Goal: Task Accomplishment & Management: Manage account settings

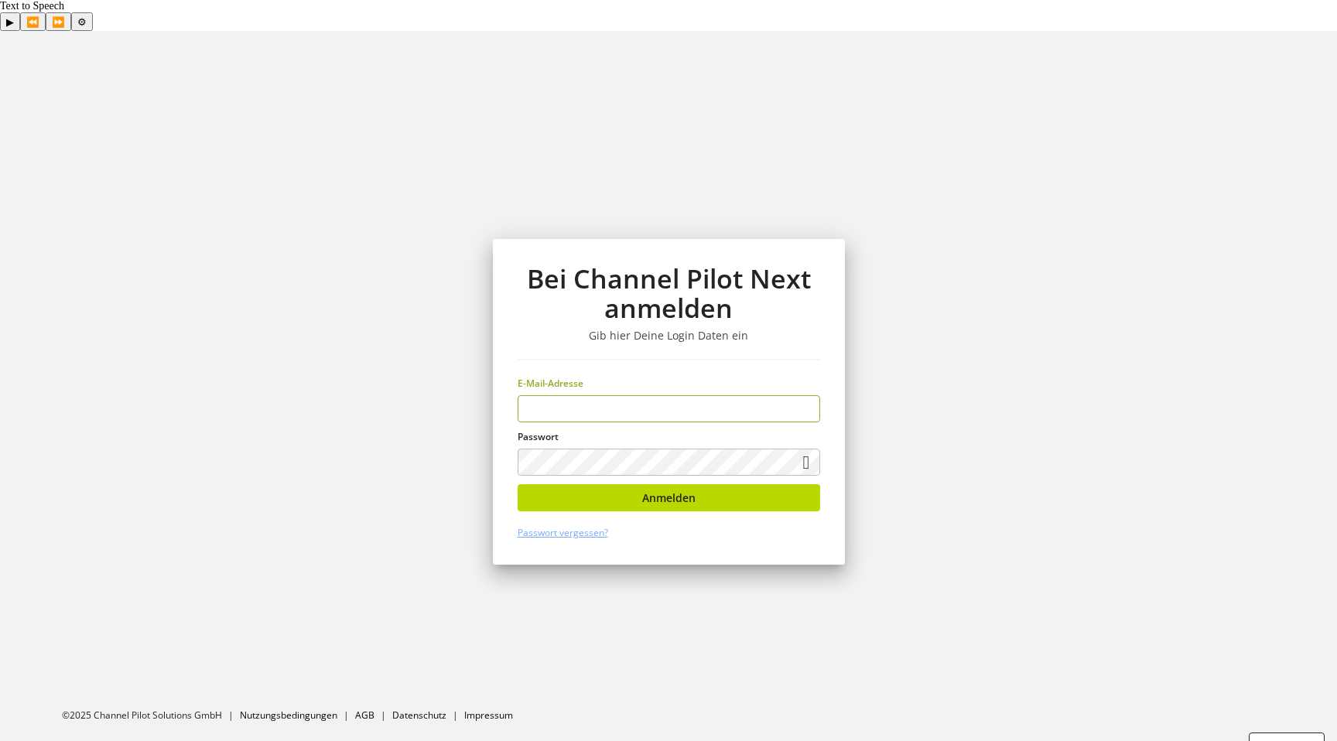
click at [542, 395] on input "email" at bounding box center [669, 408] width 302 height 27
click at [380, 390] on section "Bei Channel Pilot Next anmelden Gib hier Deine Login Daten ein E-Mail-Adresse P…" at bounding box center [668, 401] width 1337 height 741
click at [525, 395] on input "email" at bounding box center [669, 408] width 302 height 27
type input "**********"
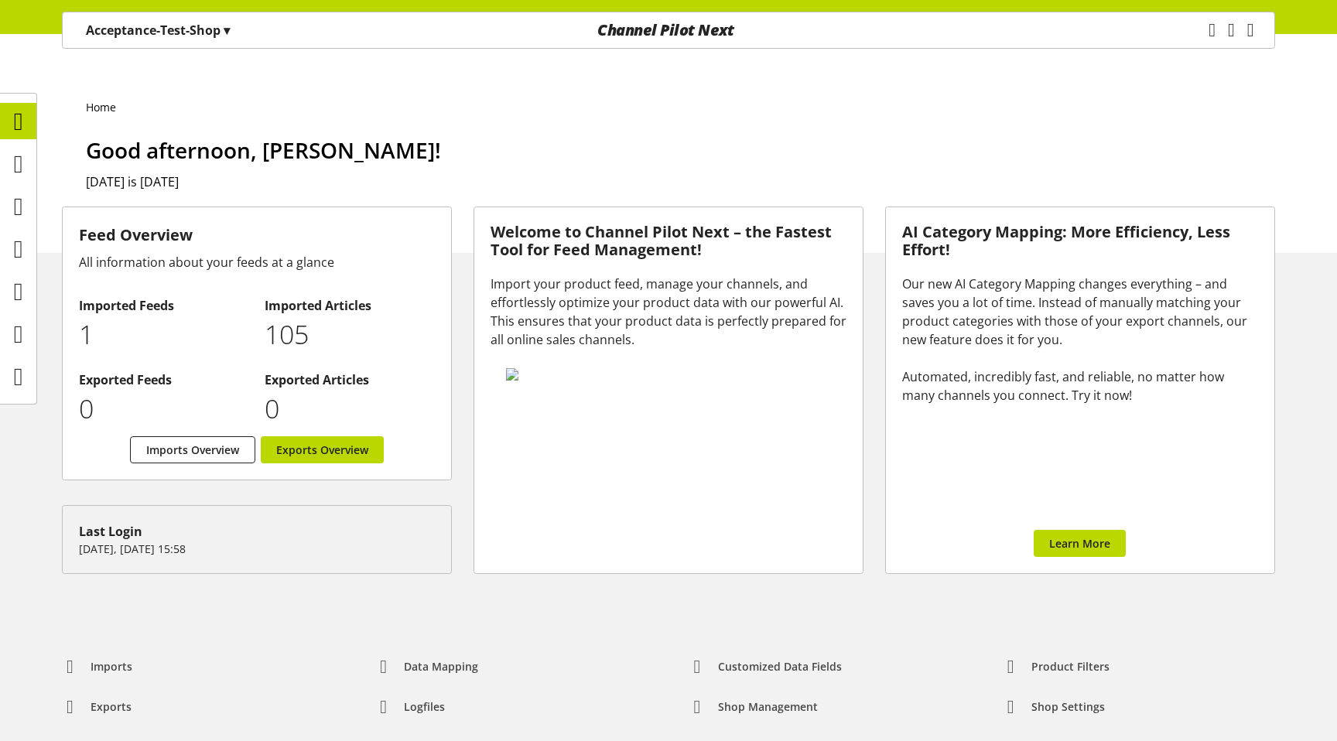
click at [182, 28] on p "Acceptance-Test-Shop ▾" at bounding box center [158, 30] width 144 height 19
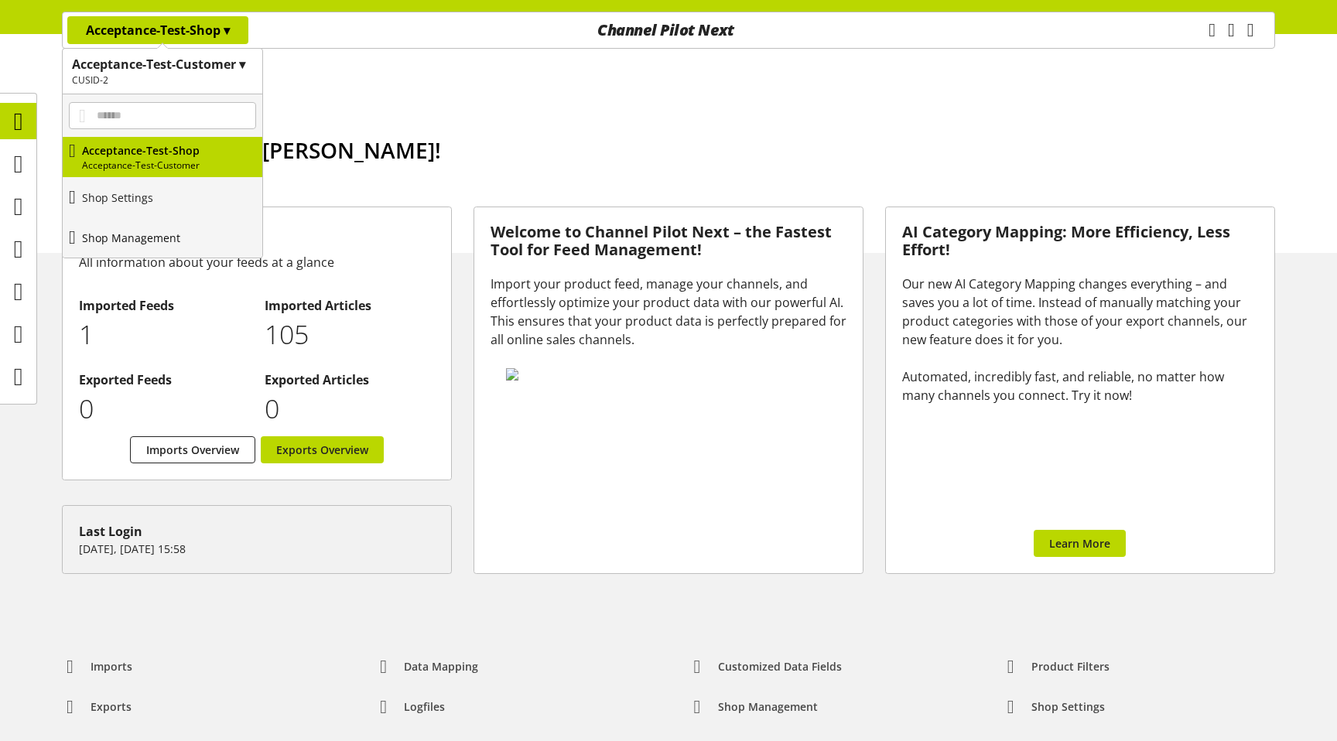
click at [159, 243] on p "Shop Management" at bounding box center [131, 238] width 98 height 16
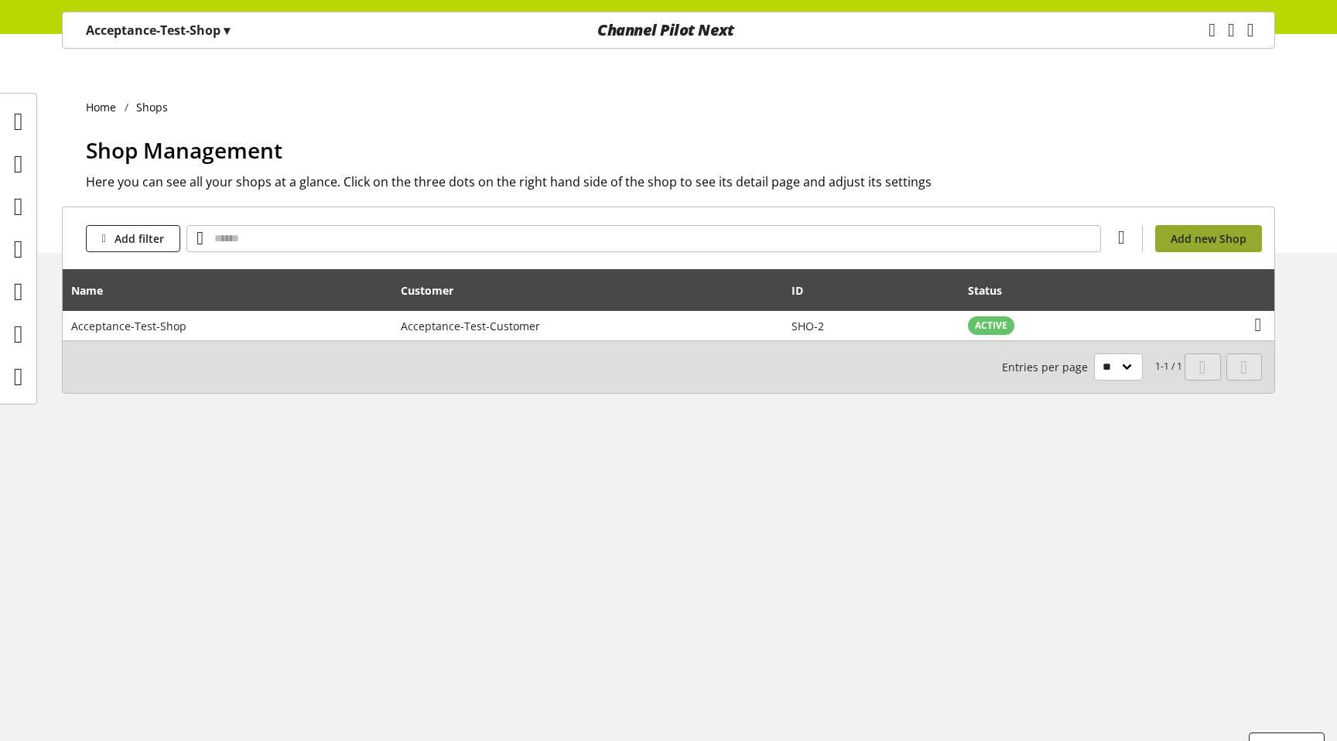
click at [1242, 225] on link "Add new Shop" at bounding box center [1208, 238] width 107 height 27
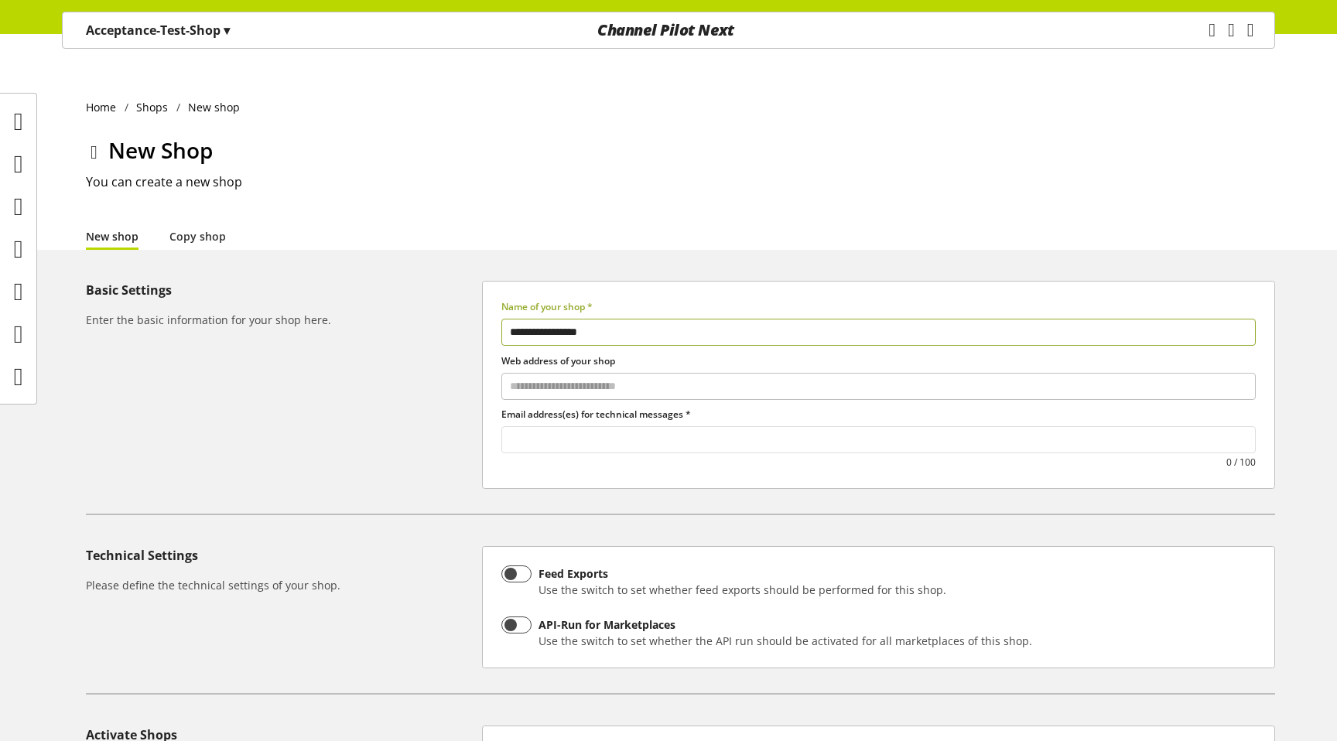
type input "**********"
click at [654, 429] on input "text" at bounding box center [878, 439] width 753 height 21
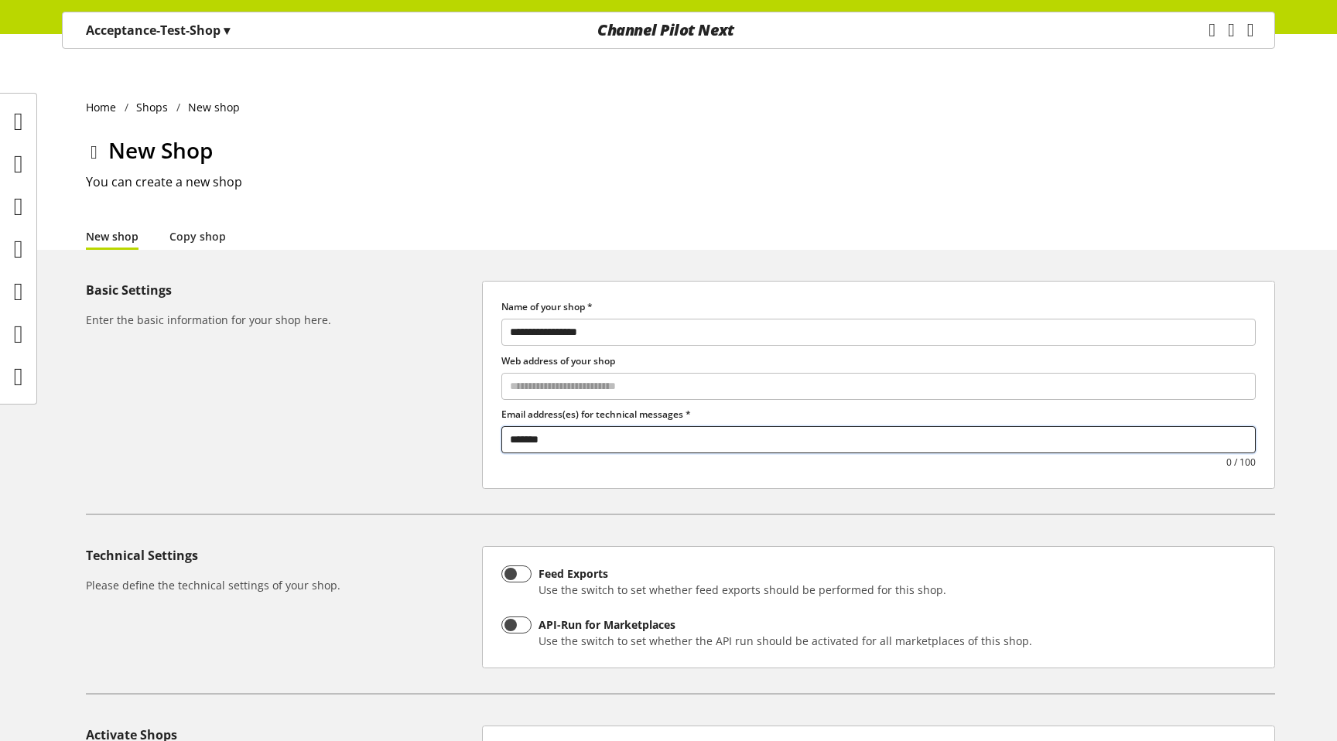
scroll to position [215, 0]
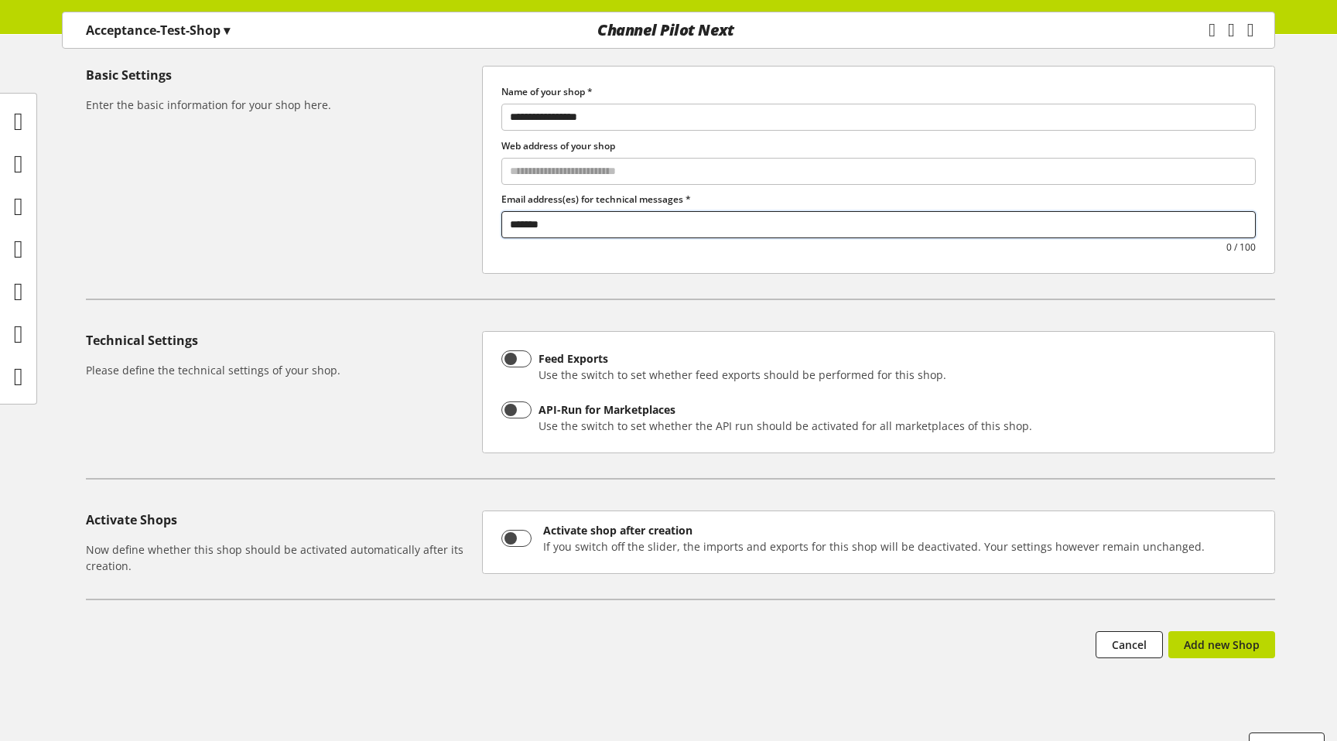
type input "*******"
click at [1233, 600] on div "**********" at bounding box center [668, 393] width 1337 height 654
click at [1219, 637] on span "Add new Shop" at bounding box center [1222, 645] width 76 height 16
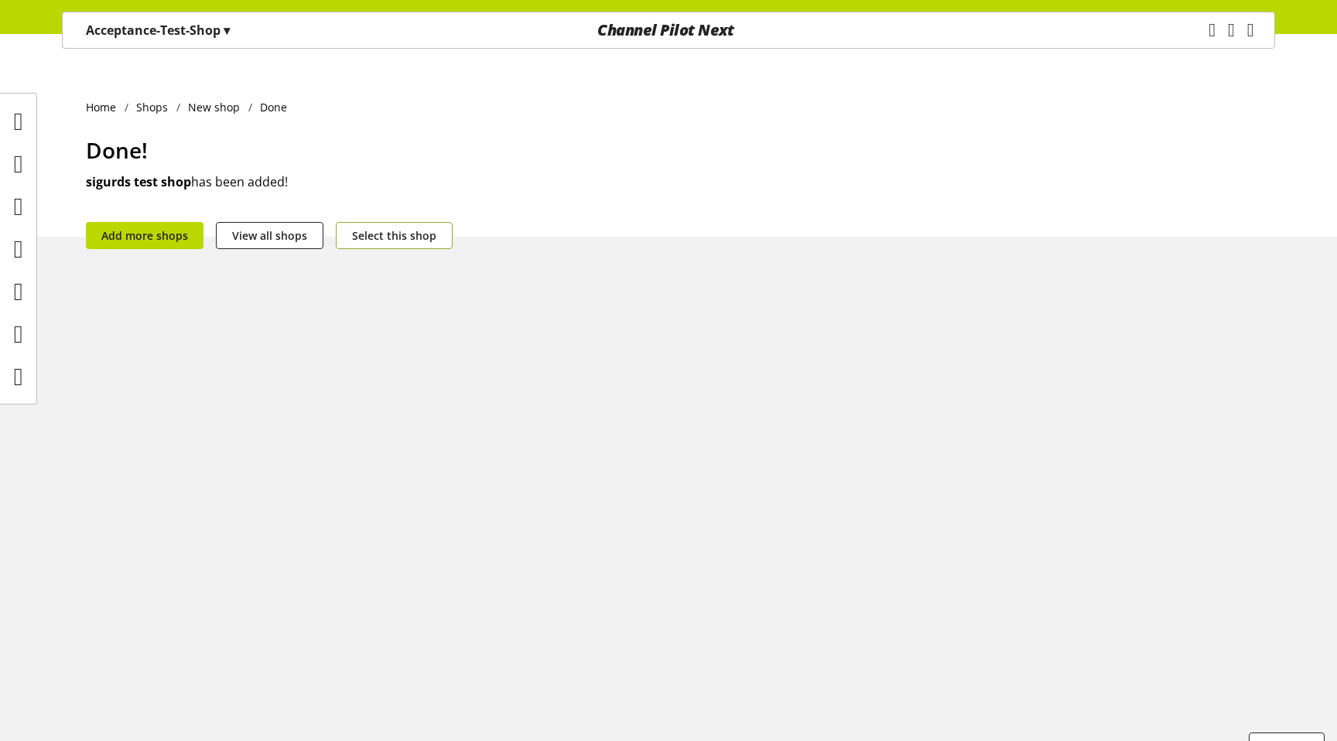
click at [417, 227] on span "Select this shop" at bounding box center [394, 235] width 84 height 16
click at [14, 175] on icon at bounding box center [18, 164] width 9 height 31
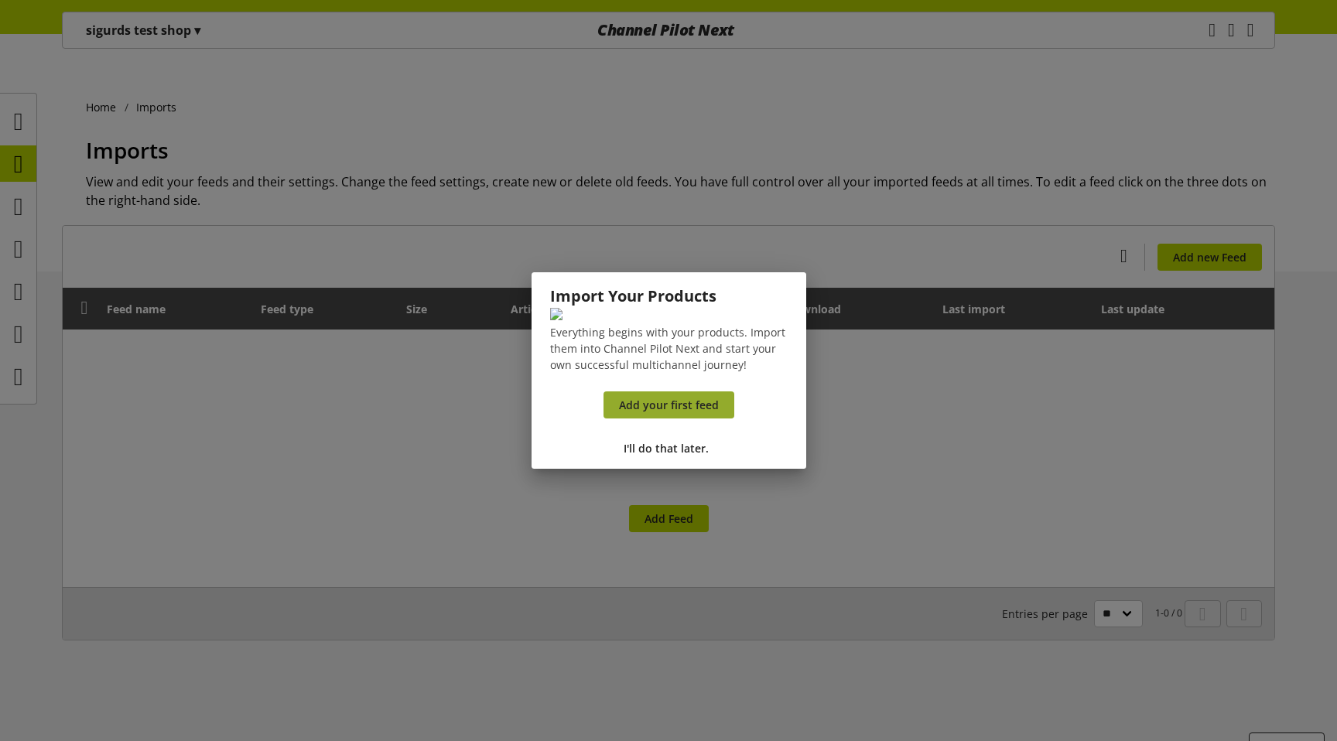
click at [693, 413] on span "Add your first feed" at bounding box center [669, 405] width 100 height 16
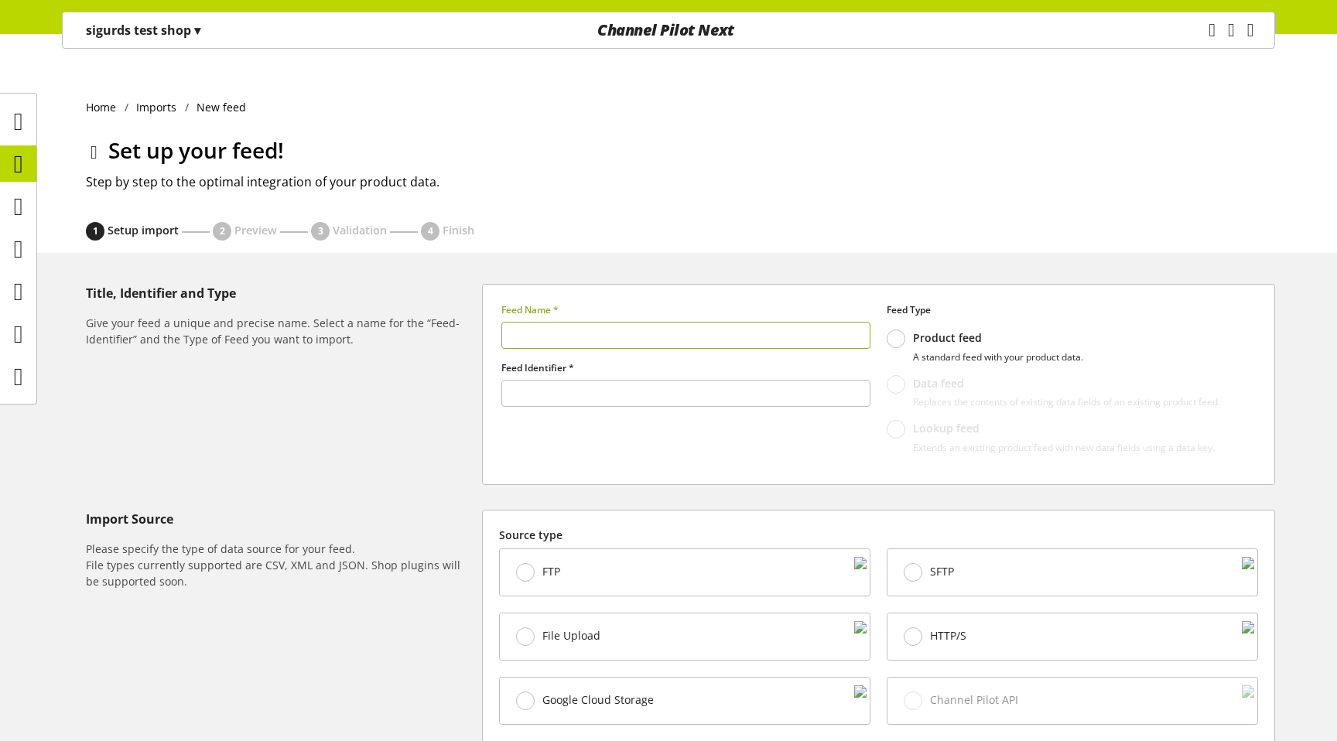
type input "******"
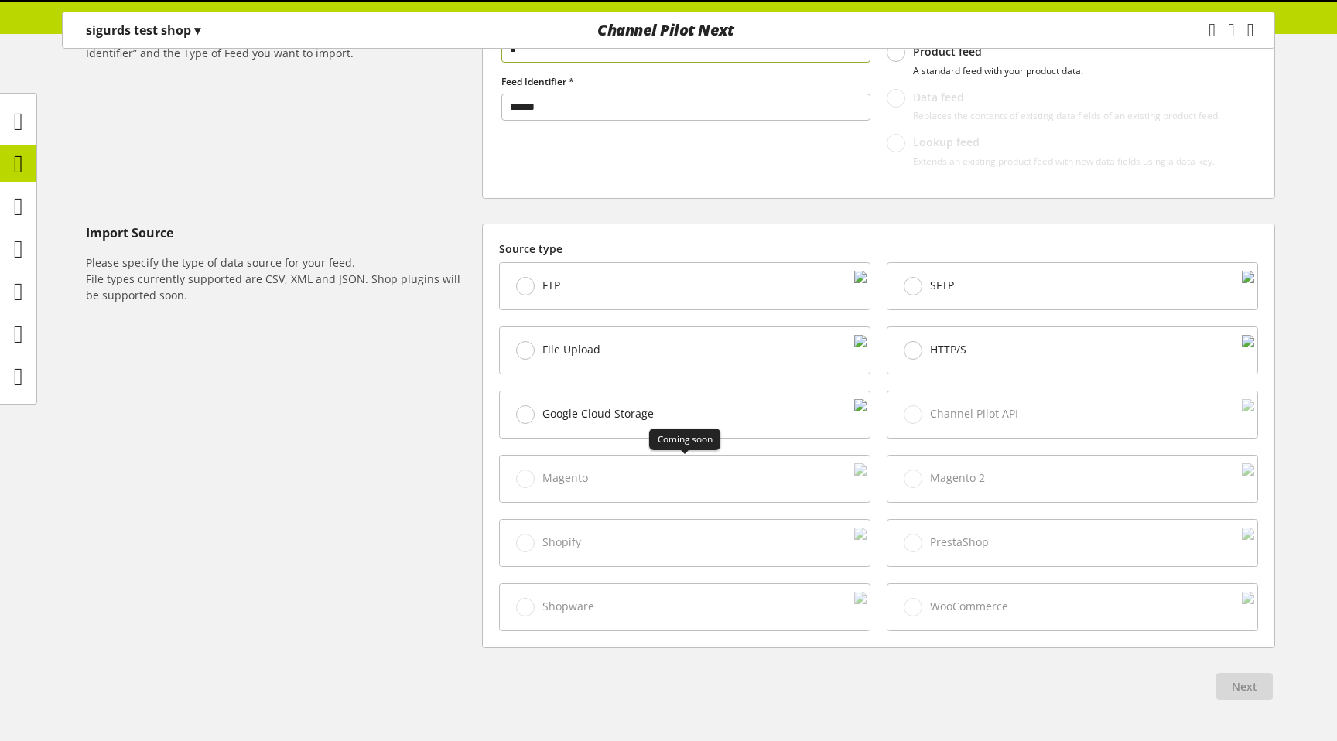
scroll to position [302, 0]
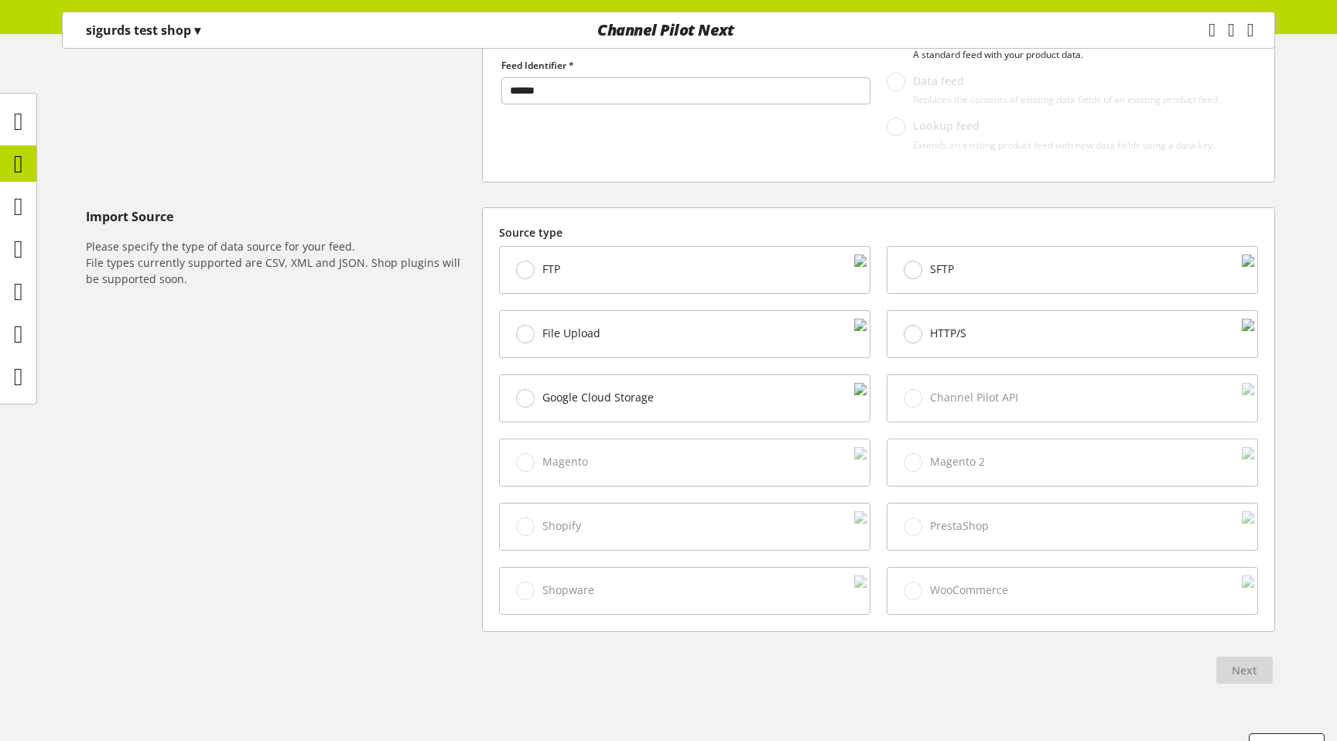
type input "*"
click at [575, 326] on span "File Upload" at bounding box center [571, 333] width 58 height 14
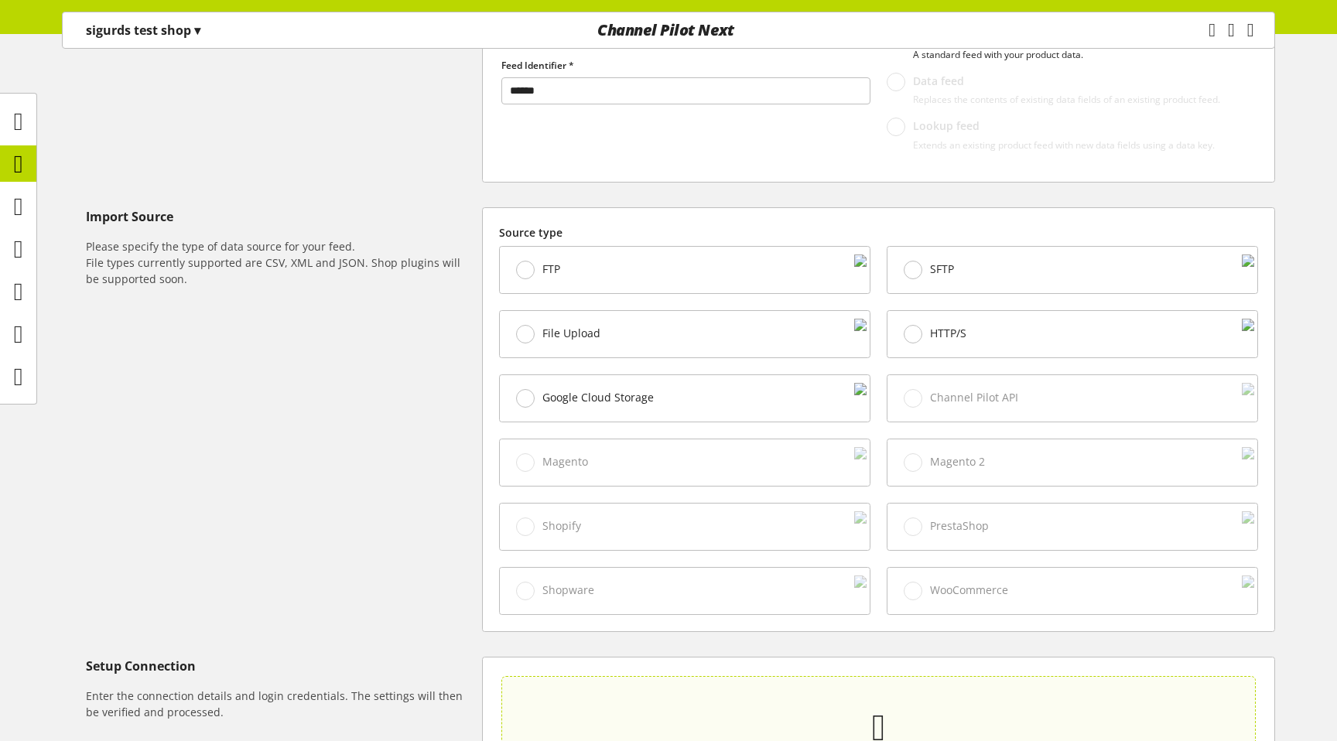
click at [612, 679] on section "Click here to upload or drop your file." at bounding box center [878, 741] width 747 height 125
click at [612, 676] on input "Click here to upload or drop your file." at bounding box center [878, 742] width 754 height 132
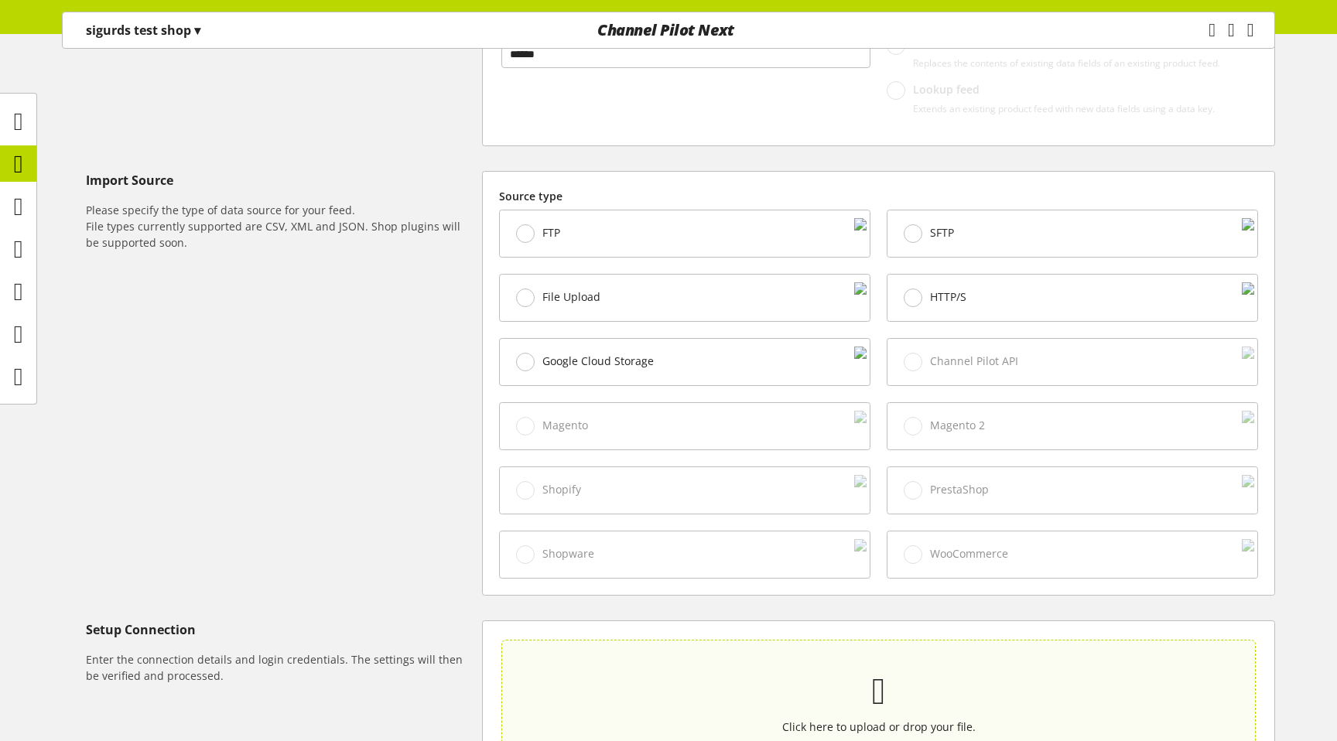
click at [669, 675] on p at bounding box center [879, 691] width 682 height 32
click at [669, 667] on input "Click here to upload or drop your file." at bounding box center [878, 706] width 754 height 132
type input "**********"
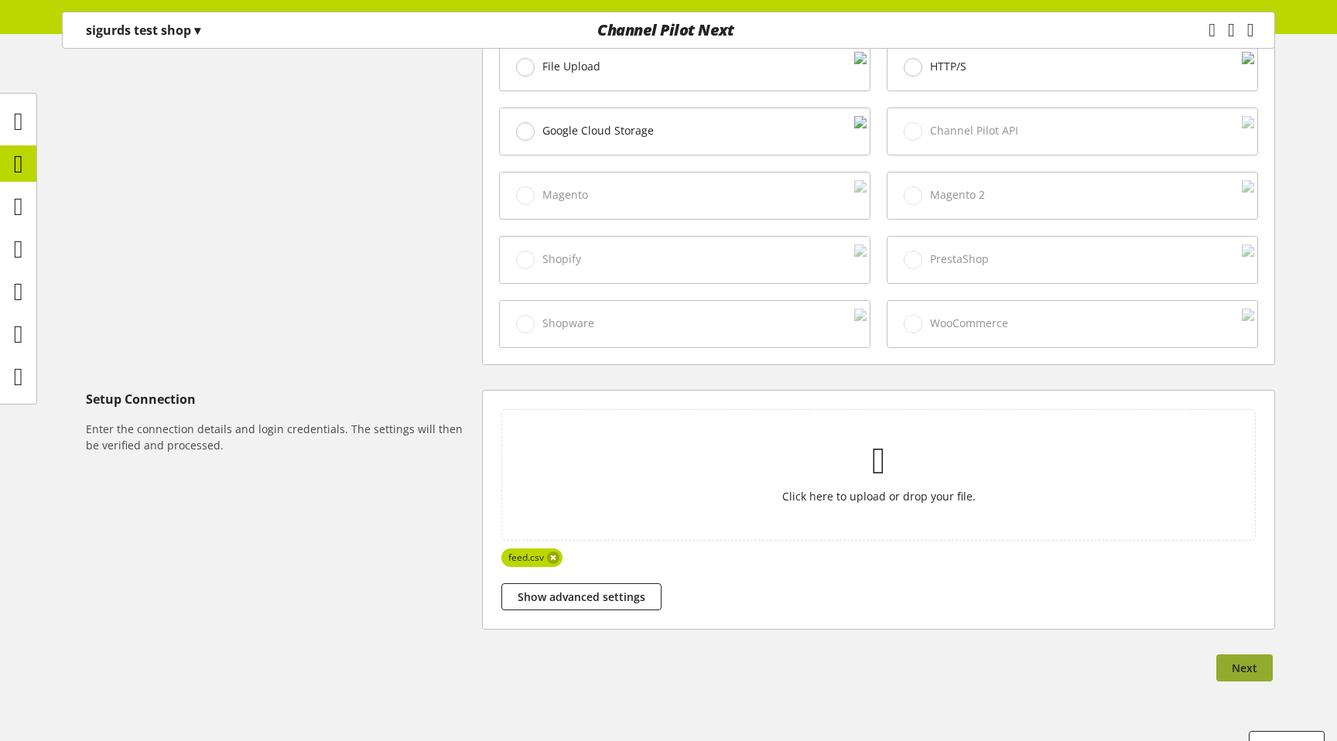
click at [1245, 660] on span "Next" at bounding box center [1245, 668] width 26 height 16
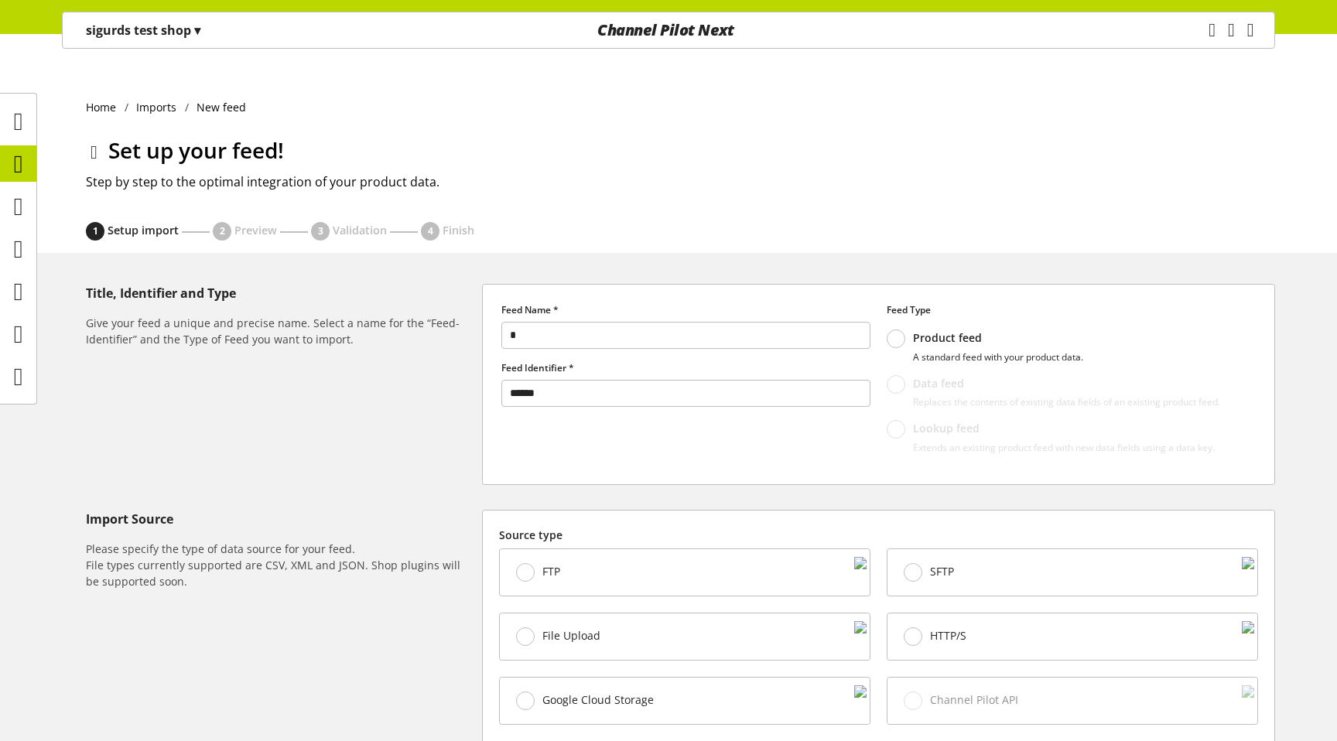
select select "*"
select select "*****"
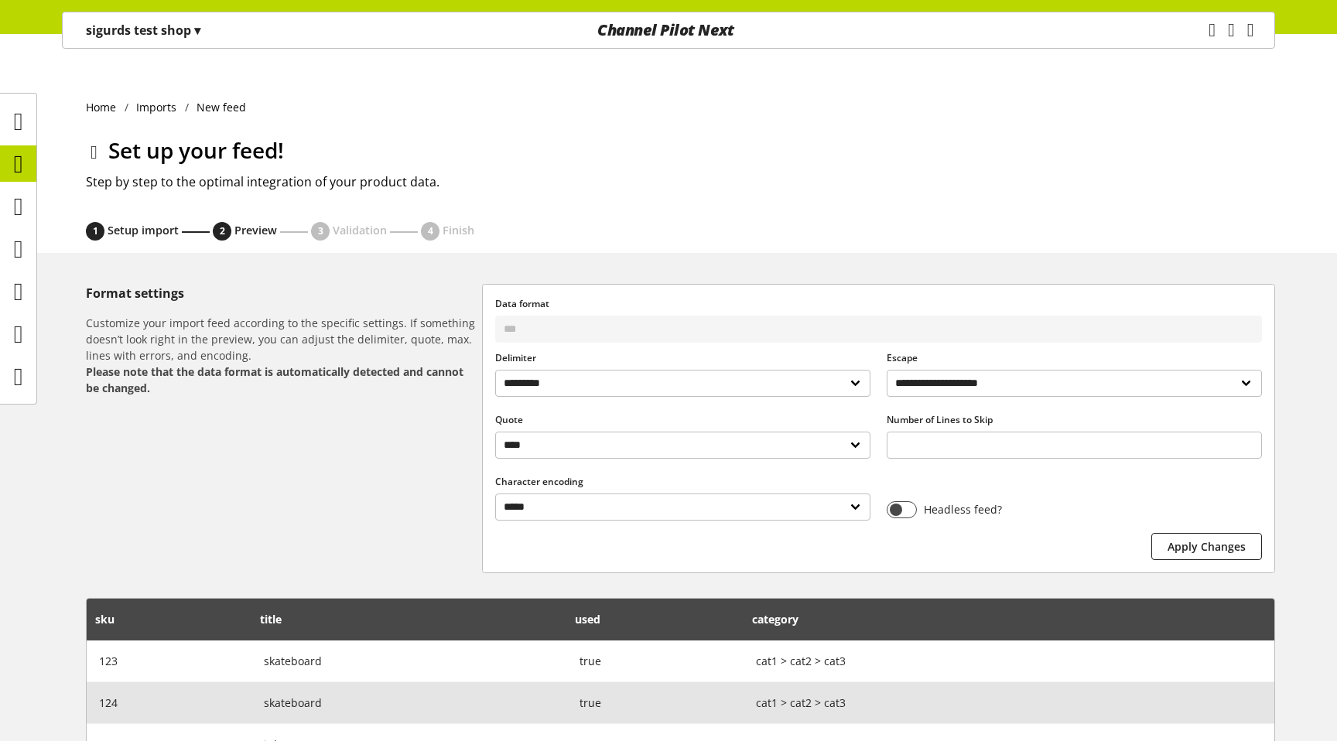
scroll to position [128, 0]
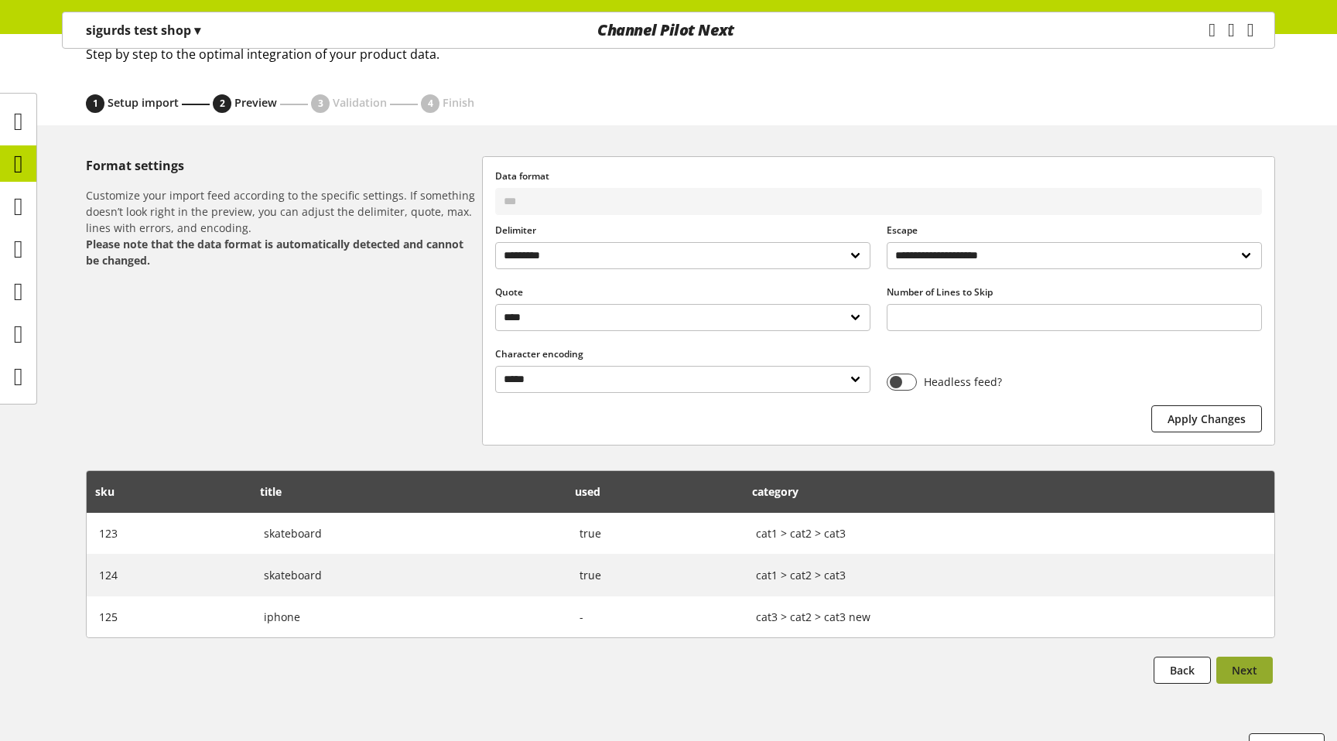
click at [1254, 657] on button "Next" at bounding box center [1244, 670] width 56 height 27
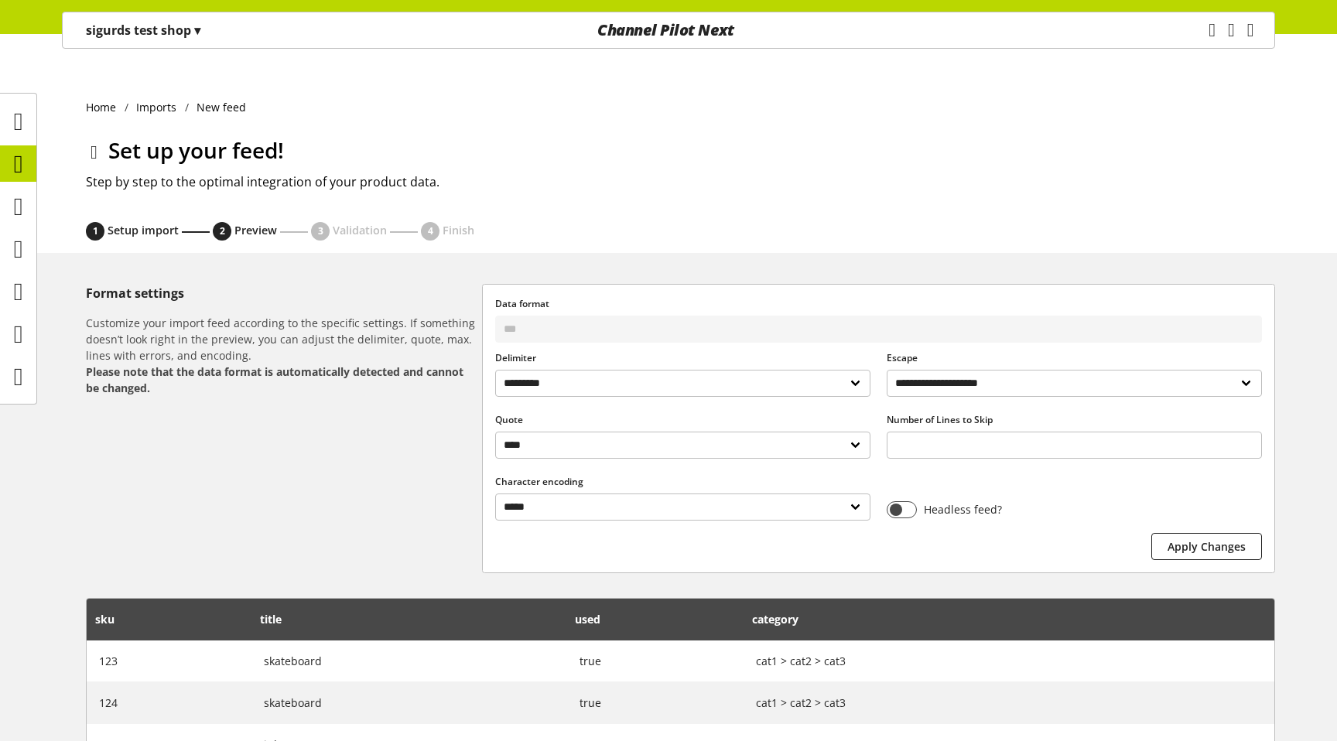
select select
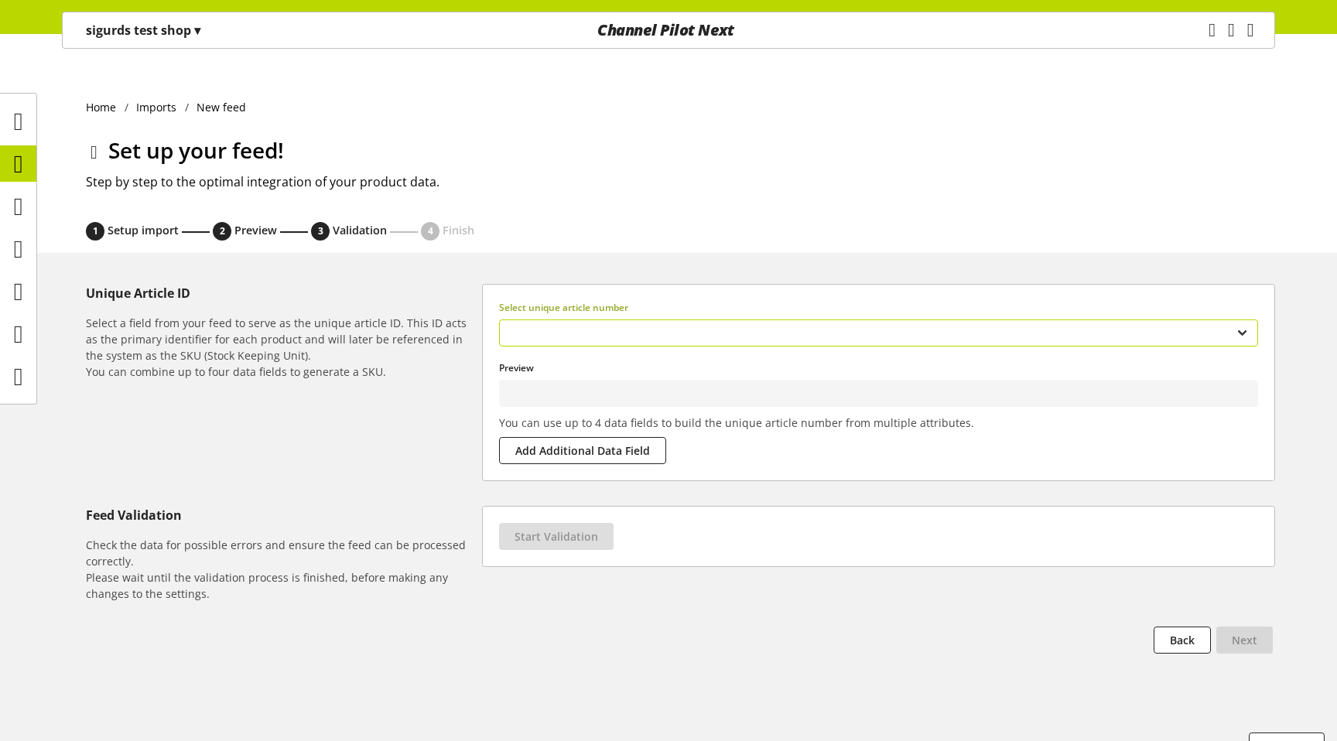
click at [562, 319] on select "*** ***** **** ********" at bounding box center [878, 332] width 759 height 27
type input "***"
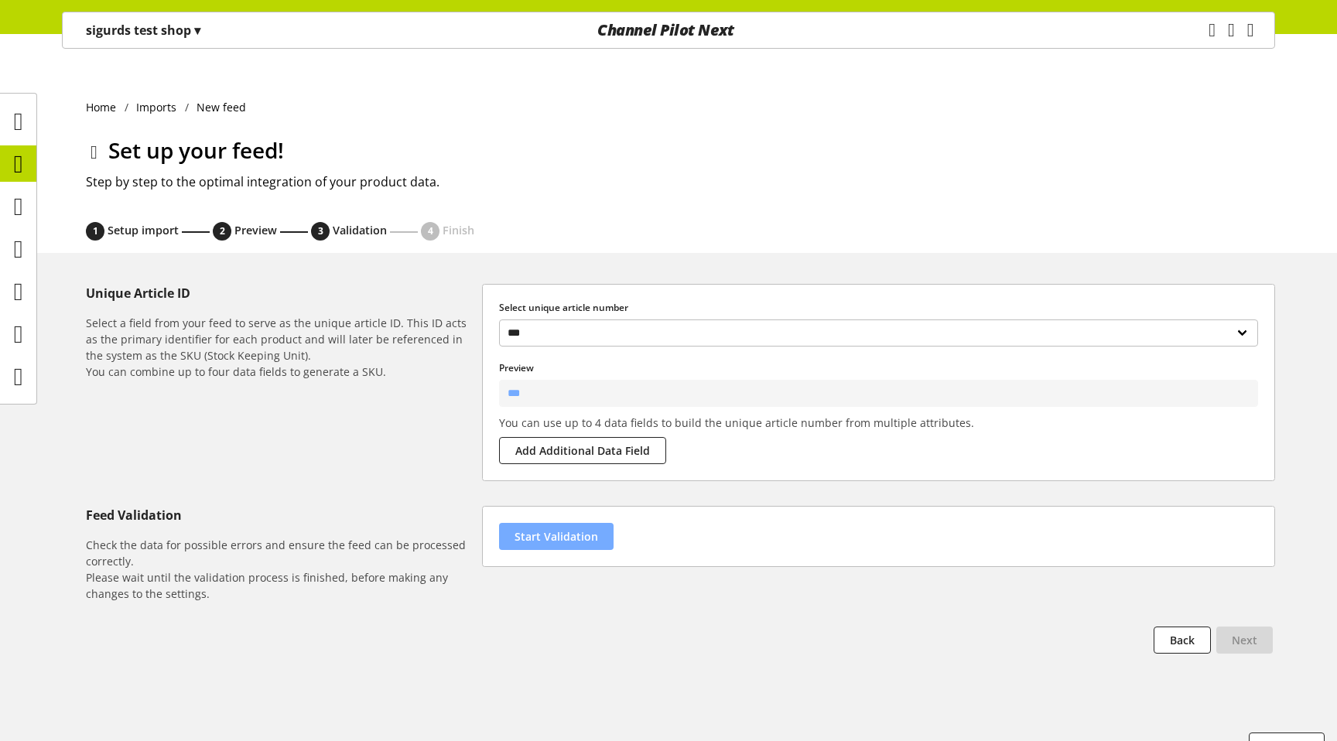
click at [561, 523] on button "Start Validation" at bounding box center [556, 536] width 114 height 27
select select "********"
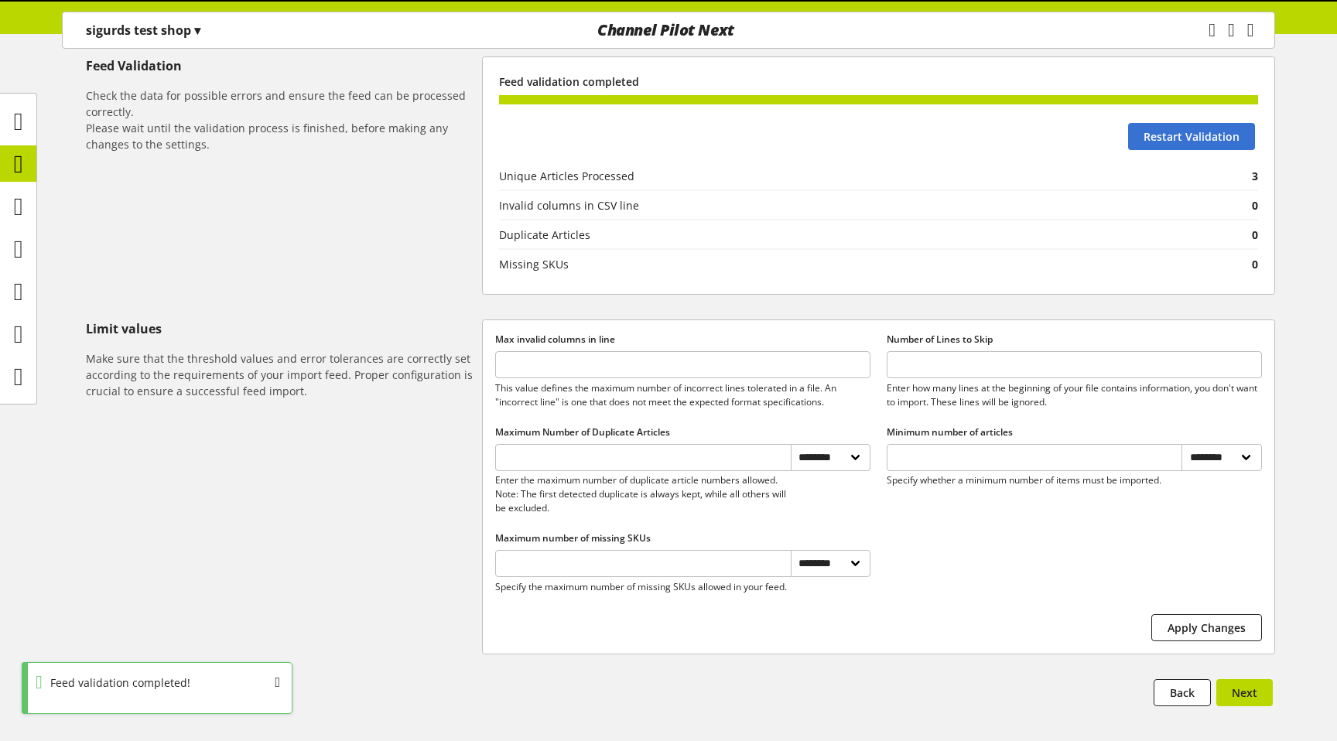
scroll to position [487, 0]
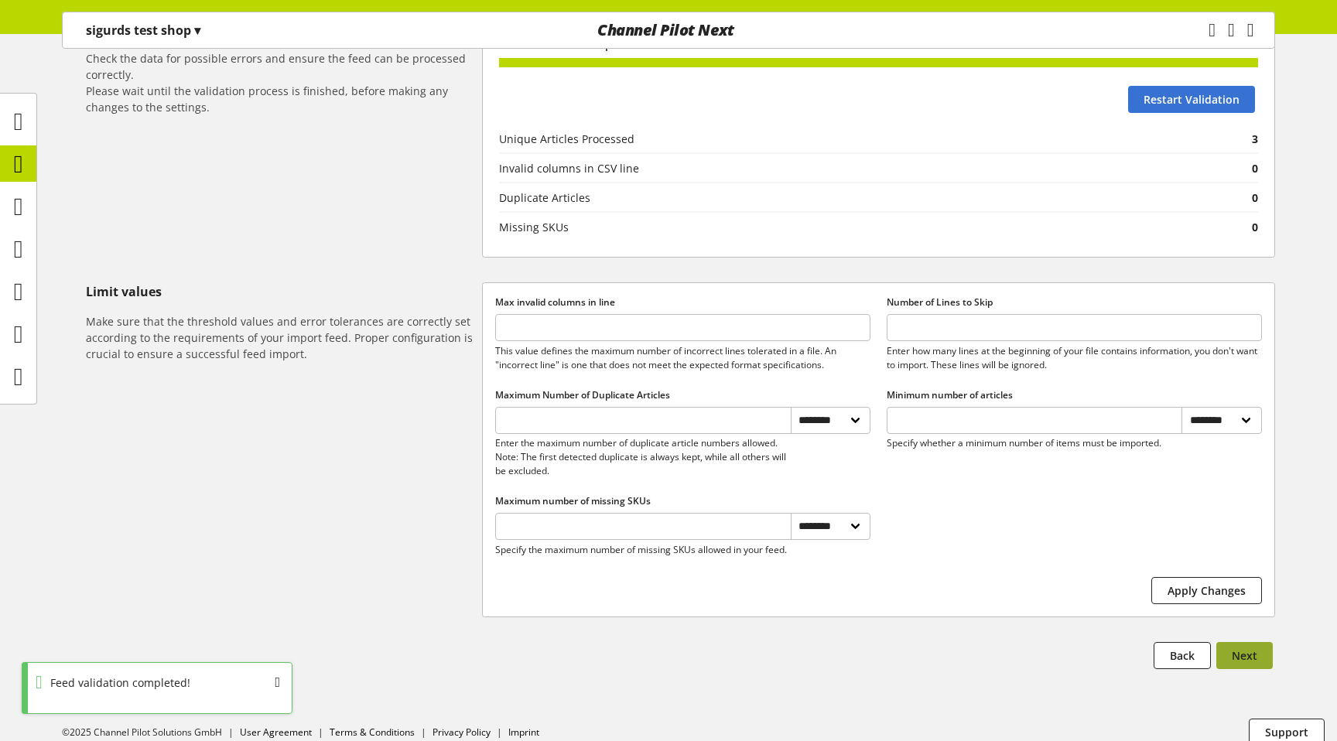
click at [1245, 647] on span "Next" at bounding box center [1245, 655] width 26 height 16
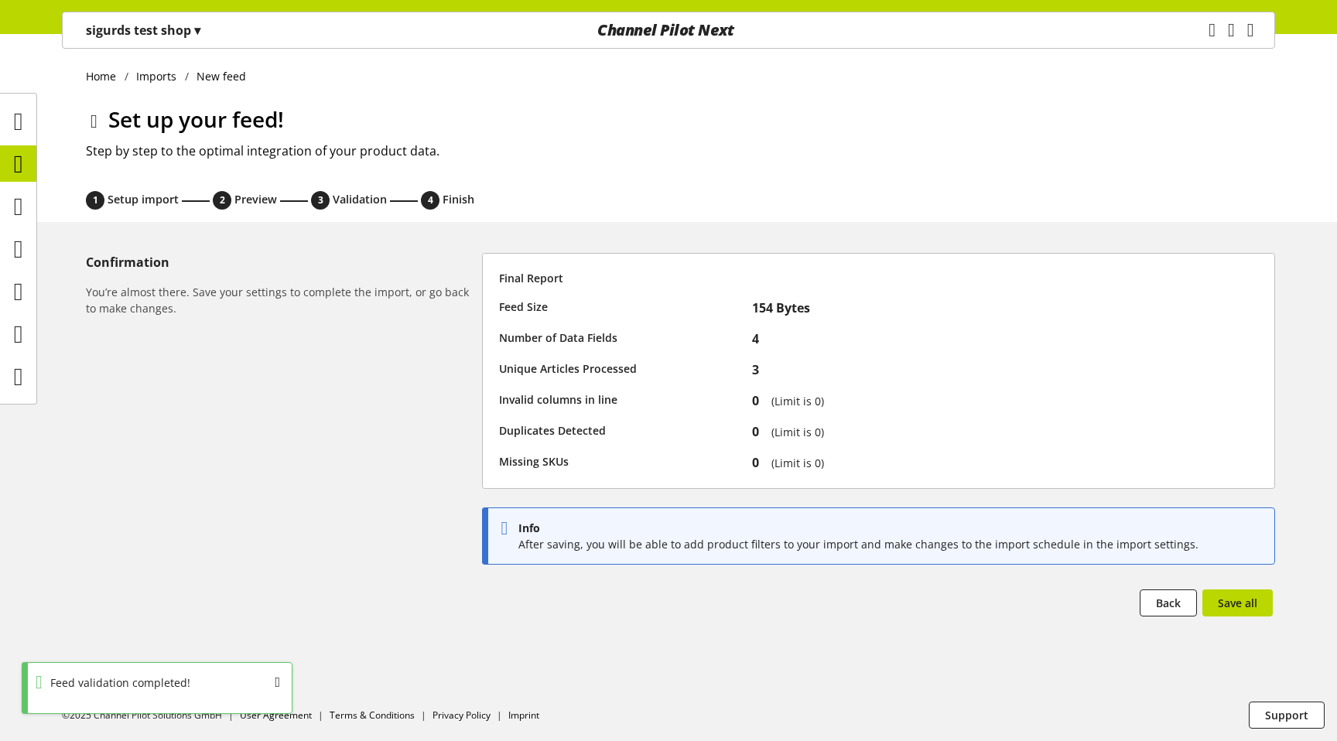
scroll to position [0, 0]
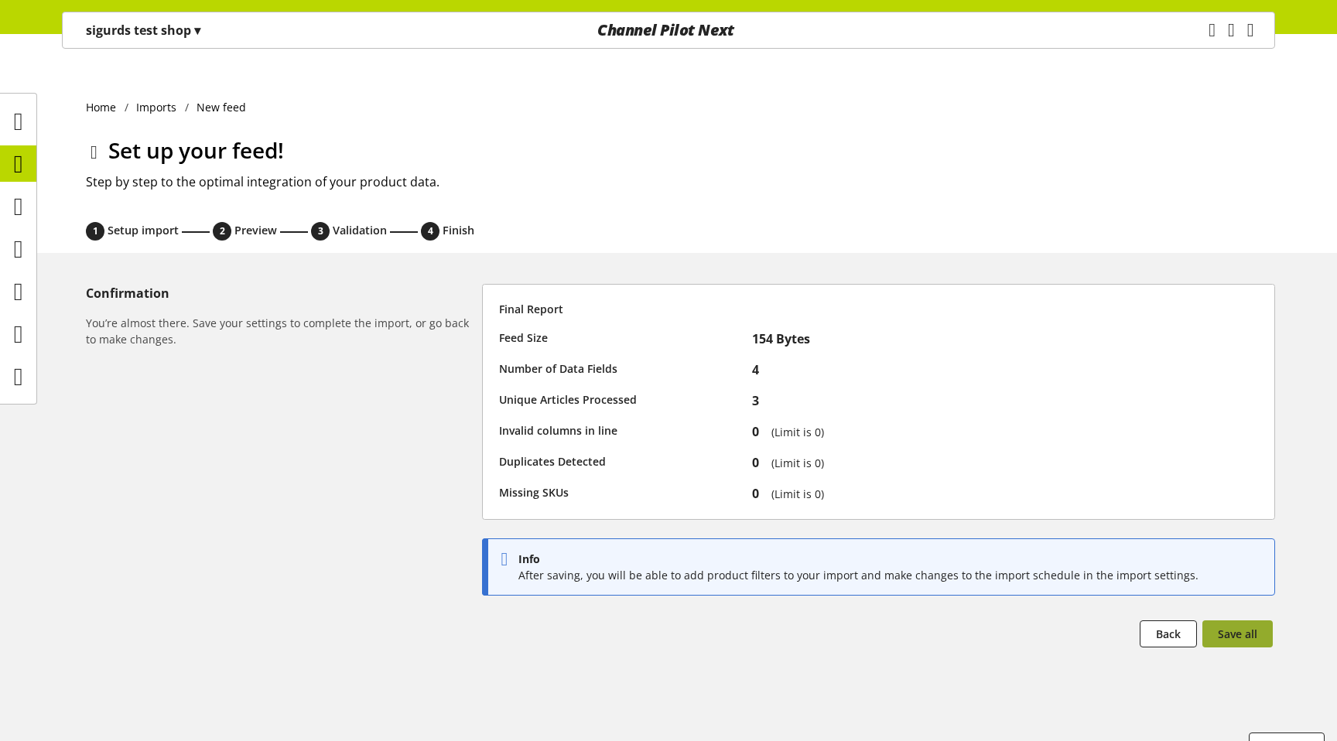
click at [1257, 620] on button "Save all" at bounding box center [1237, 633] width 70 height 27
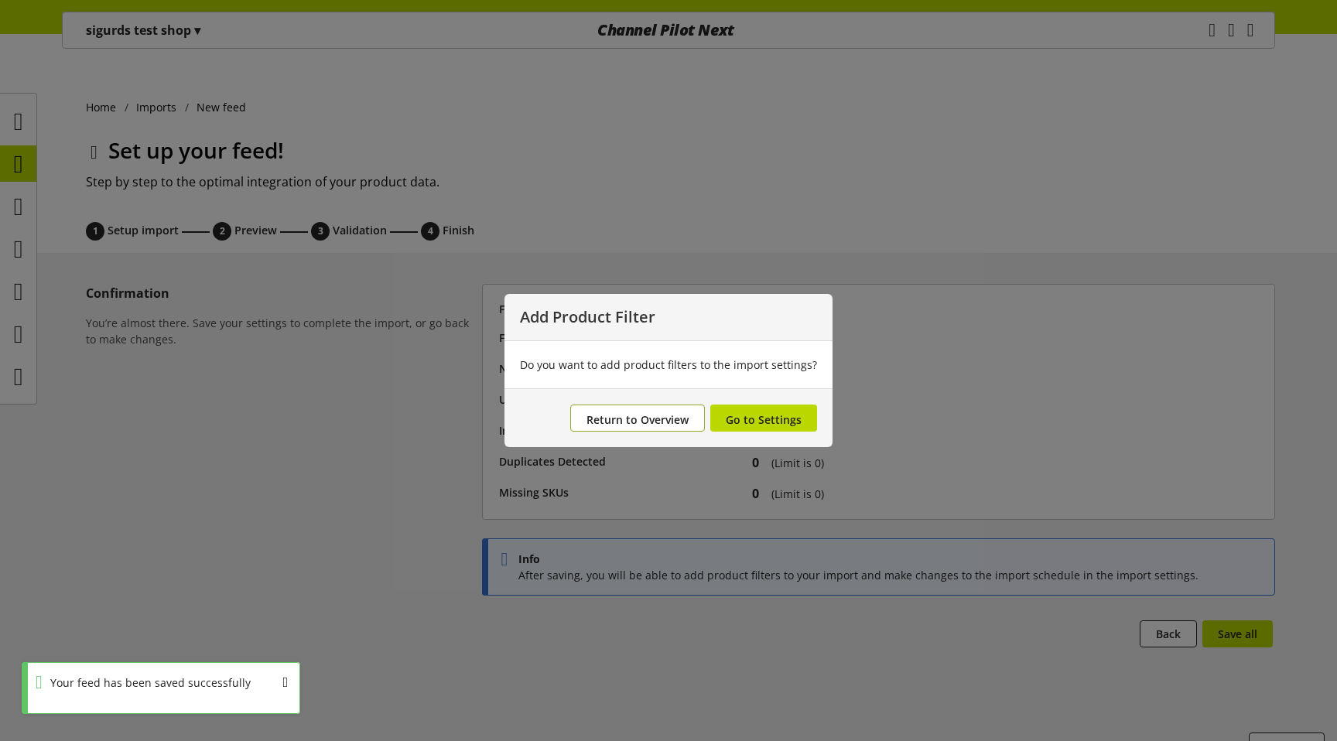
click at [674, 420] on span "Return to Overview" at bounding box center [637, 419] width 102 height 15
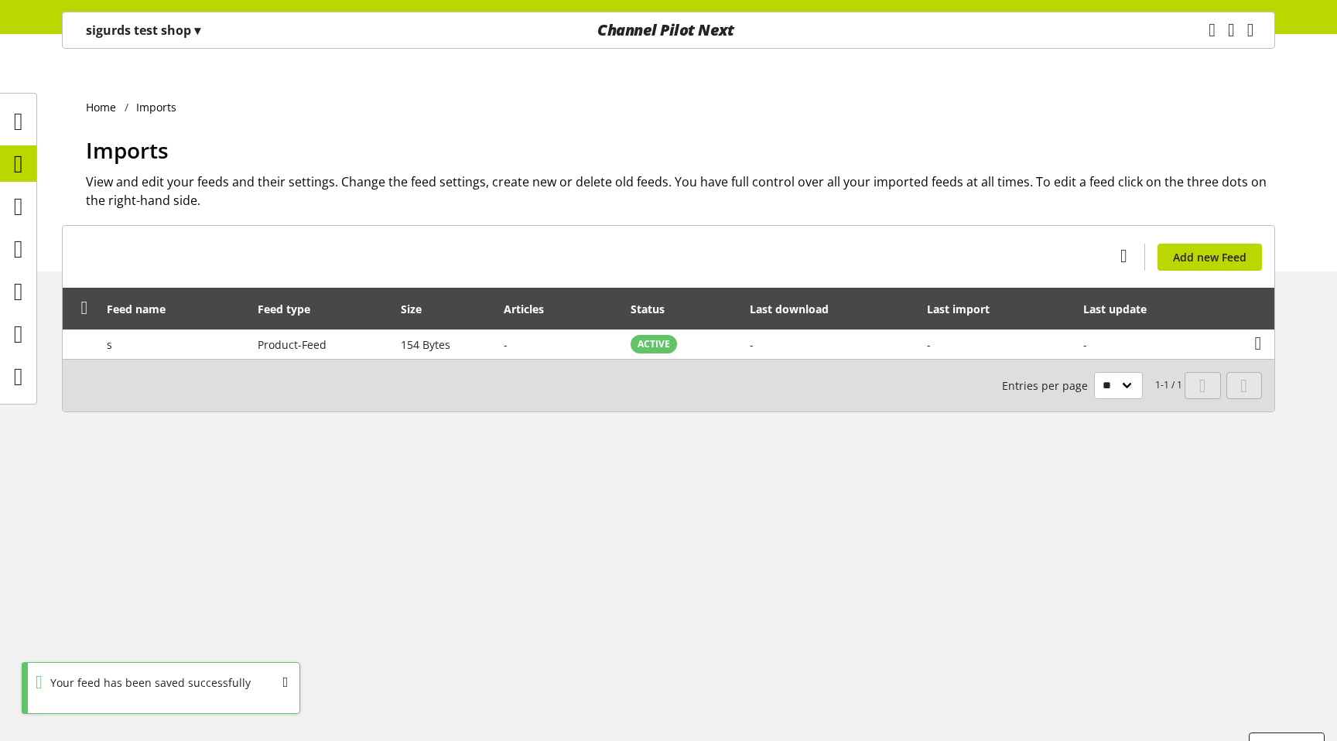
click at [1201, 46] on div "Task manager Help center [PERSON_NAME] [PERSON_NAME][EMAIL_ADDRESS][PERSON_NAME…" at bounding box center [1237, 30] width 73 height 36
click at [1199, 30] on icon "main navigation" at bounding box center [1211, 30] width 25 height 24
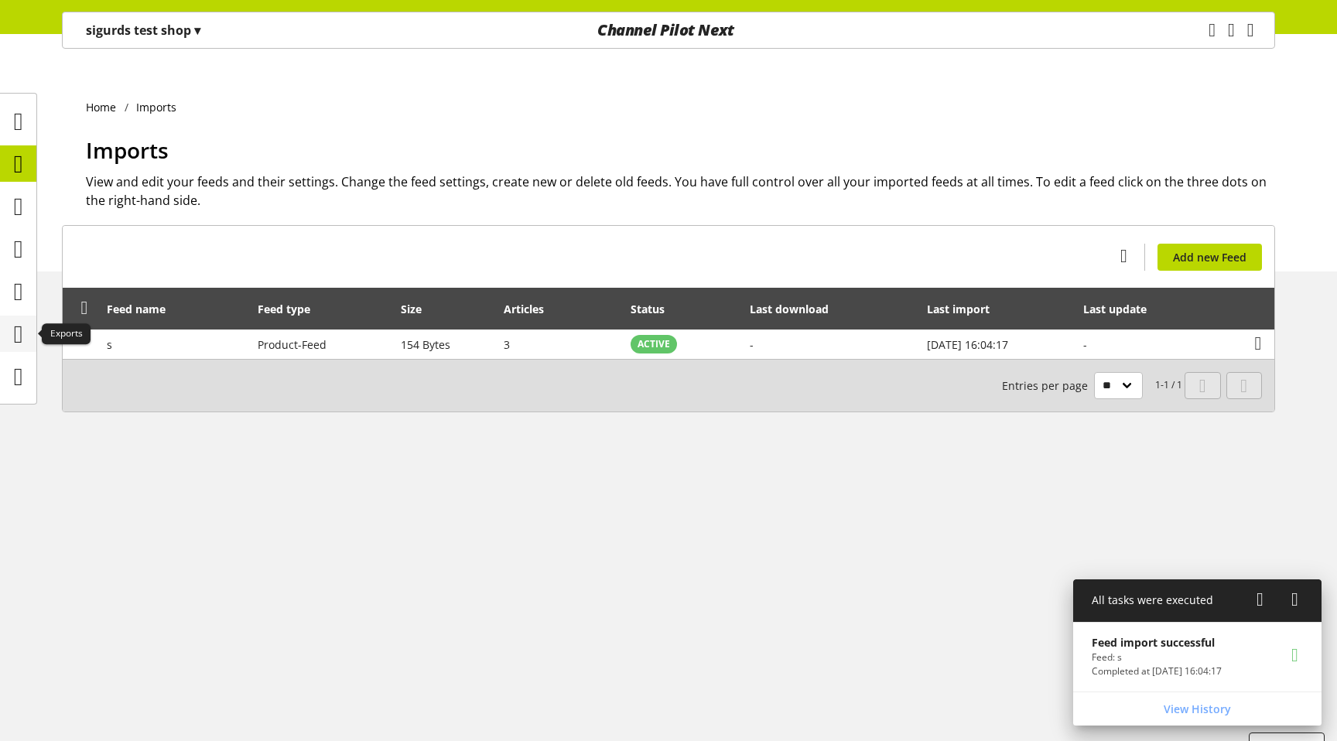
click at [31, 319] on div at bounding box center [18, 334] width 36 height 36
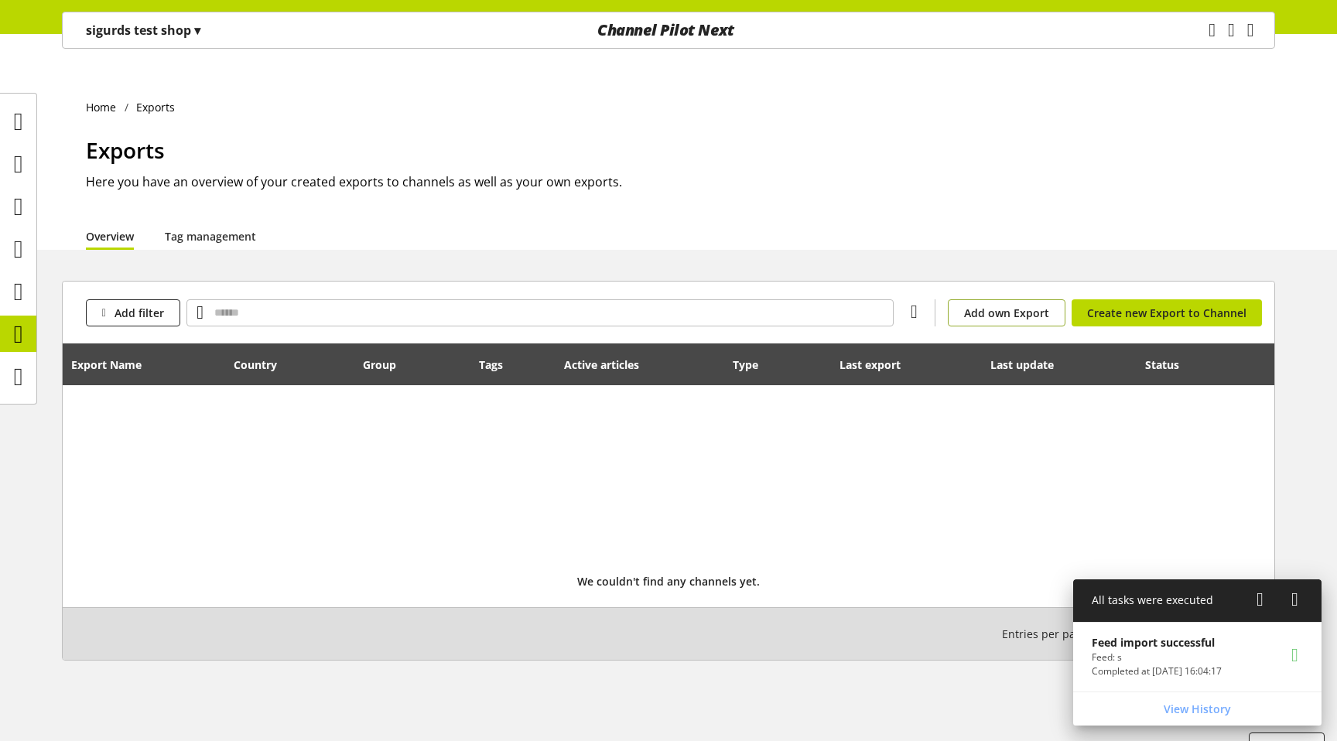
click at [988, 305] on span "Add own Export" at bounding box center [1006, 313] width 85 height 16
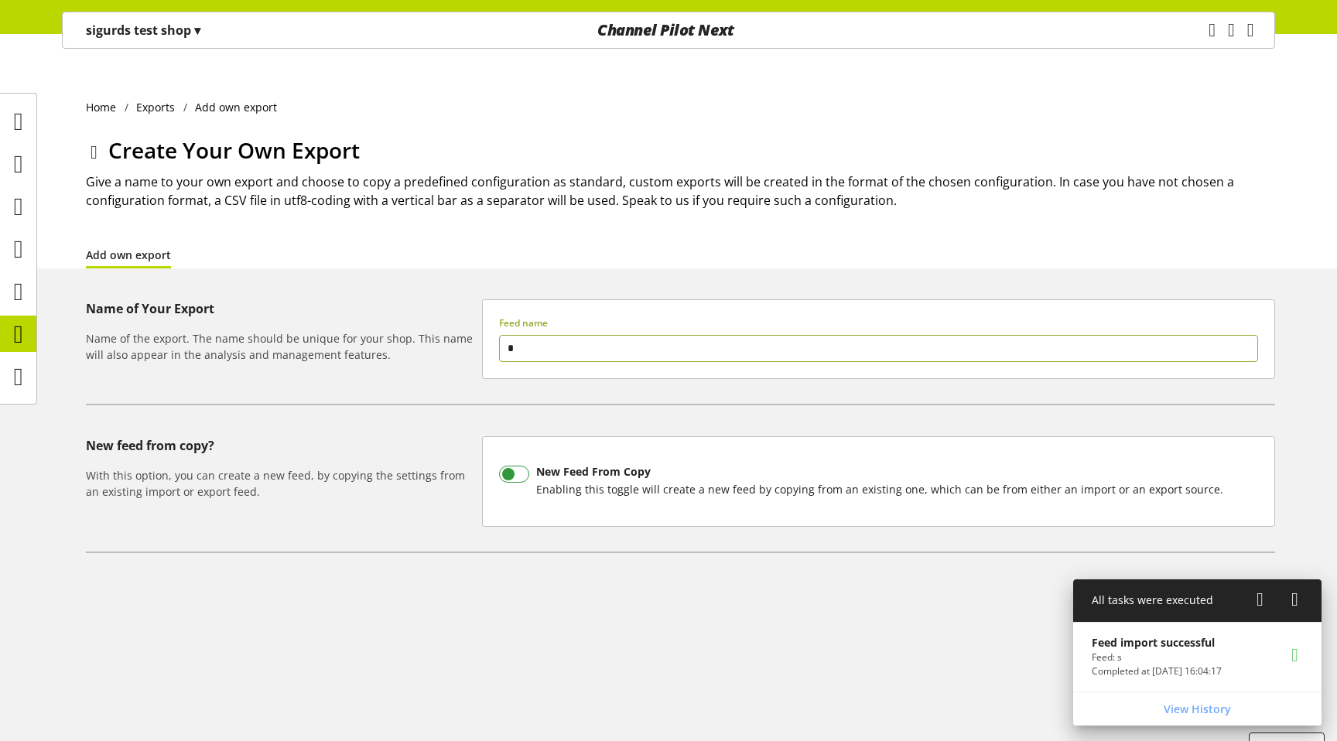
type input "*"
click at [514, 466] on span at bounding box center [514, 474] width 30 height 17
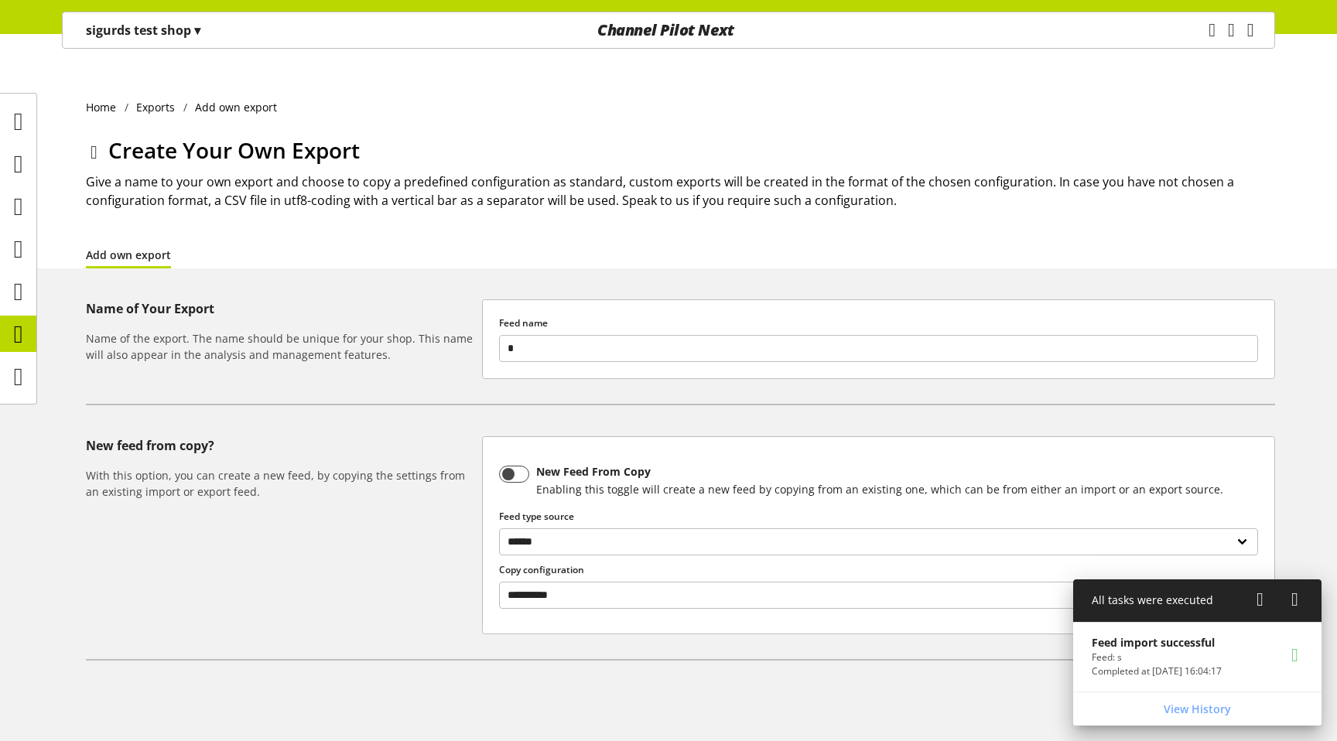
scroll to position [60, 0]
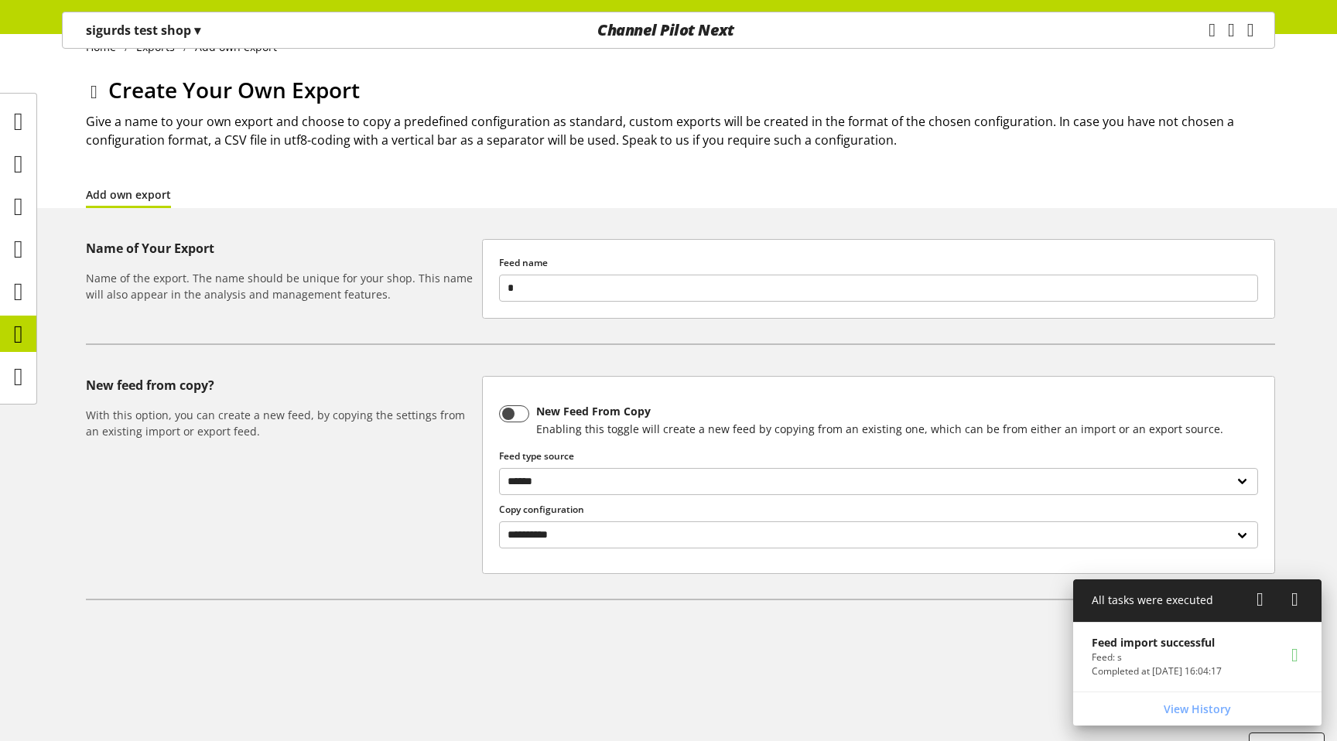
click at [1291, 605] on icon at bounding box center [1294, 600] width 7 height 28
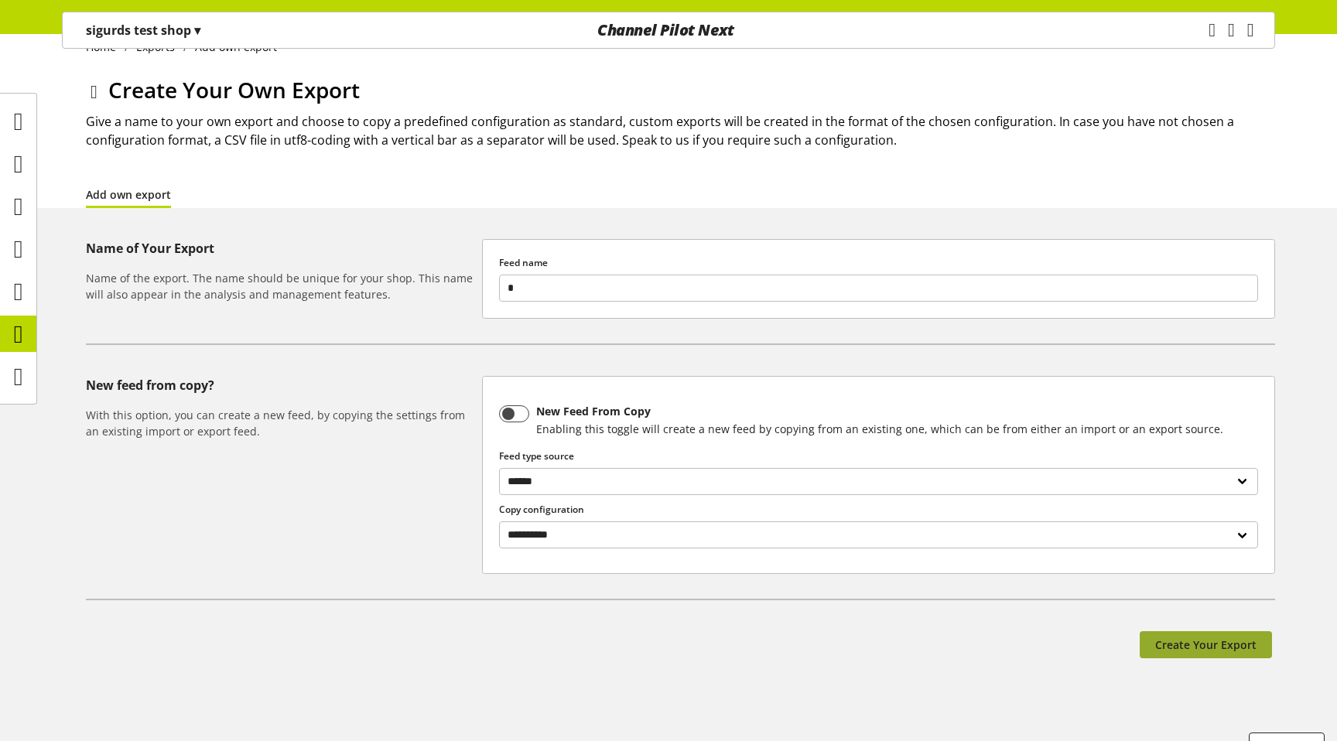
click at [1226, 637] on span "Create Your Export" at bounding box center [1205, 645] width 101 height 16
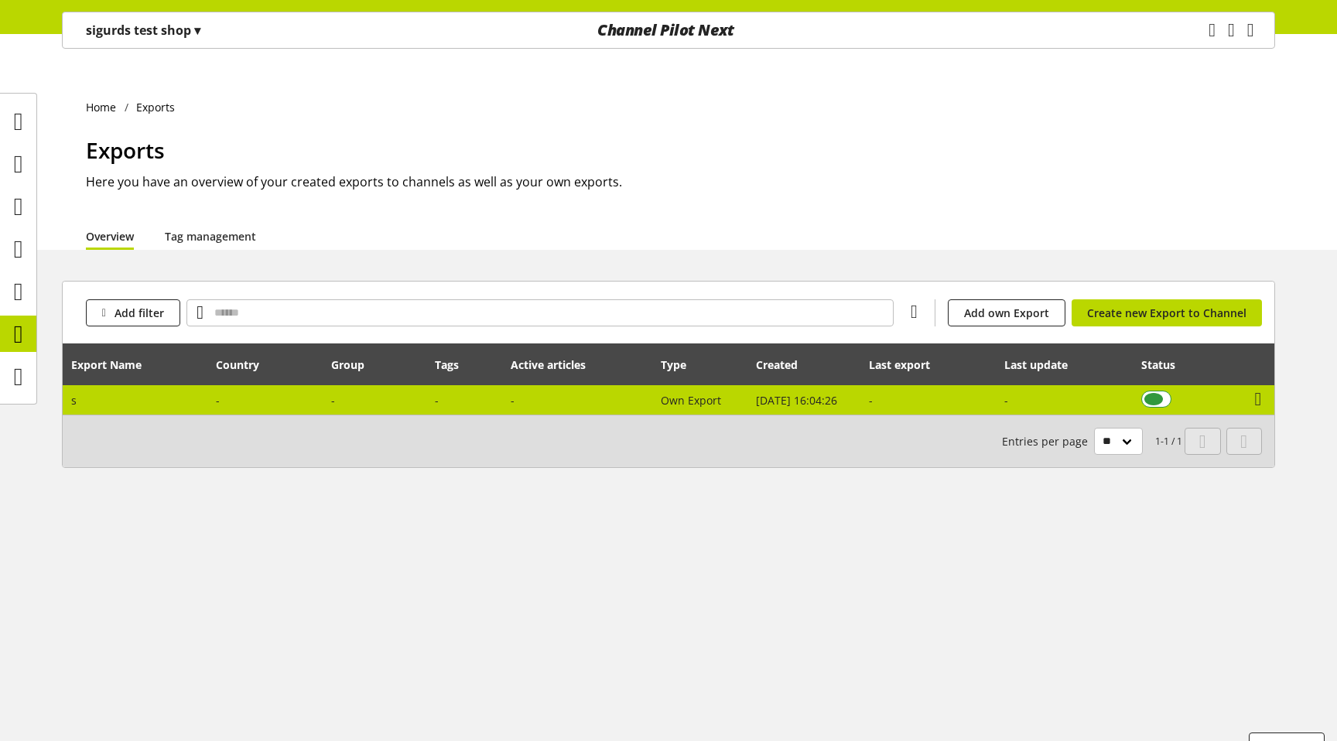
click at [1158, 391] on span at bounding box center [1156, 399] width 30 height 17
click at [1256, 385] on icon at bounding box center [1258, 399] width 7 height 28
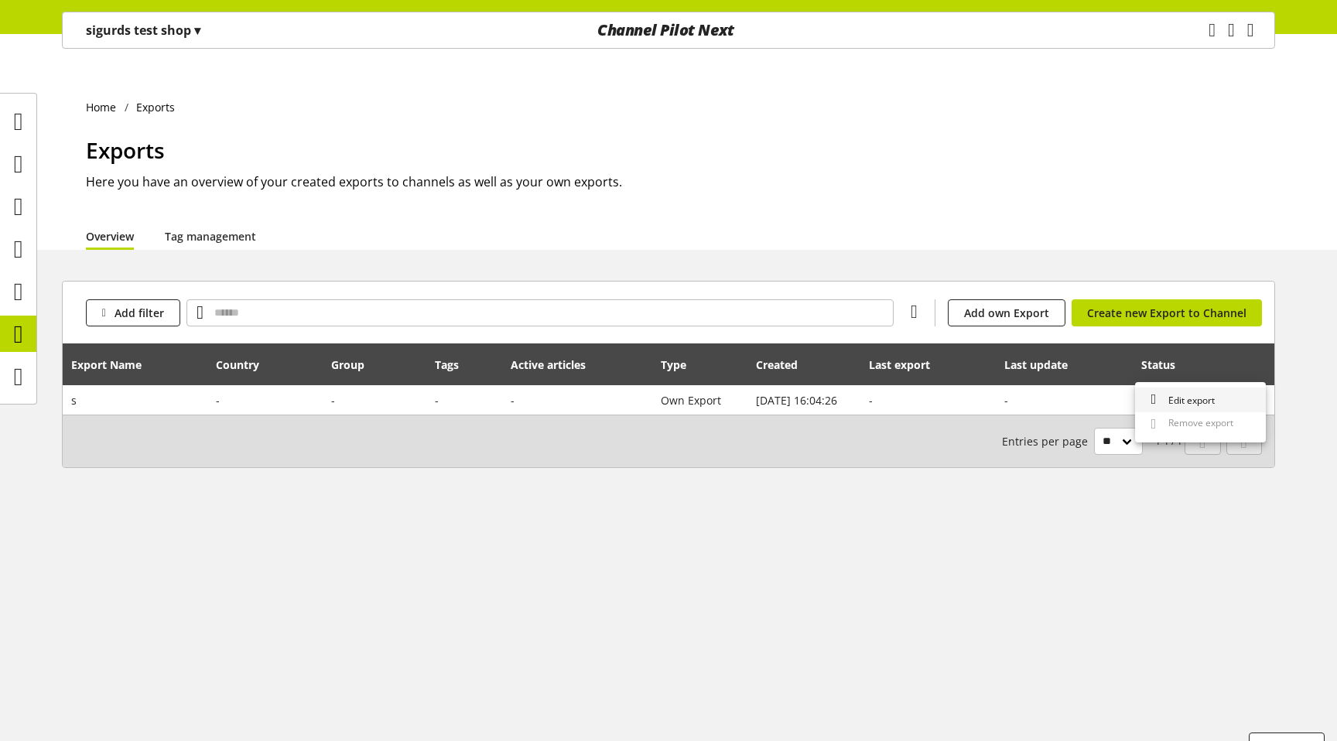
click at [1214, 403] on span "Edit export" at bounding box center [1188, 400] width 53 height 13
select select "********"
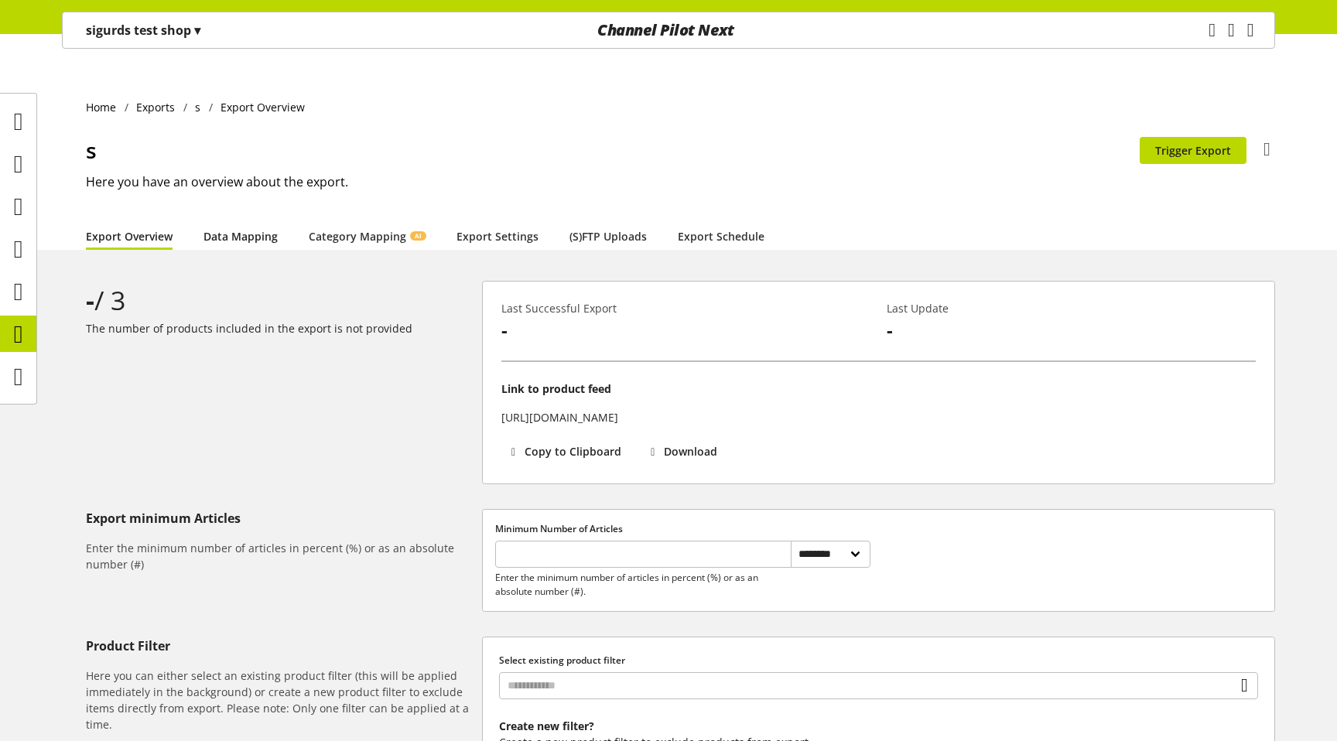
click at [249, 228] on link "Data Mapping" at bounding box center [240, 236] width 74 height 16
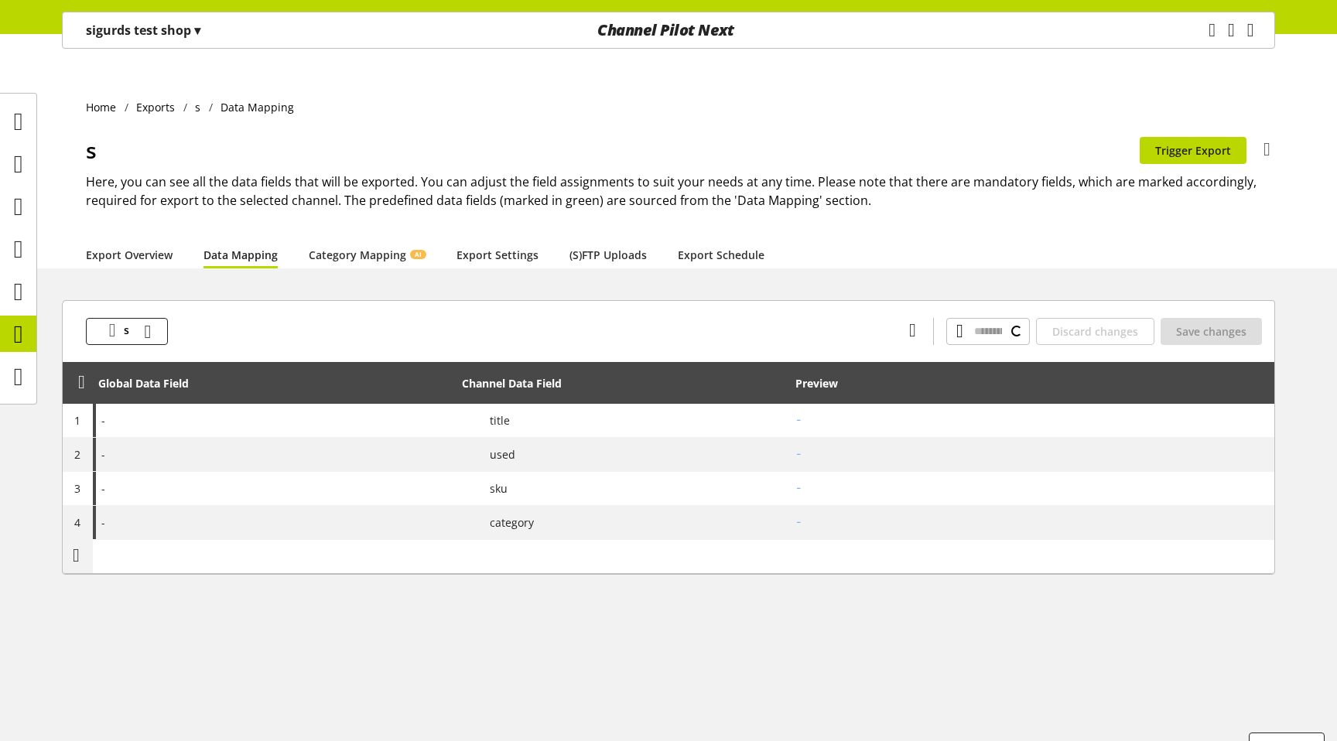
type input "***"
click at [159, 247] on link "Export Overview" at bounding box center [129, 255] width 87 height 16
select select "********"
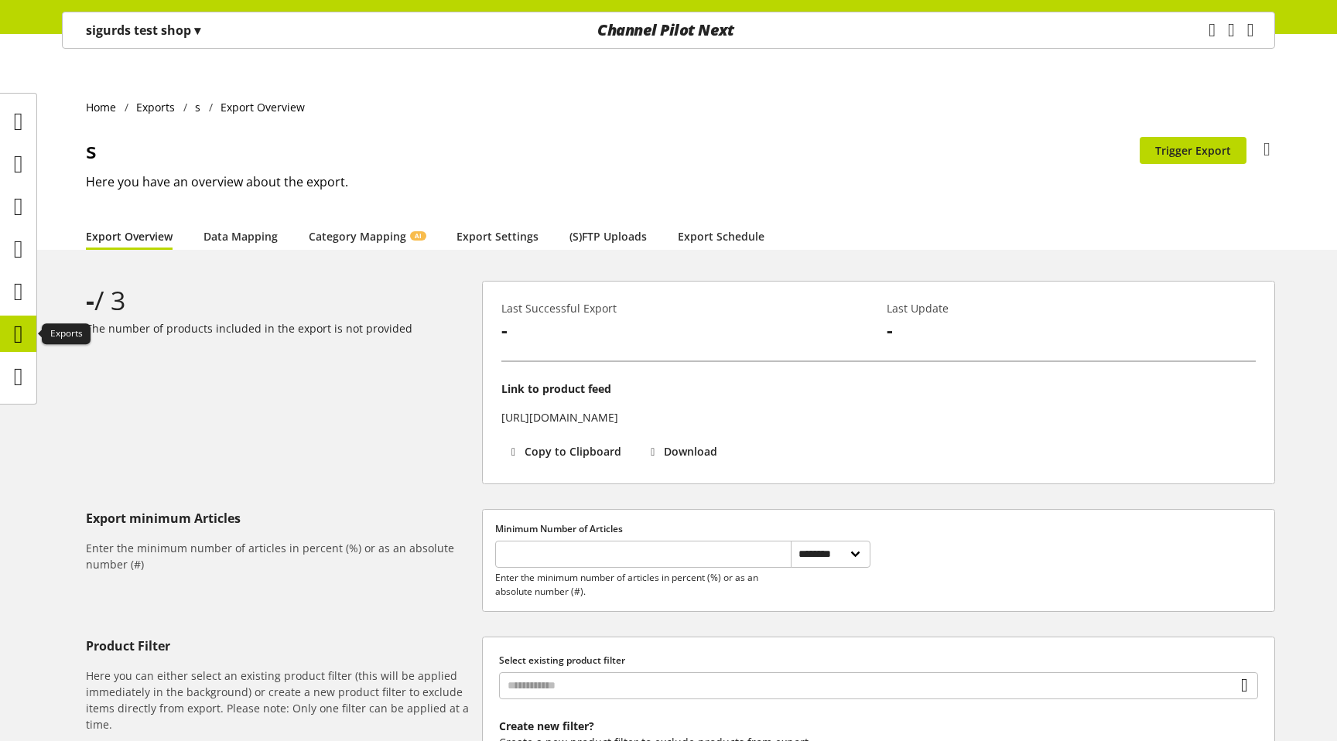
click at [15, 324] on icon at bounding box center [18, 334] width 9 height 31
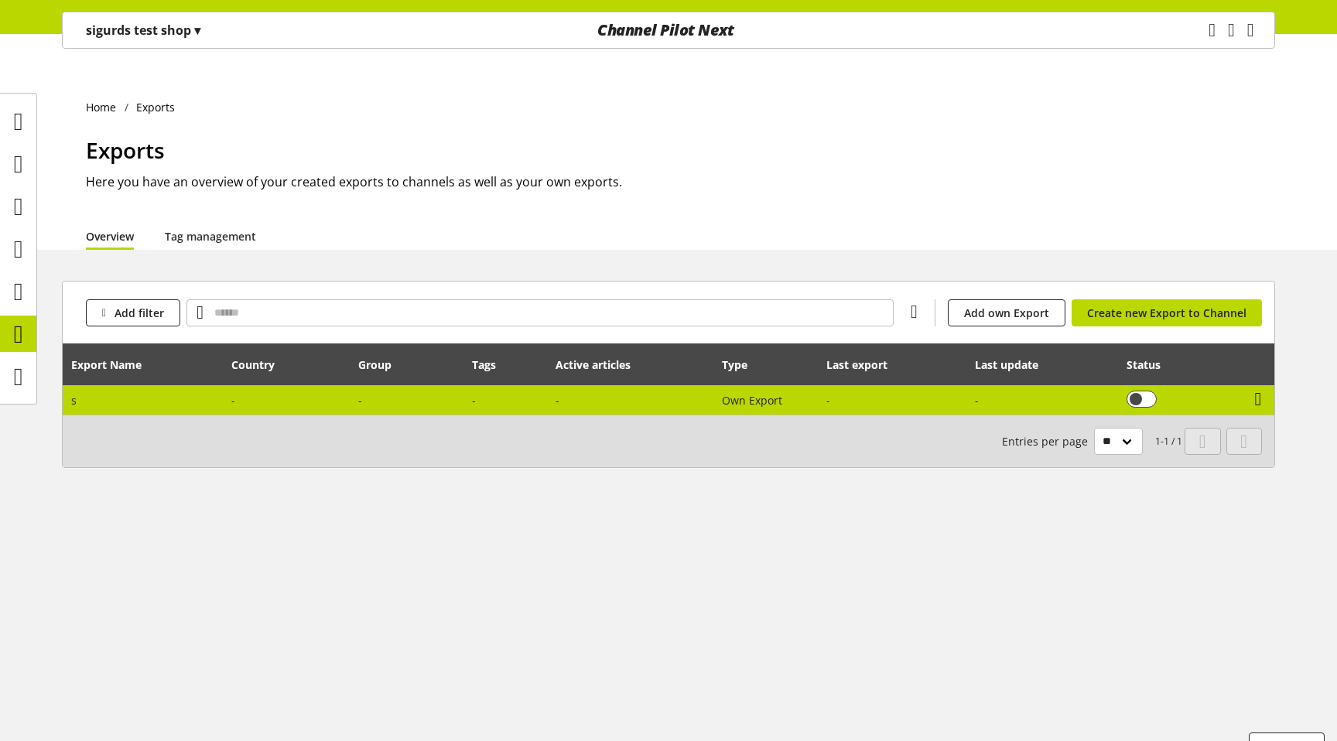
click at [1262, 385] on icon at bounding box center [1258, 399] width 7 height 28
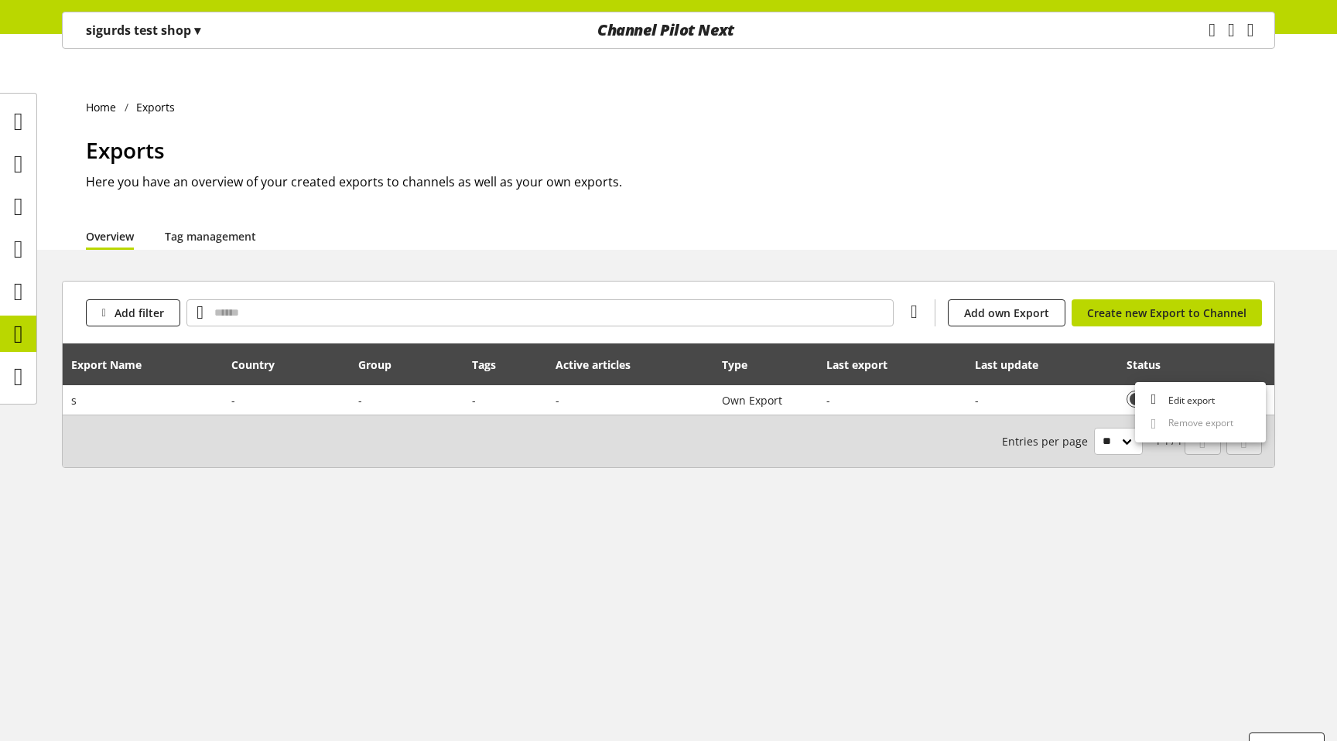
click at [1042, 428] on div "Entries per page ** ** ** ***" at bounding box center [1072, 441] width 141 height 27
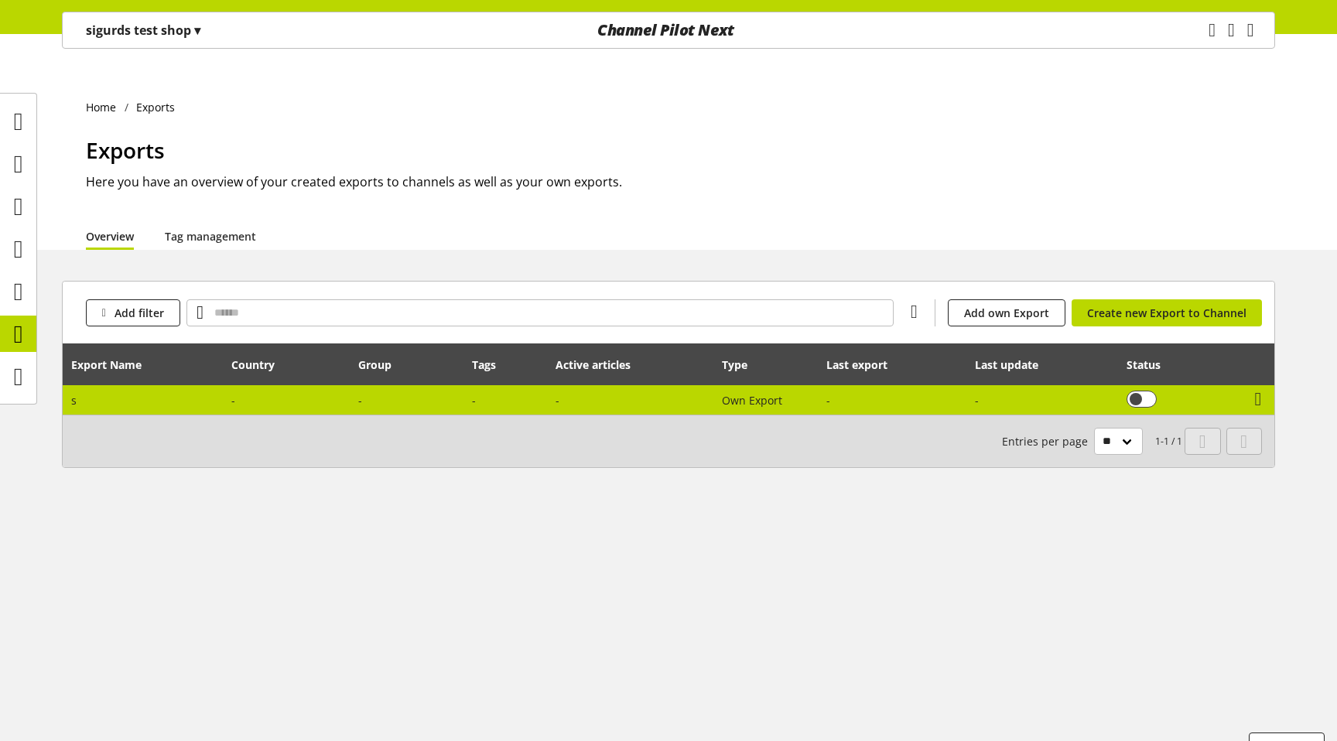
click at [996, 385] on td at bounding box center [1043, 399] width 152 height 29
select select "********"
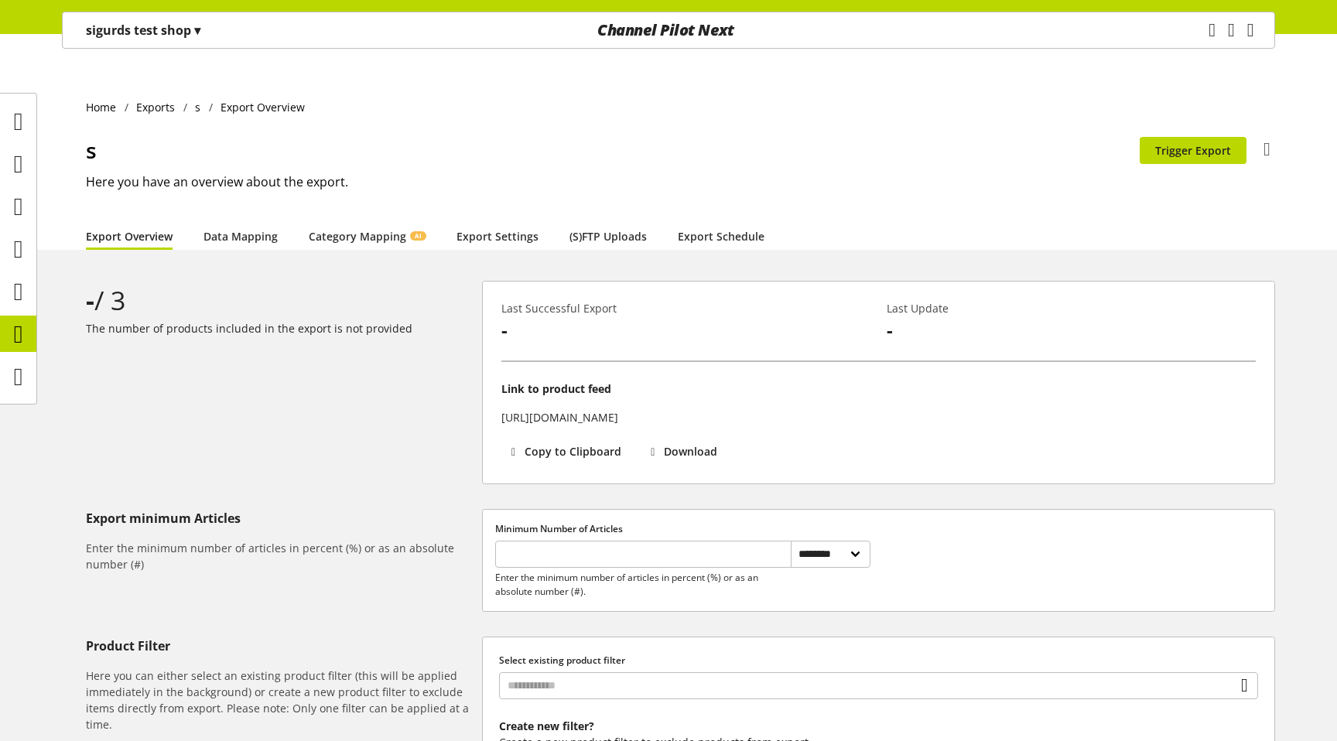
click at [1202, 31] on icon "main navigation" at bounding box center [1211, 30] width 19 height 28
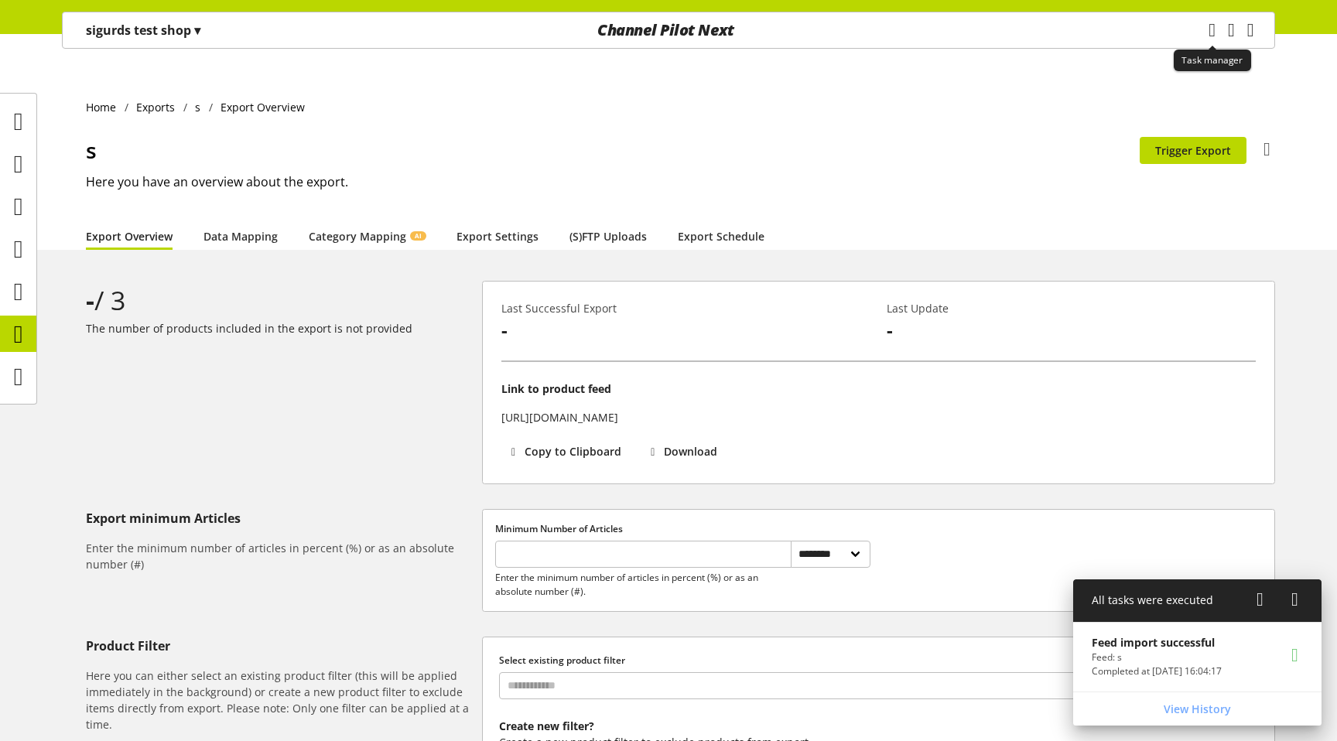
click at [1204, 31] on icon "main navigation" at bounding box center [1211, 30] width 15 height 29
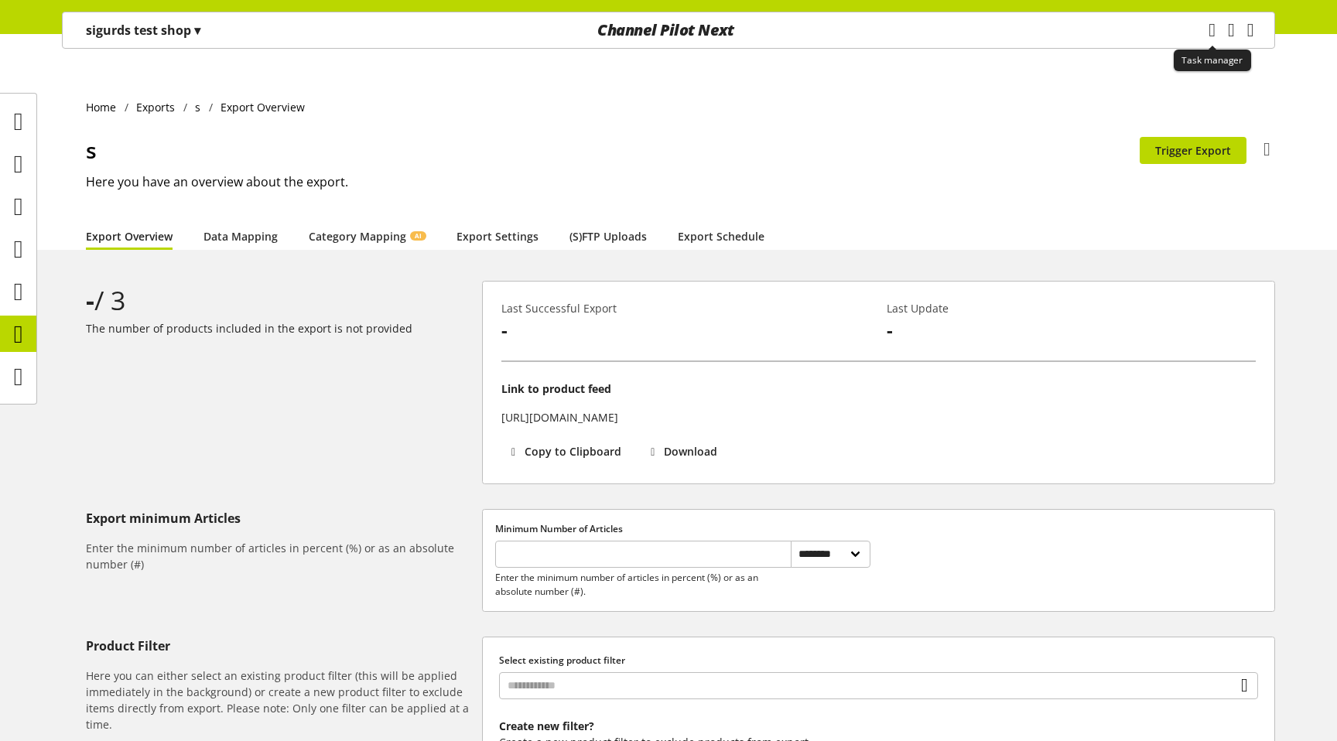
click at [1198, 31] on icon "main navigation" at bounding box center [1212, 29] width 28 height 19
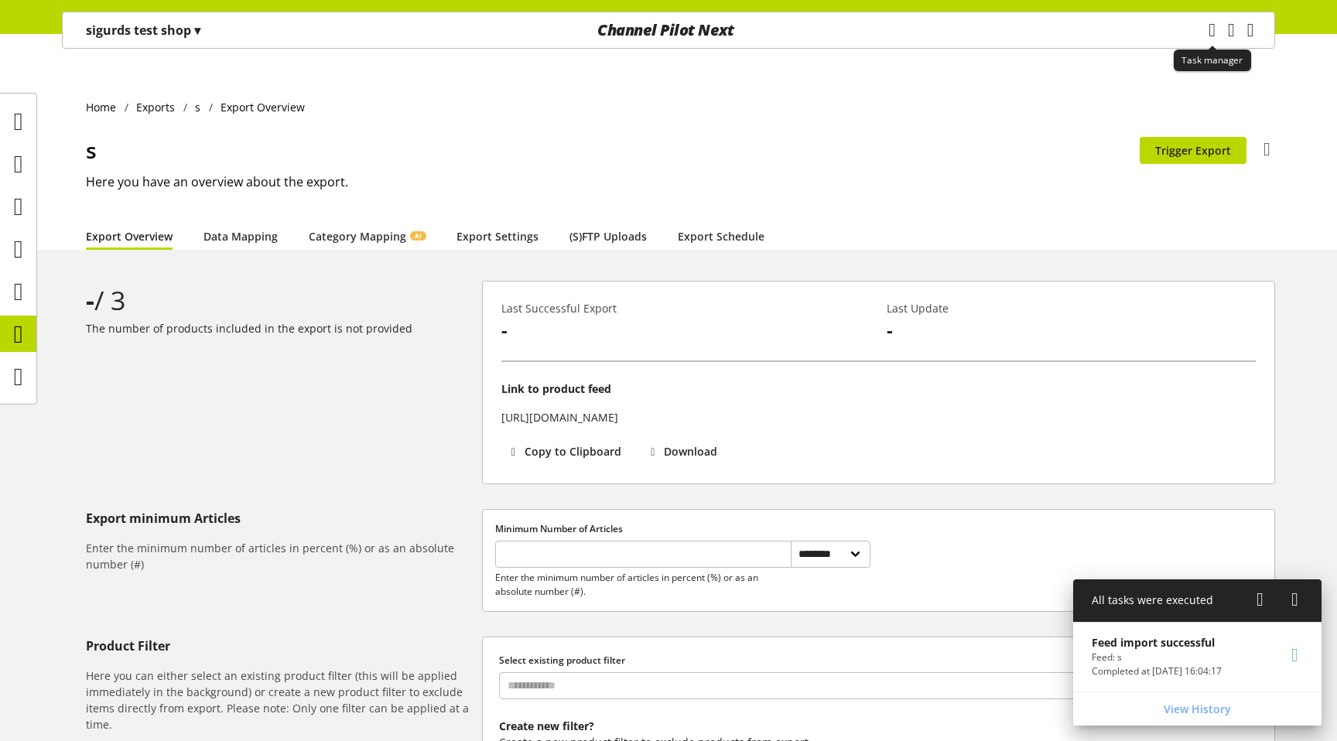
click at [1208, 31] on icon "main navigation" at bounding box center [1211, 30] width 7 height 28
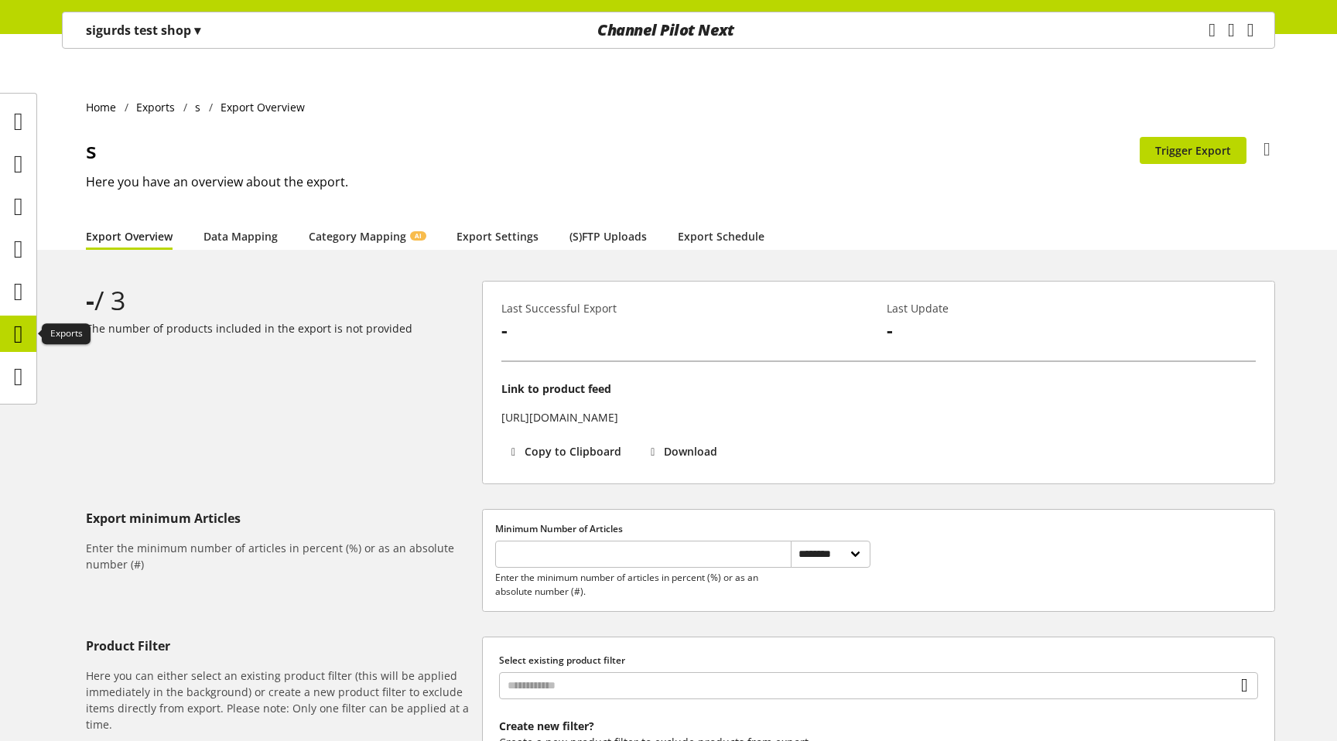
click at [15, 326] on icon at bounding box center [18, 334] width 9 height 31
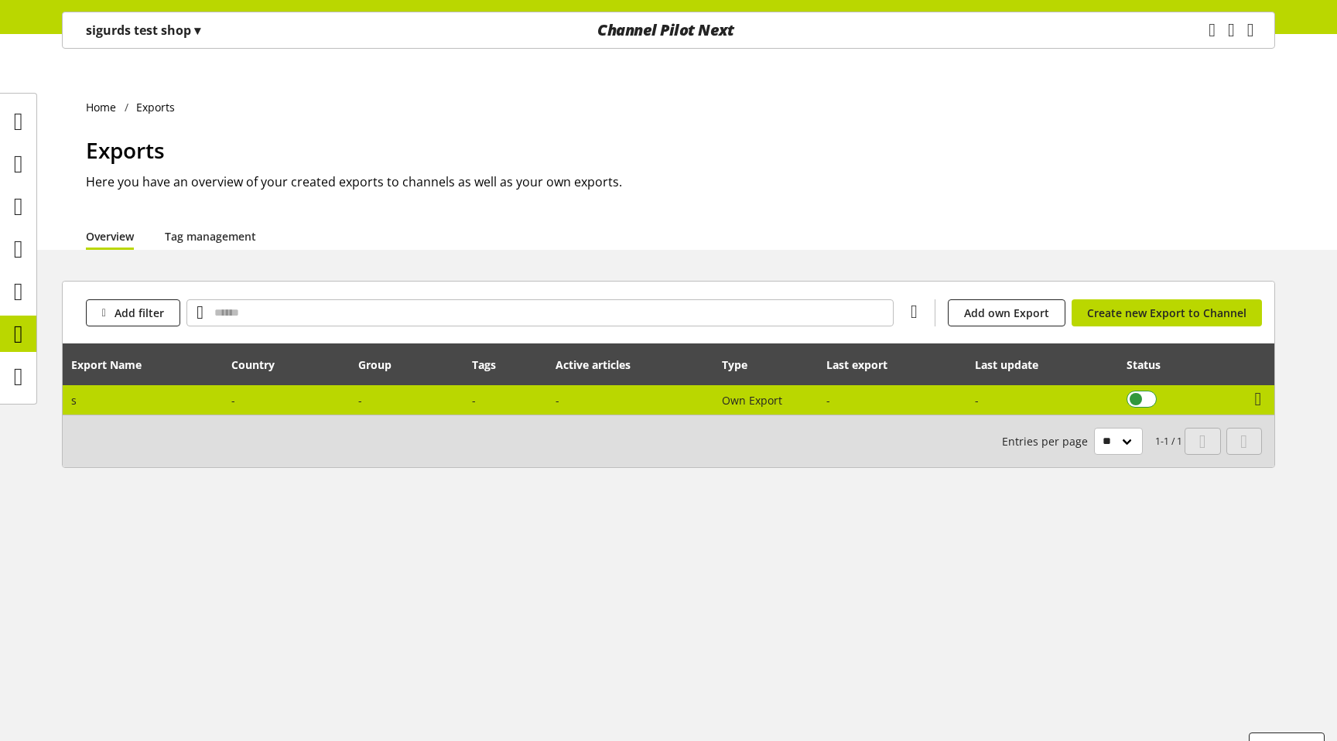
click at [1143, 391] on span at bounding box center [1141, 399] width 30 height 17
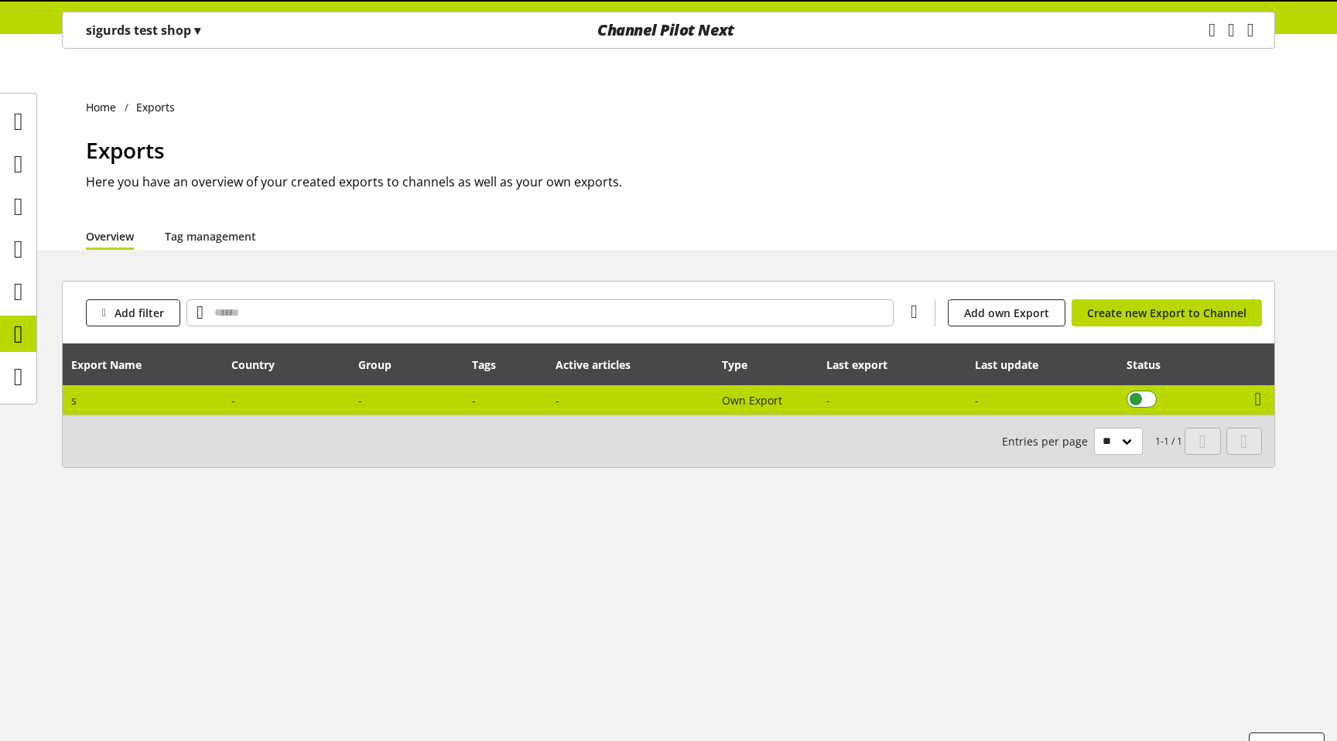
click at [1143, 391] on span at bounding box center [1141, 399] width 30 height 17
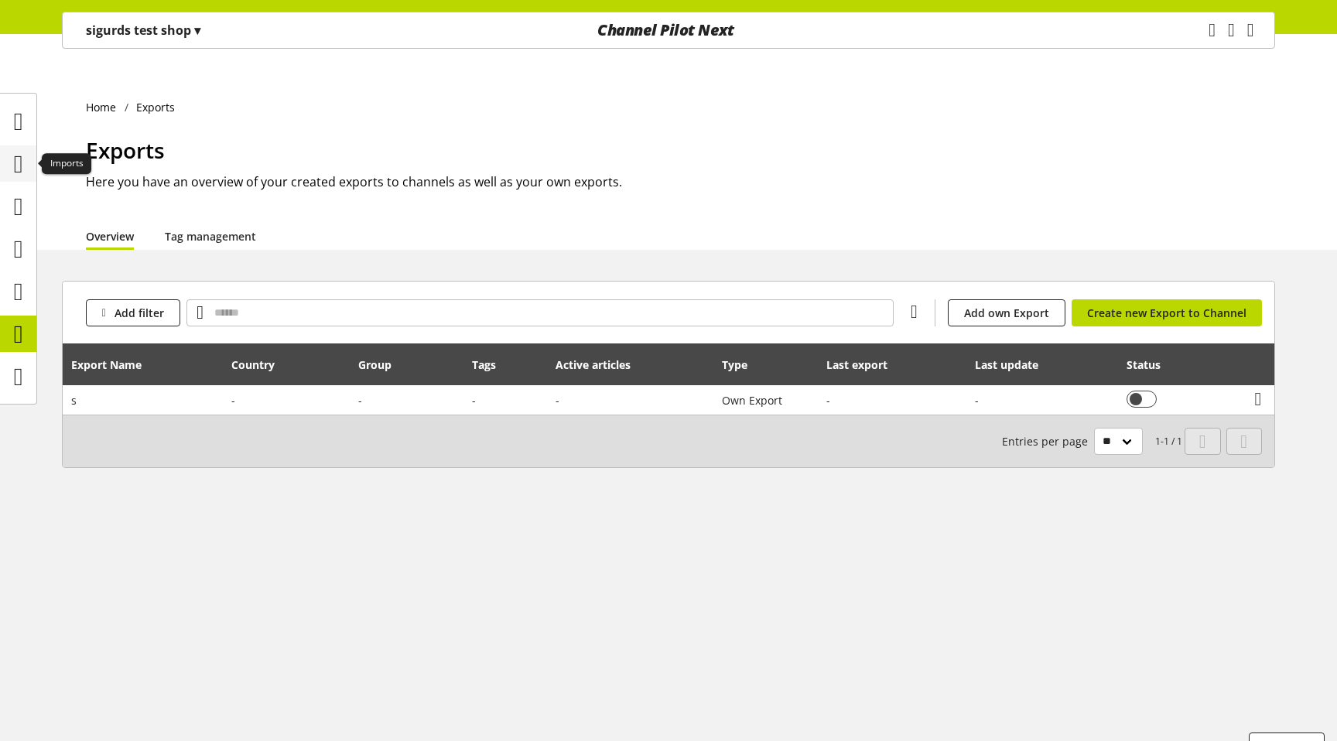
click at [19, 149] on icon at bounding box center [18, 164] width 9 height 31
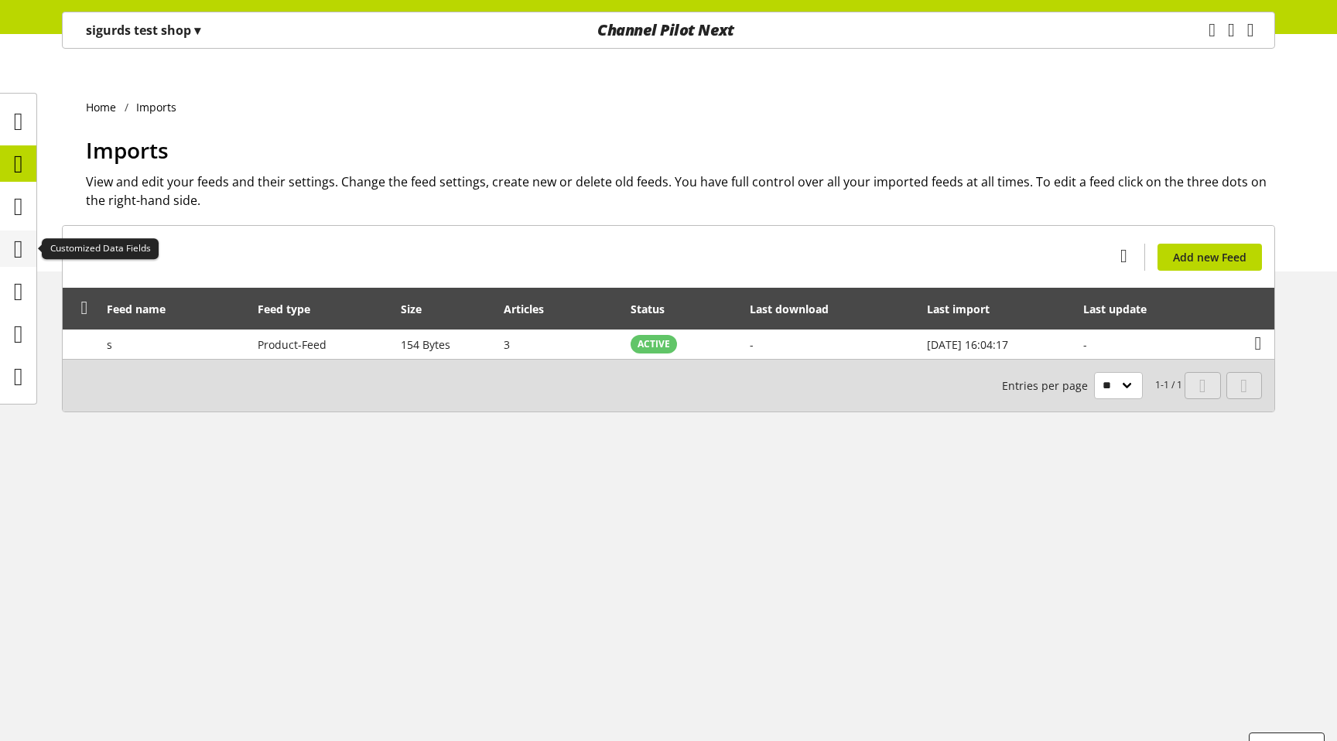
click at [23, 241] on icon at bounding box center [18, 249] width 9 height 31
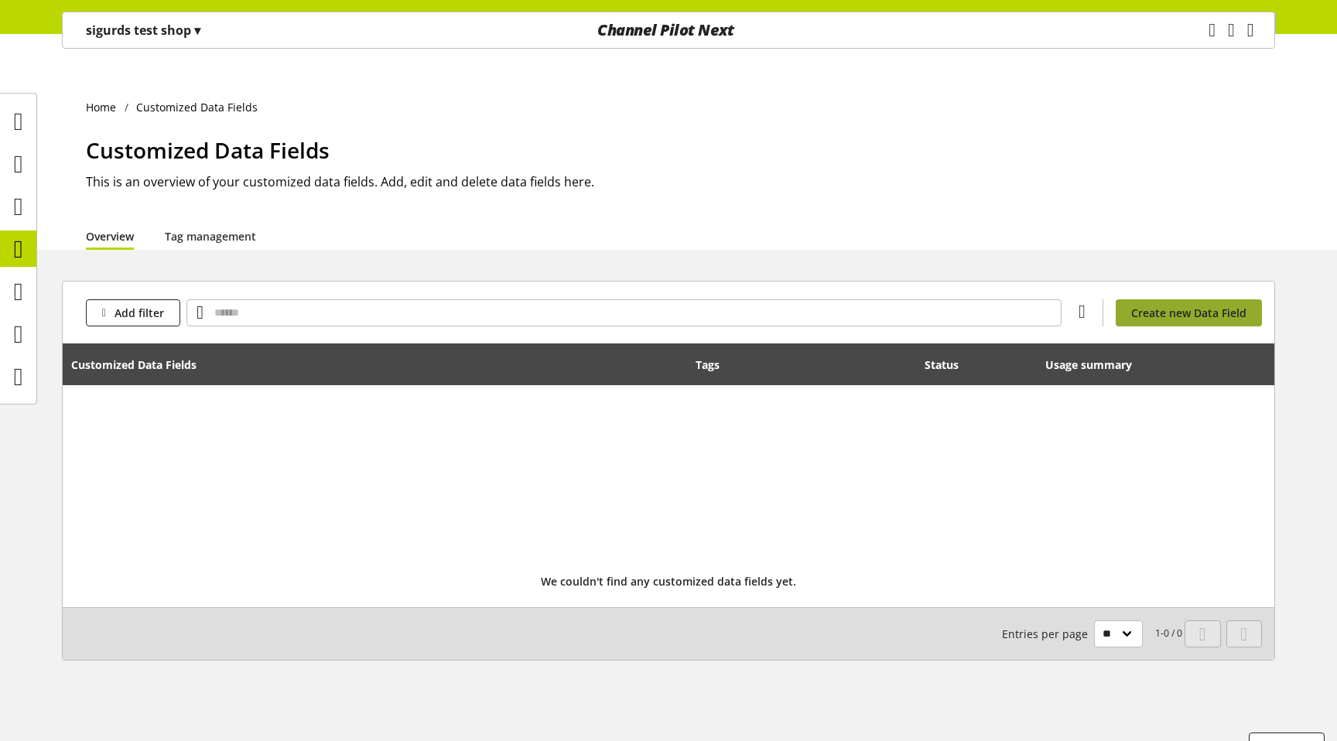
click at [1187, 305] on span "Create new Data Field" at bounding box center [1188, 313] width 115 height 16
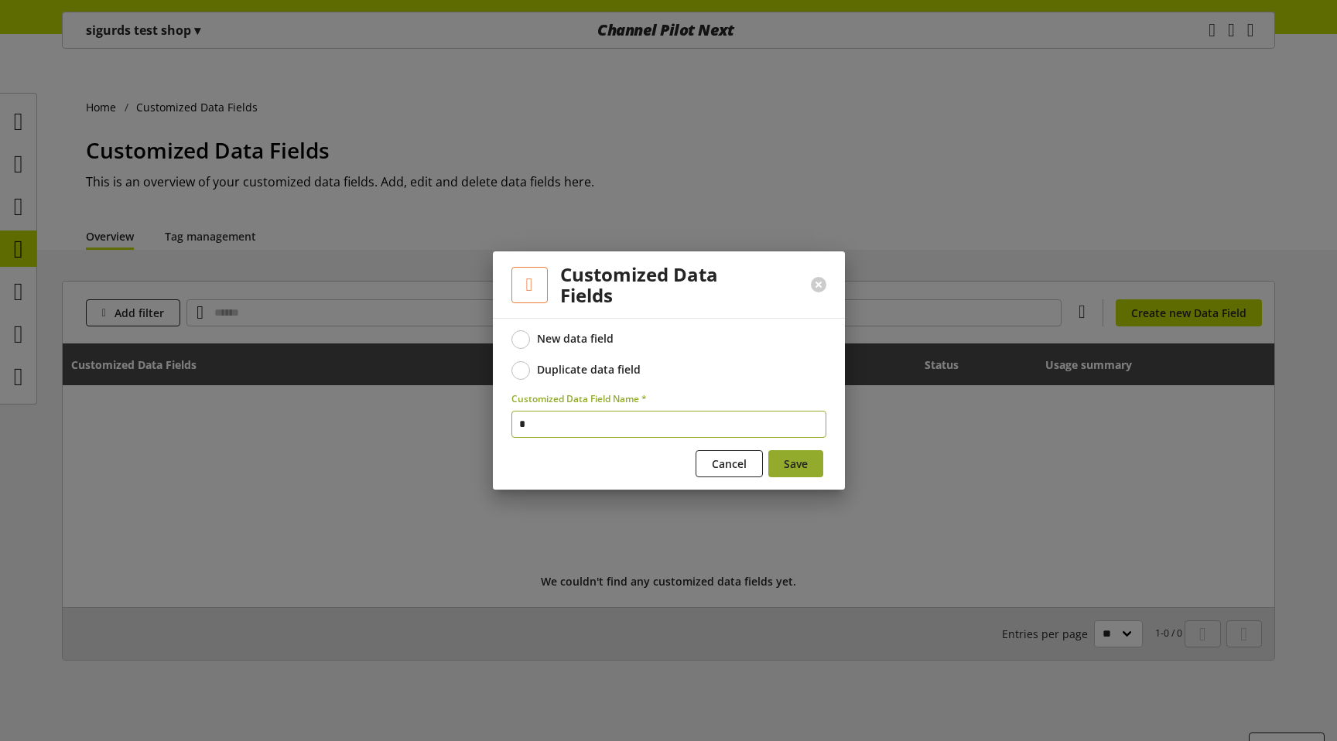
type input "*"
click at [787, 460] on span "Save" at bounding box center [796, 464] width 24 height 16
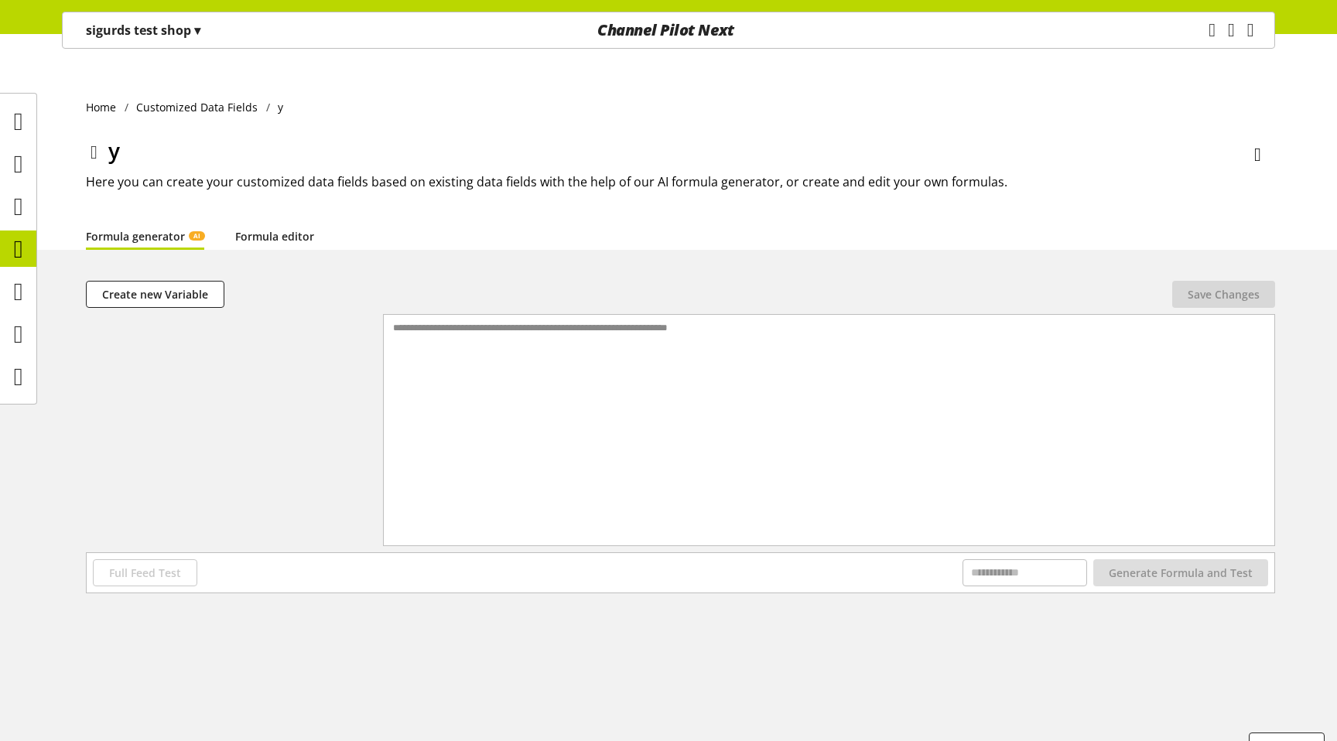
click at [282, 228] on link "Formula editor" at bounding box center [274, 236] width 79 height 16
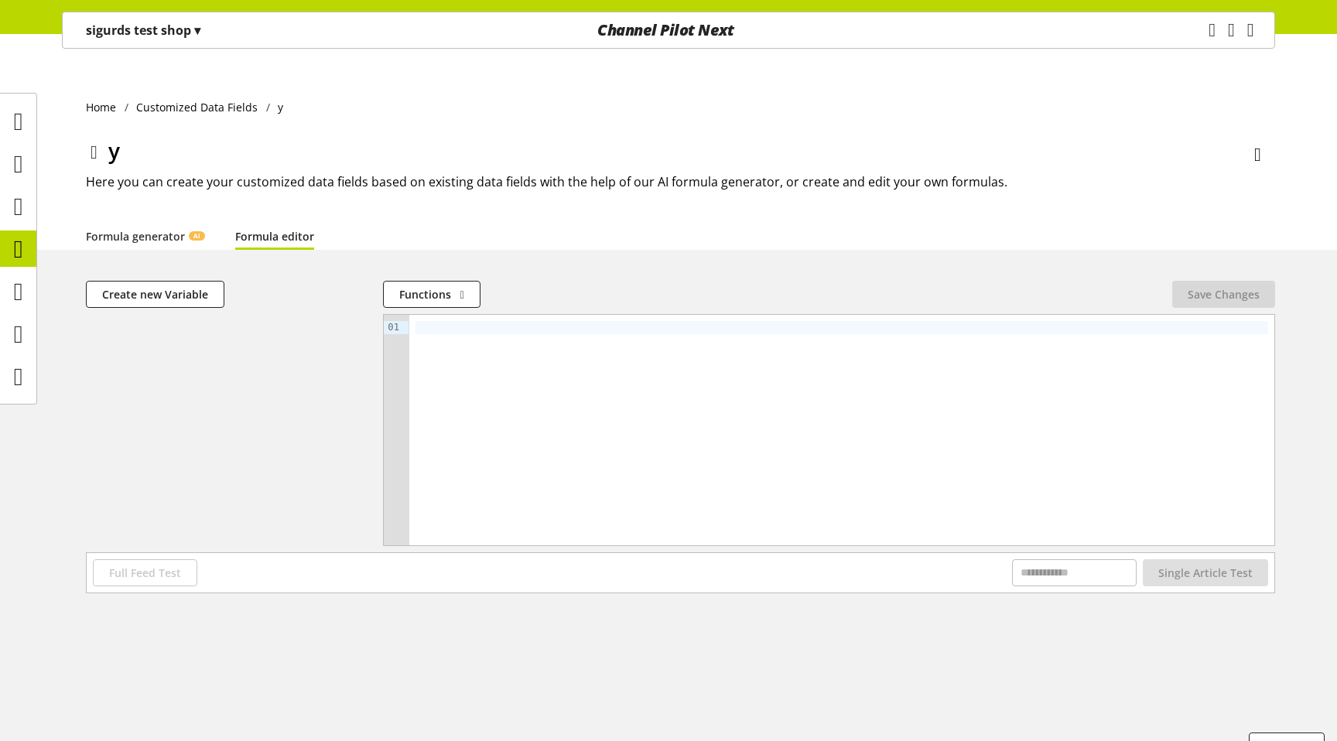
click at [600, 377] on div at bounding box center [841, 430] width 865 height 231
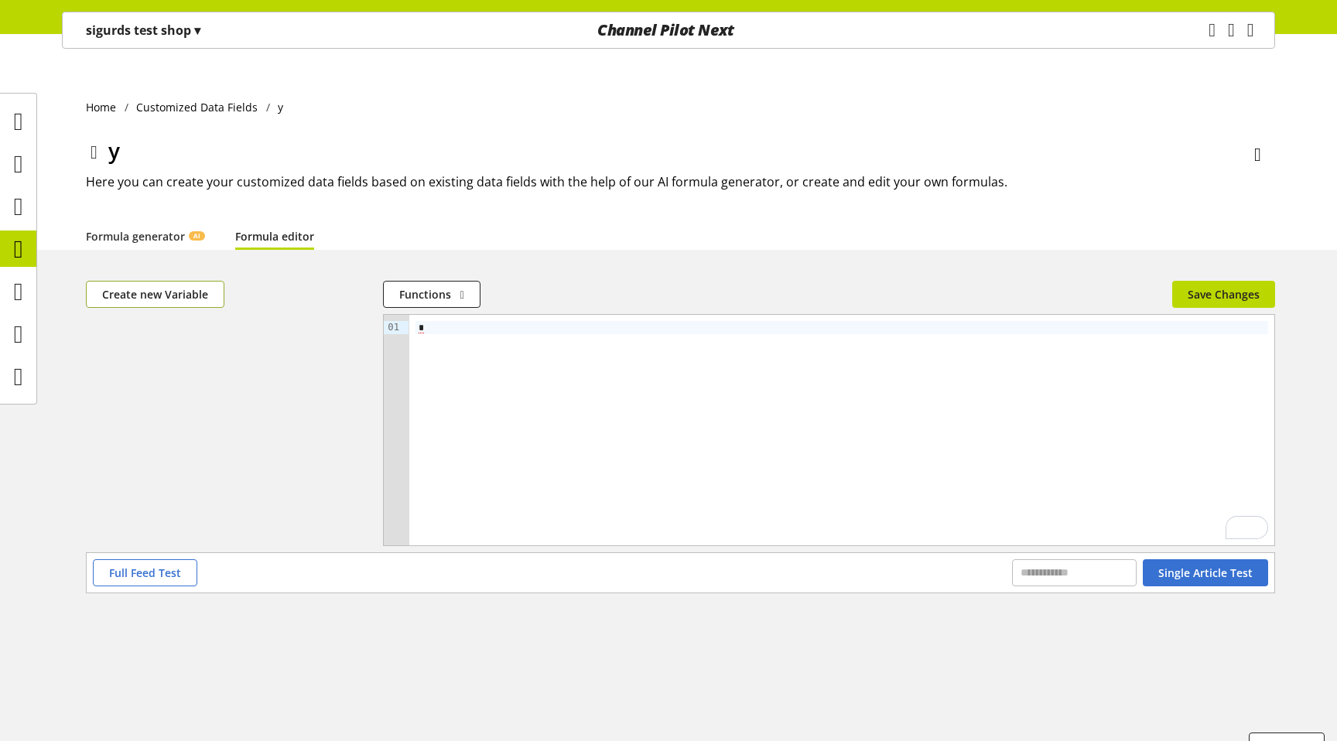
click at [147, 286] on span "Create new Variable" at bounding box center [155, 294] width 106 height 16
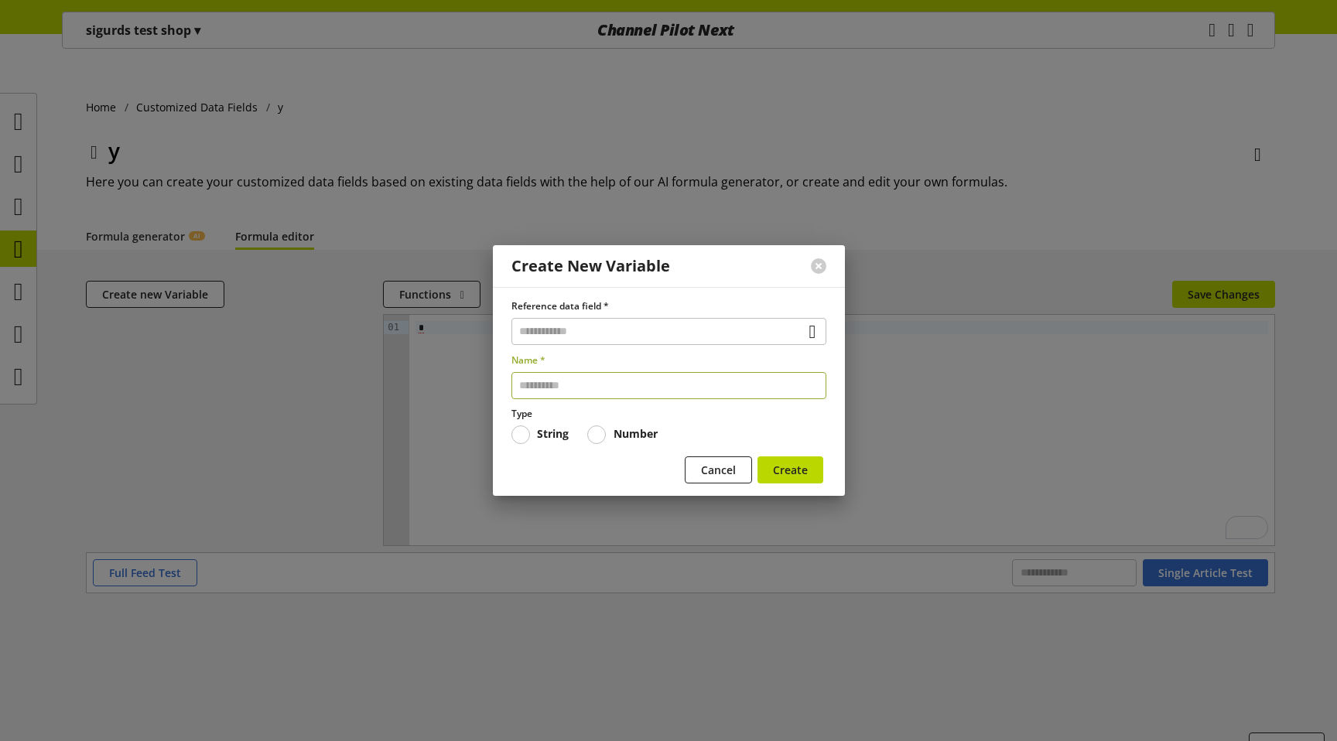
click at [555, 378] on input "text" at bounding box center [668, 385] width 315 height 27
type input "*"
click at [565, 316] on div "Reference data field *" at bounding box center [668, 322] width 315 height 46
click at [565, 330] on input "text" at bounding box center [668, 331] width 315 height 27
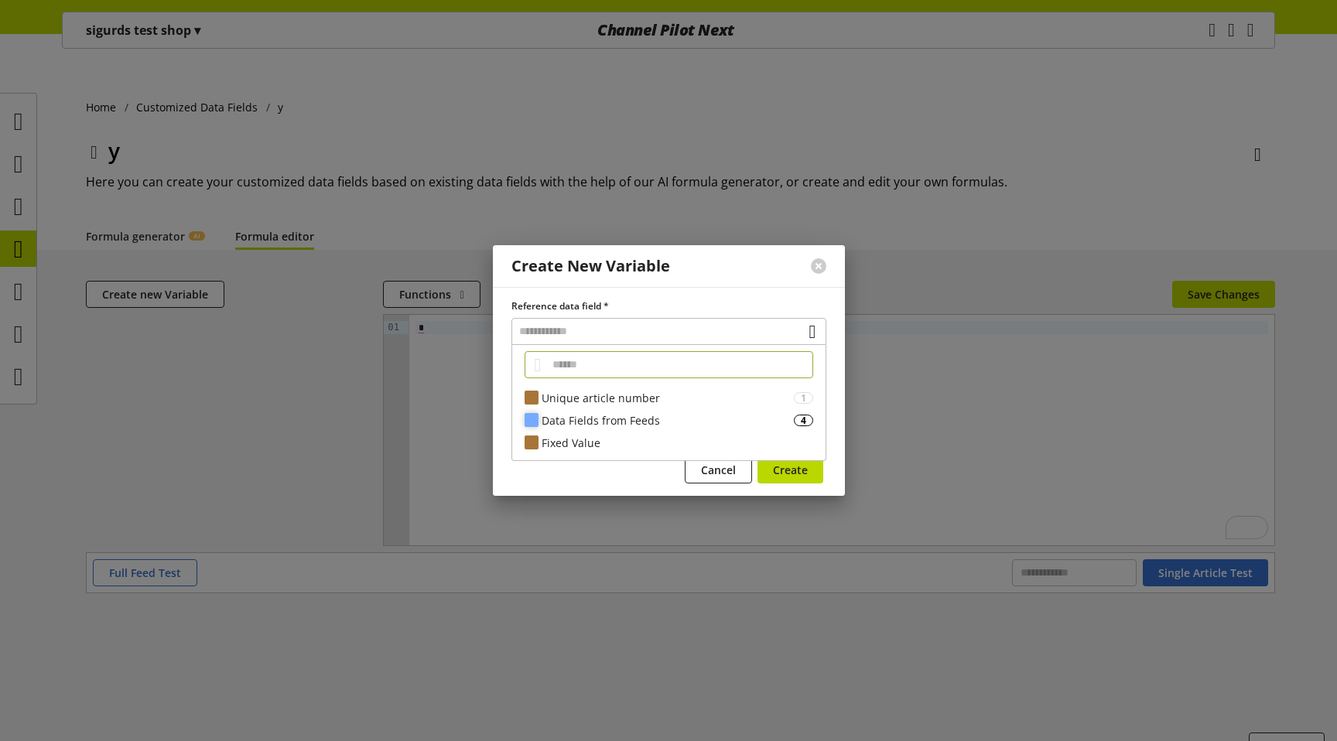
click at [573, 418] on div "Data Fields from Feeds" at bounding box center [667, 420] width 252 height 16
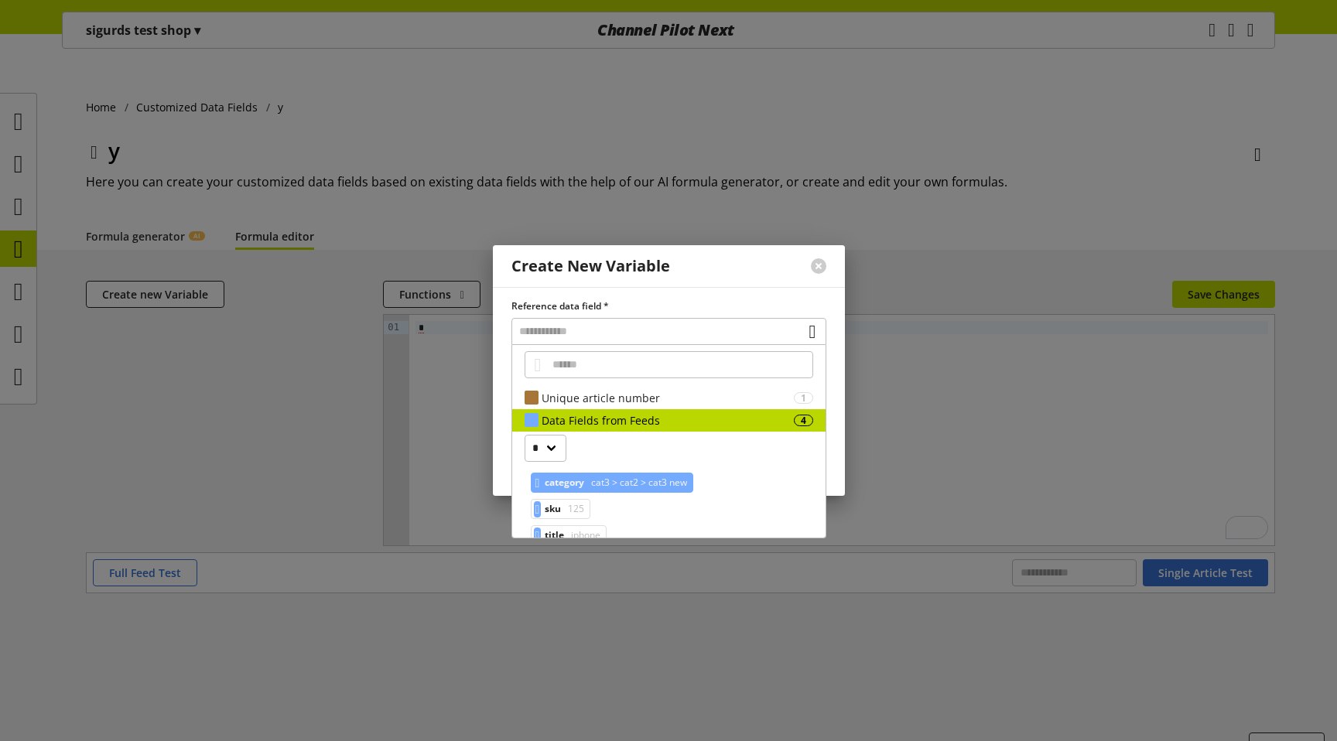
click at [574, 489] on span "category" at bounding box center [564, 482] width 39 height 19
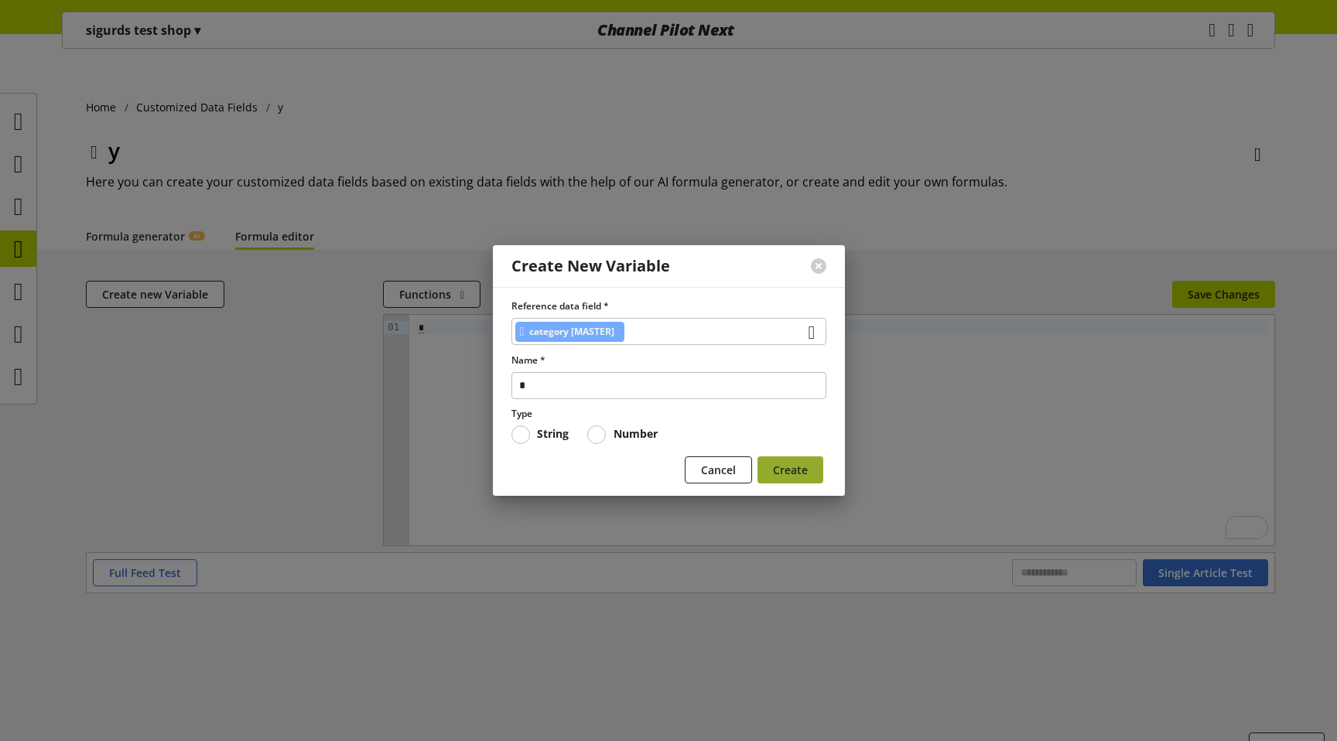
click at [765, 477] on button "Create" at bounding box center [790, 469] width 66 height 27
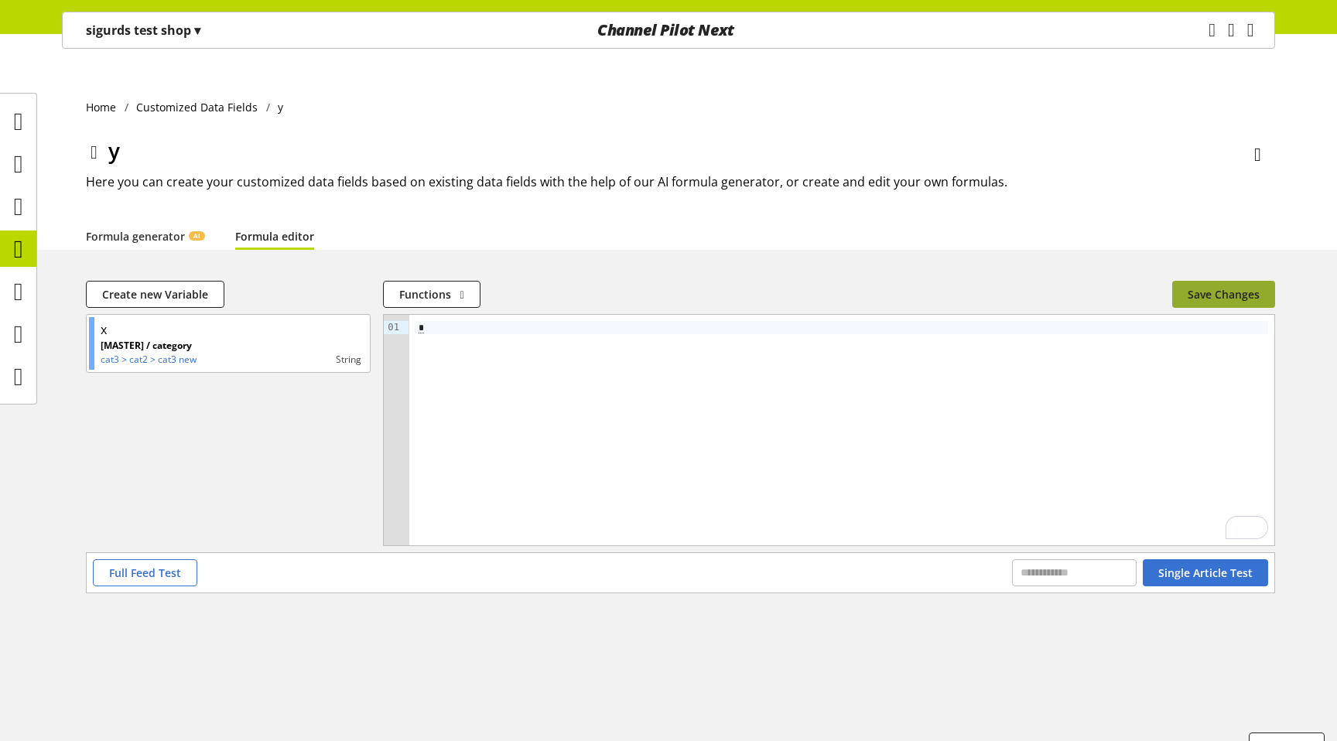
click at [1213, 281] on button "Save Changes" at bounding box center [1223, 294] width 103 height 27
click at [1207, 25] on icon "main navigation" at bounding box center [1212, 30] width 11 height 29
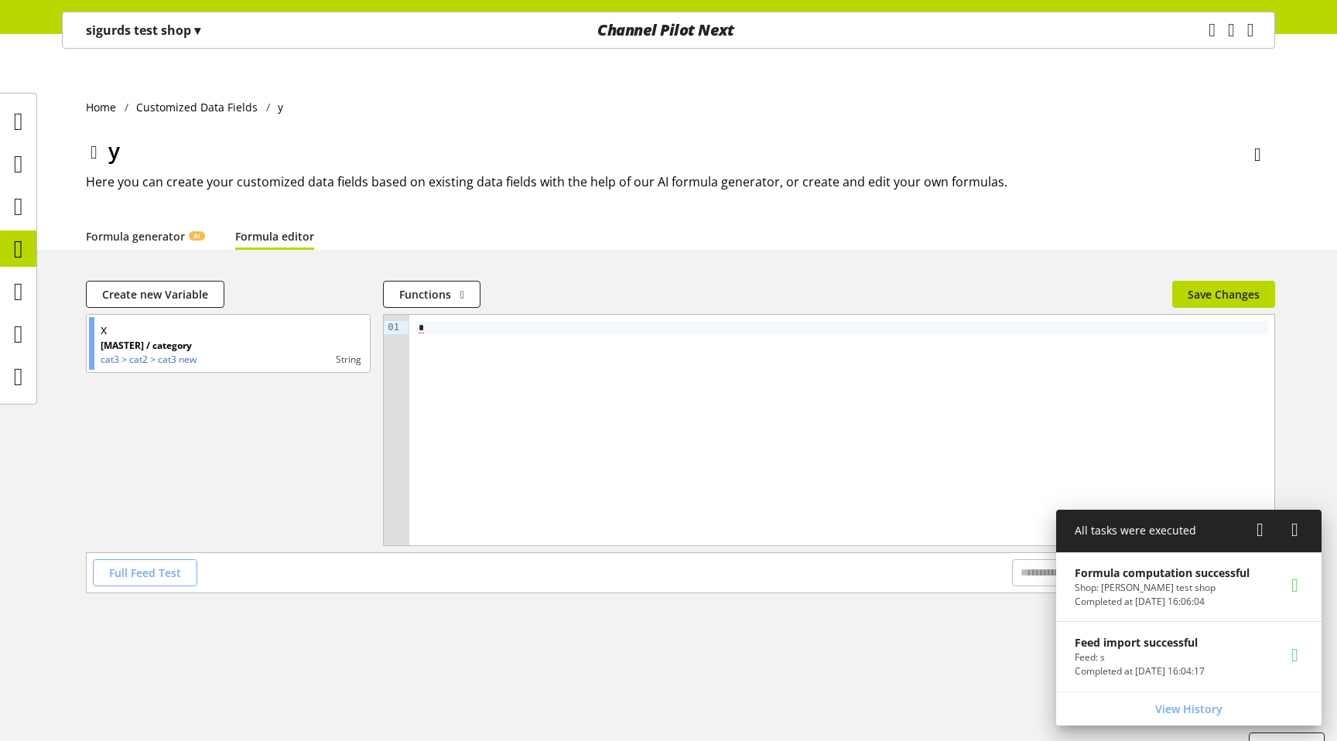
click at [138, 565] on span "Full Feed Test" at bounding box center [145, 573] width 72 height 16
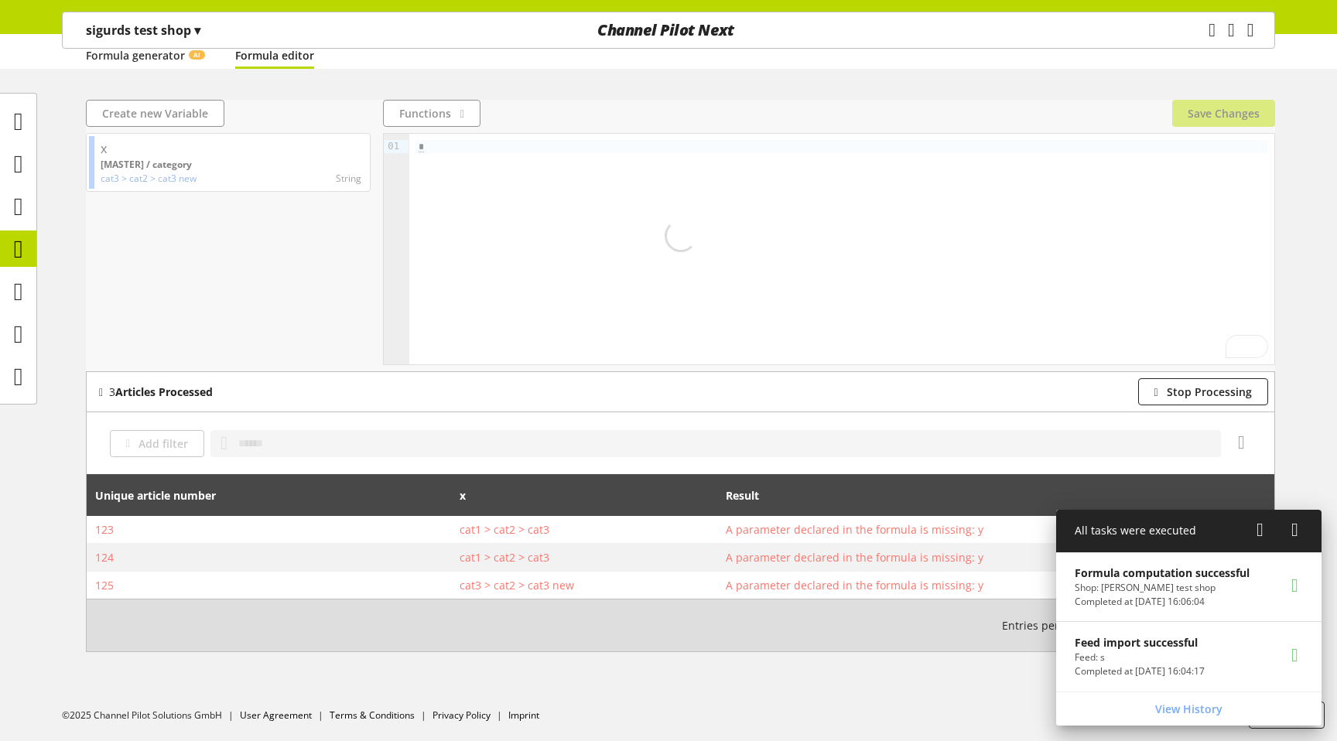
scroll to position [150, 0]
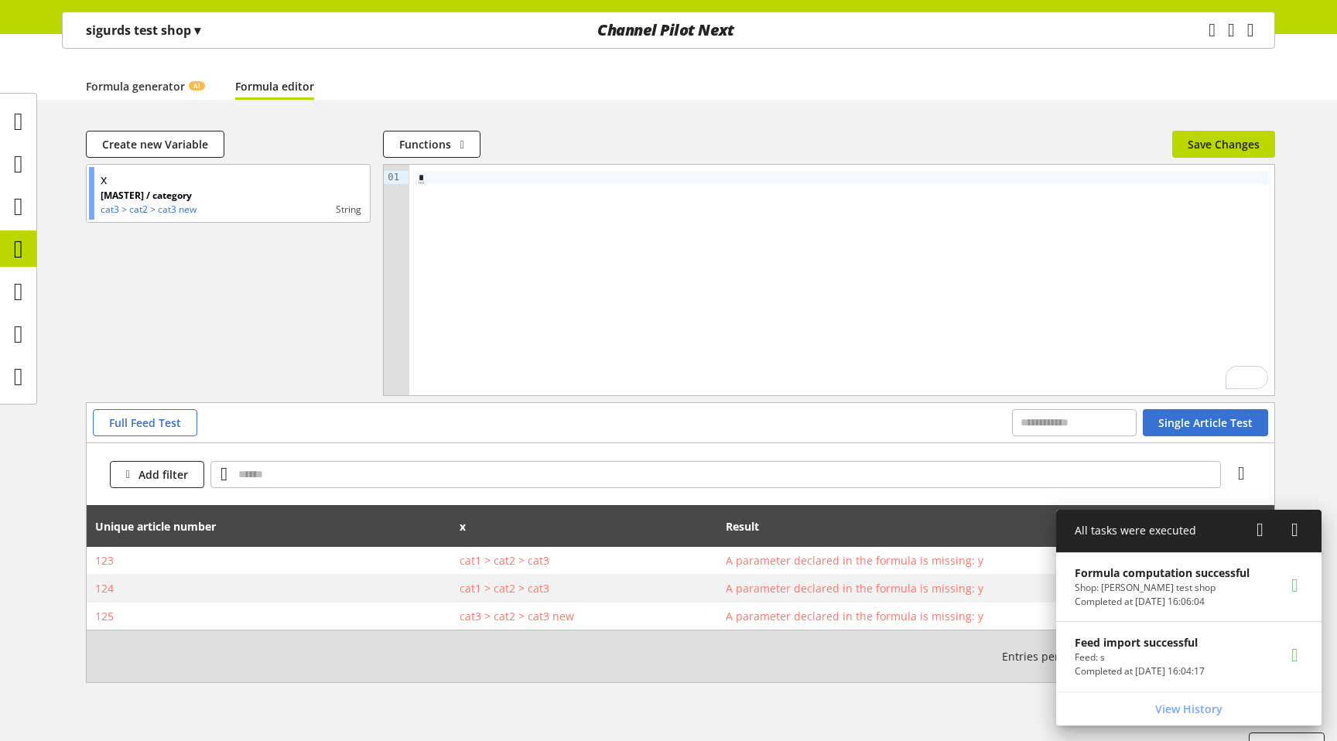
click at [513, 175] on div "*" at bounding box center [841, 280] width 865 height 231
click at [970, 181] on div "*" at bounding box center [841, 280] width 865 height 231
click at [1214, 136] on span "Save Changes" at bounding box center [1223, 144] width 72 height 16
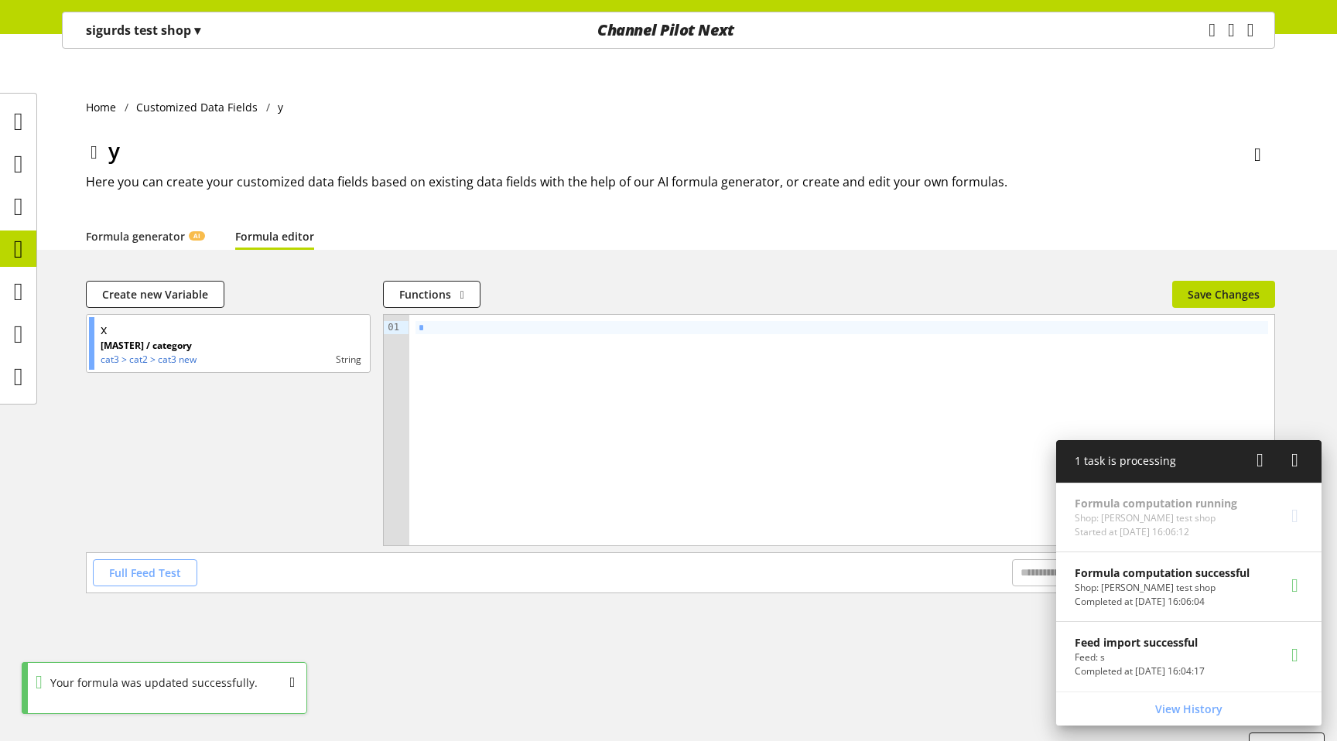
click at [111, 559] on button "Full Feed Test" at bounding box center [145, 572] width 104 height 27
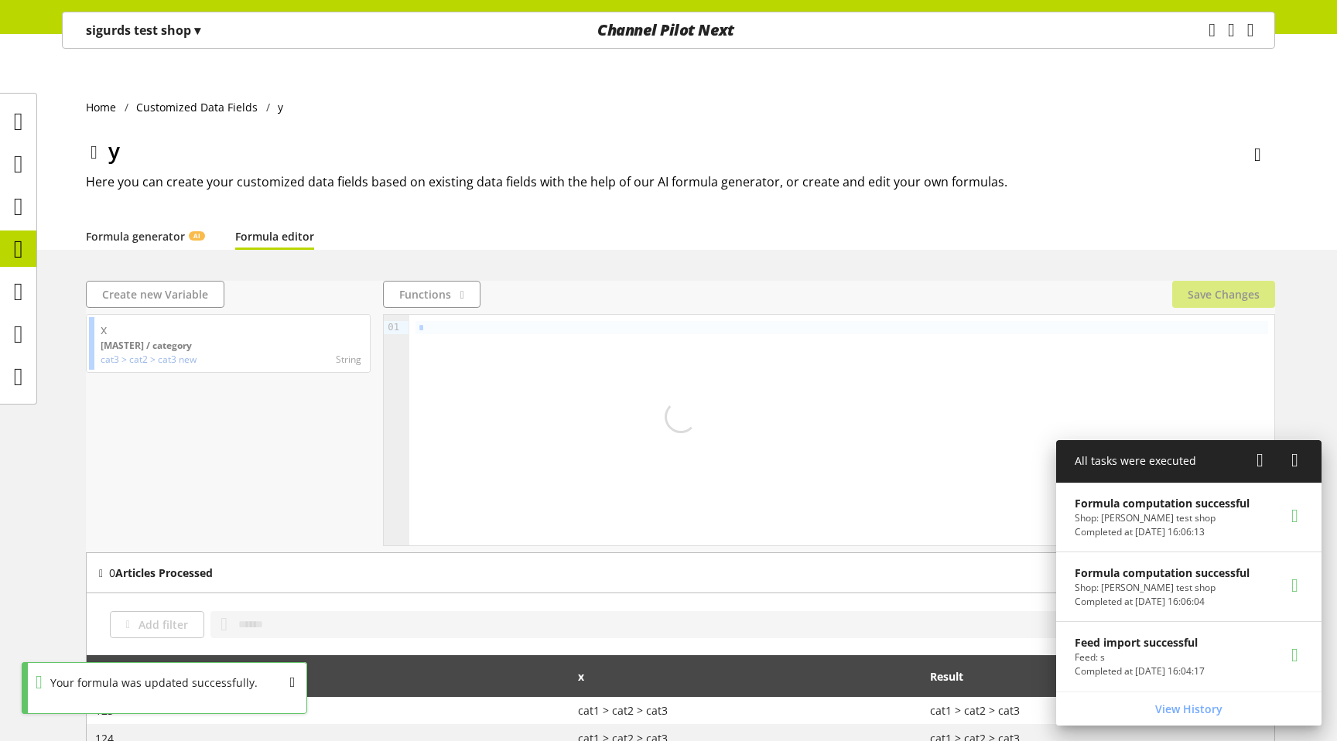
scroll to position [150, 0]
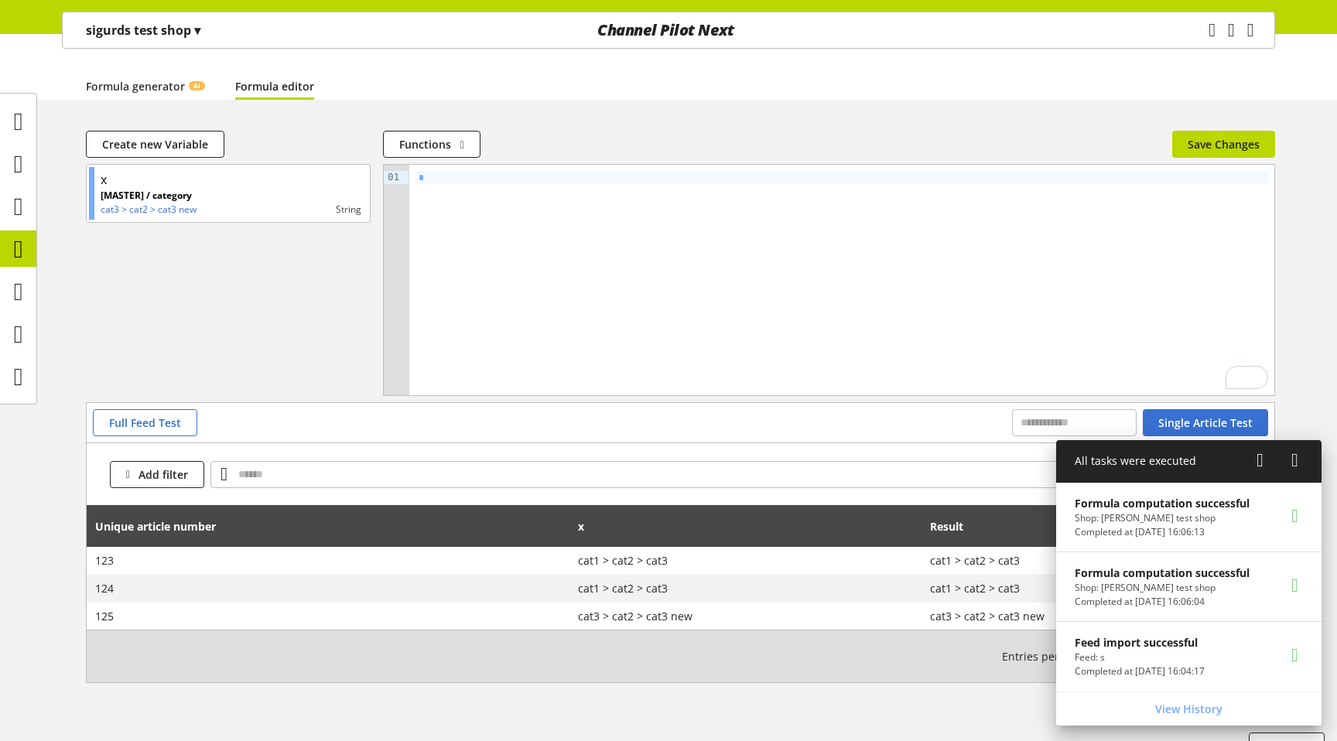
click at [1298, 459] on icon at bounding box center [1294, 460] width 7 height 28
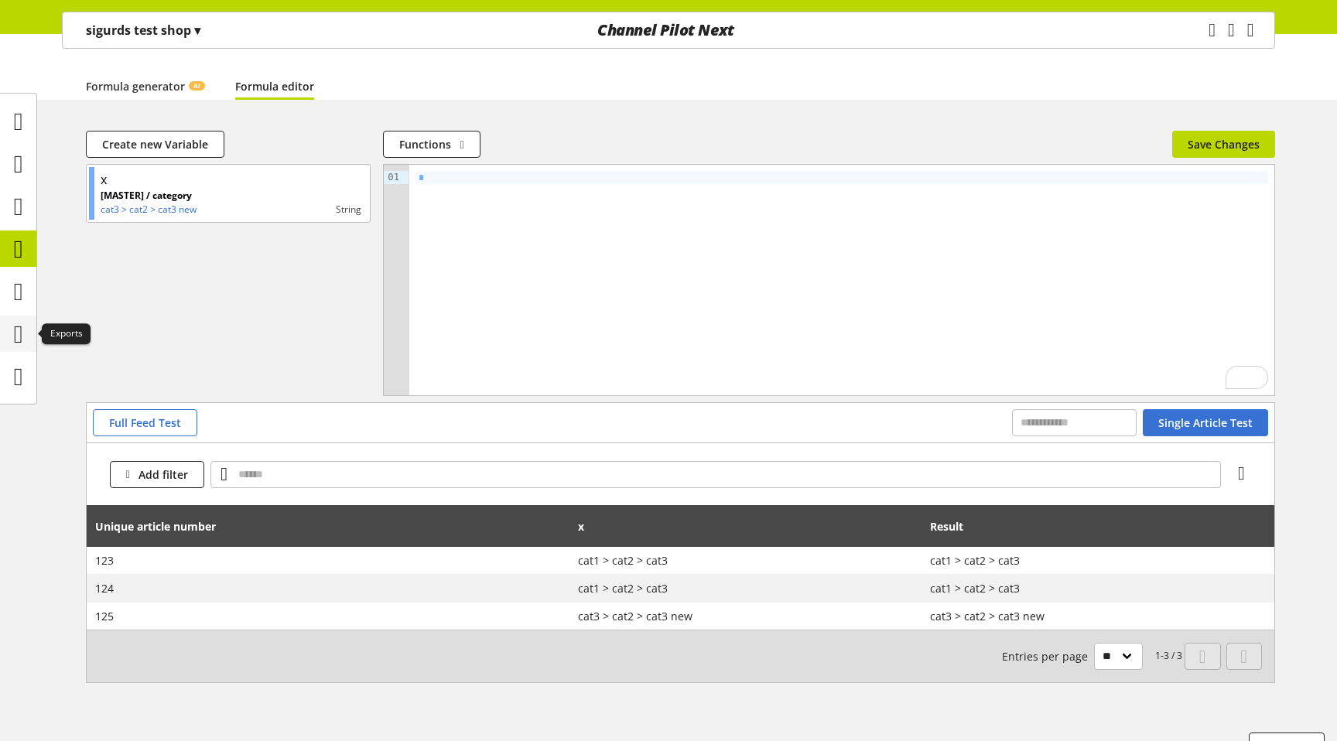
click at [23, 343] on icon at bounding box center [18, 334] width 9 height 31
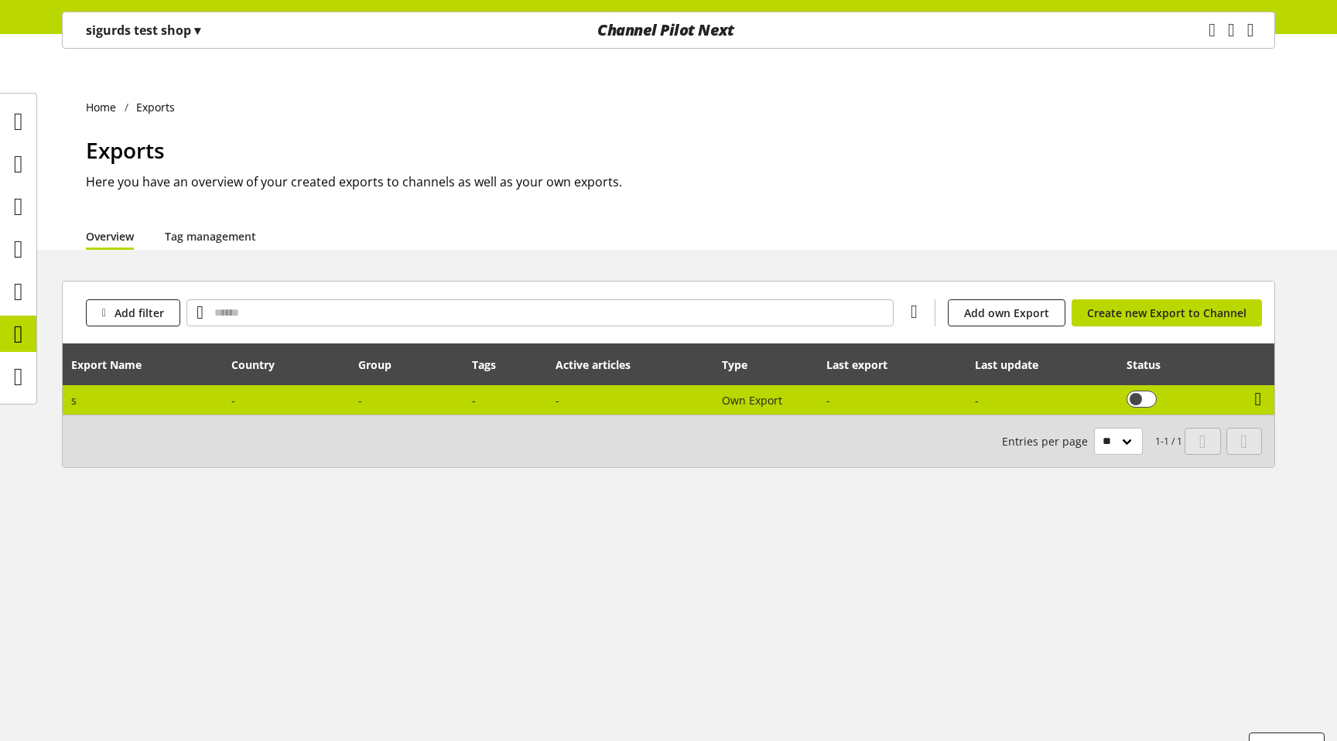
click at [1262, 385] on icon at bounding box center [1258, 399] width 7 height 28
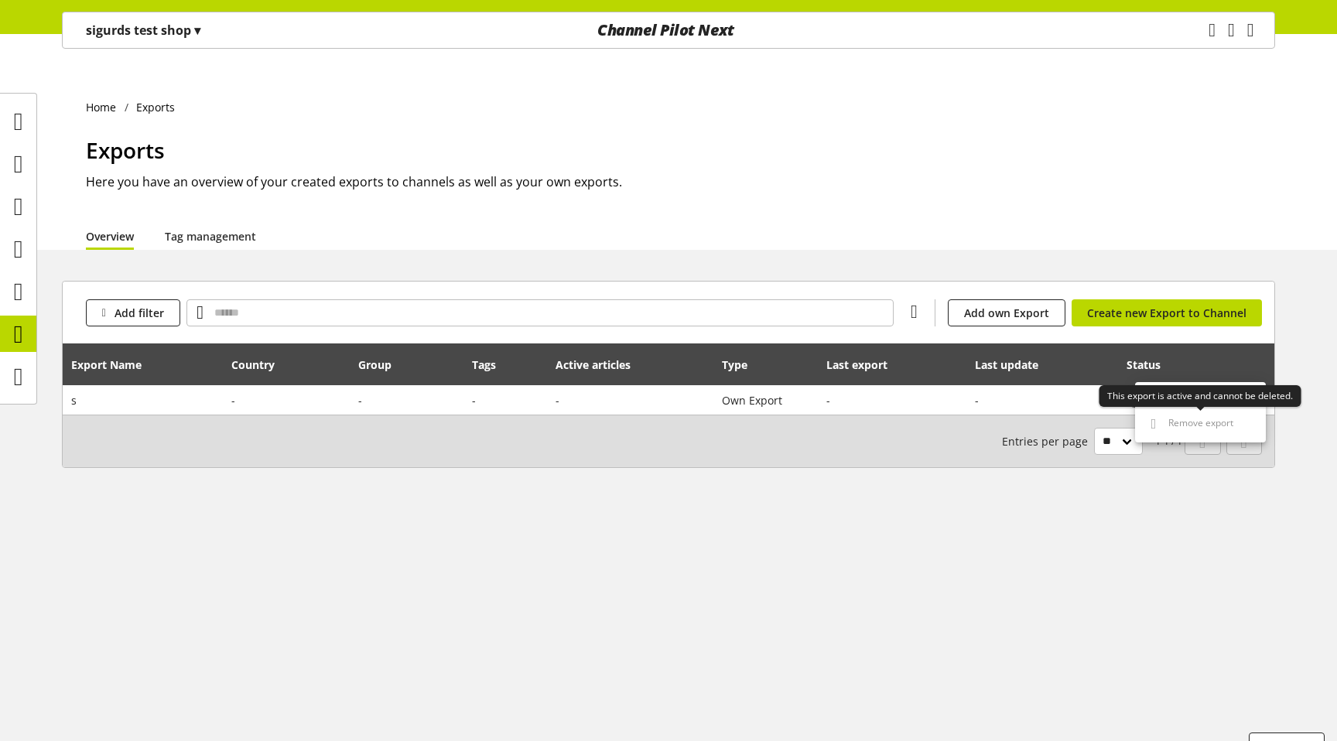
click at [1174, 413] on link "Remove export" at bounding box center [1200, 424] width 131 height 25
click at [1182, 404] on span "Edit export" at bounding box center [1188, 400] width 53 height 13
select select "********"
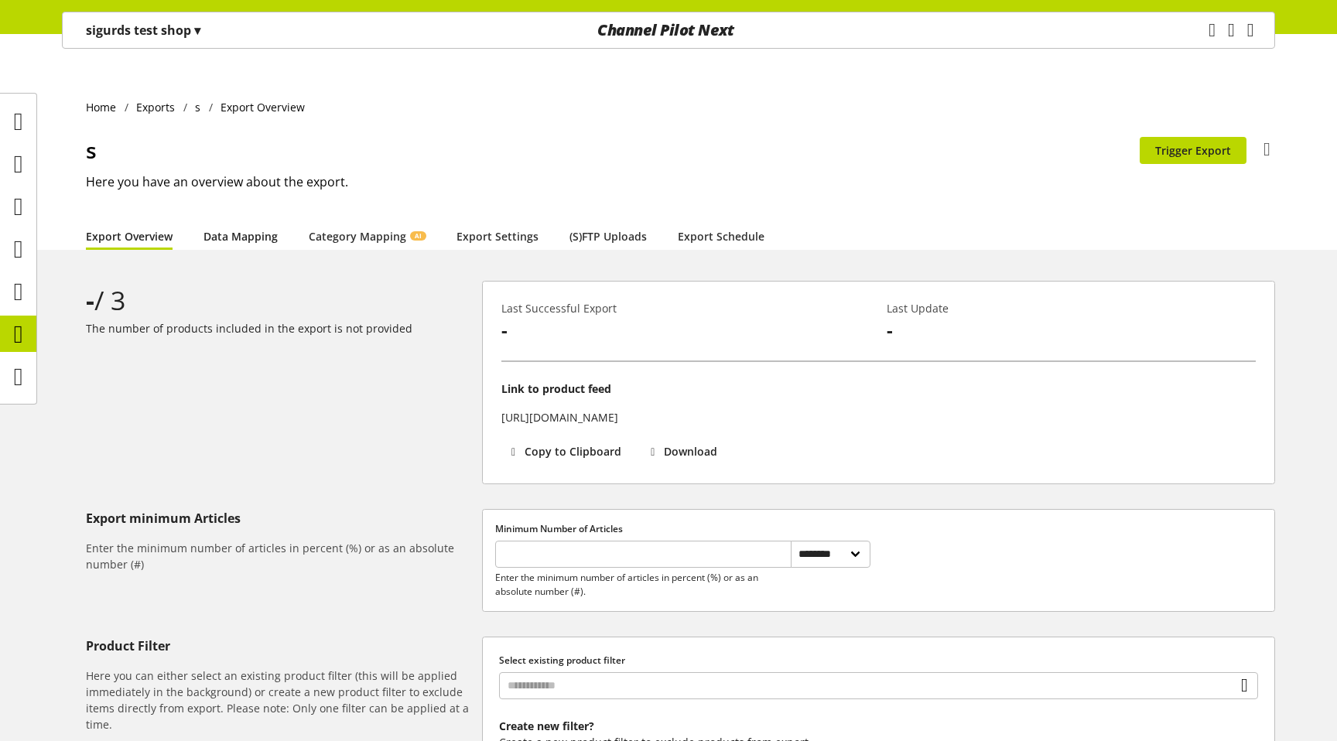
click at [255, 228] on link "Data Mapping" at bounding box center [240, 236] width 74 height 16
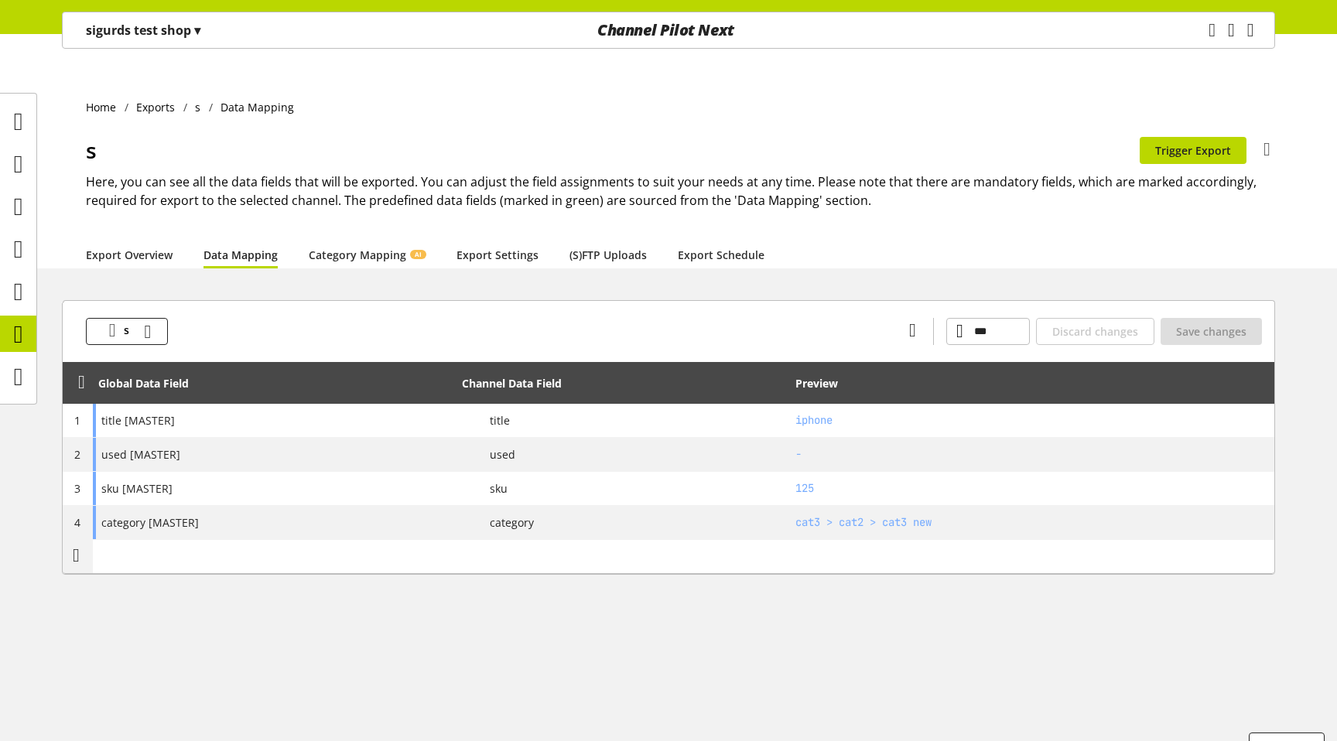
click at [169, 542] on td "-" at bounding box center [275, 557] width 364 height 34
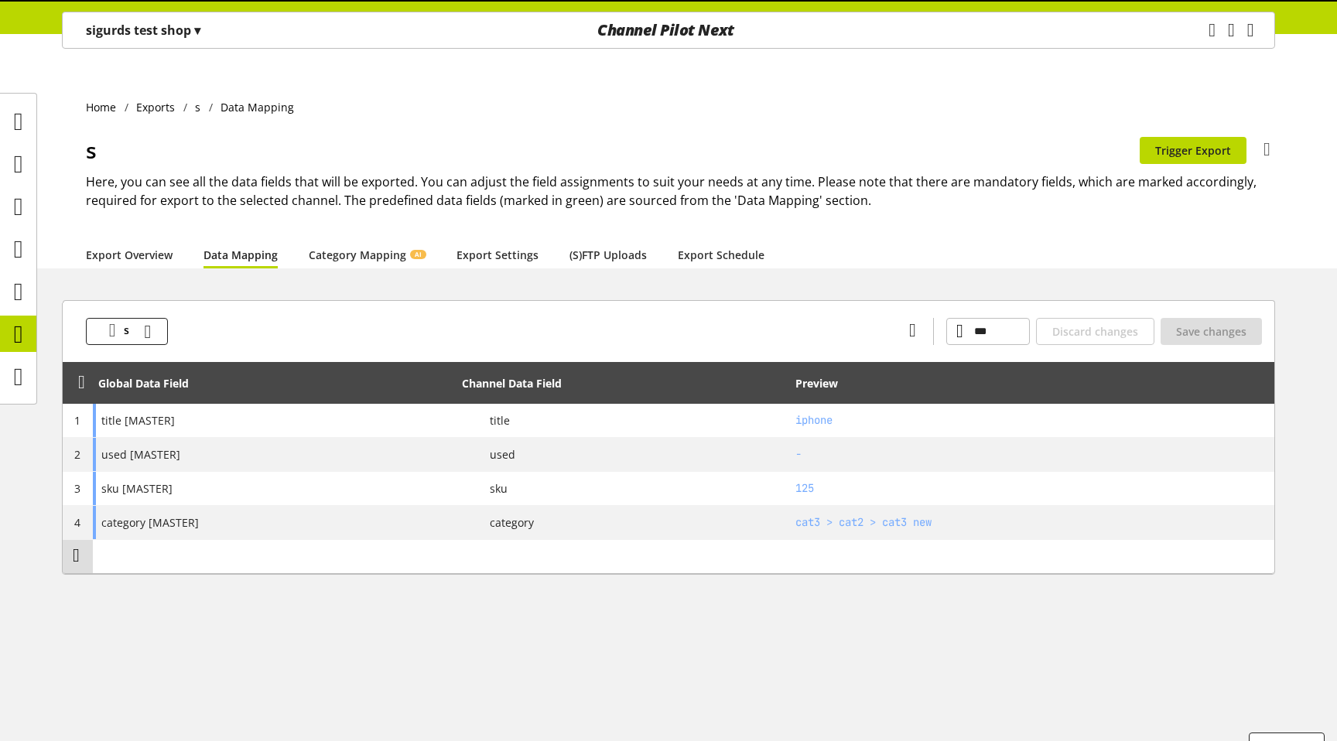
click at [78, 541] on icon at bounding box center [76, 555] width 7 height 28
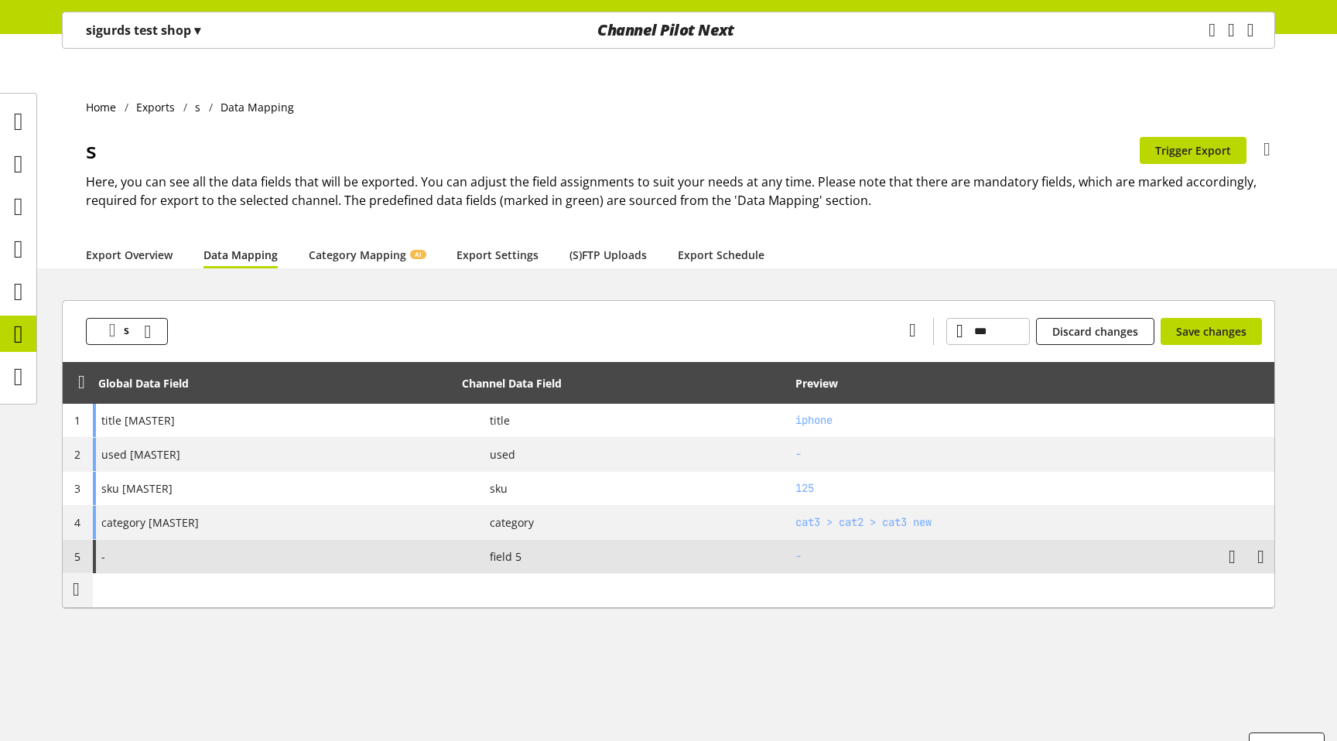
click at [179, 540] on div "-" at bounding box center [275, 556] width 364 height 33
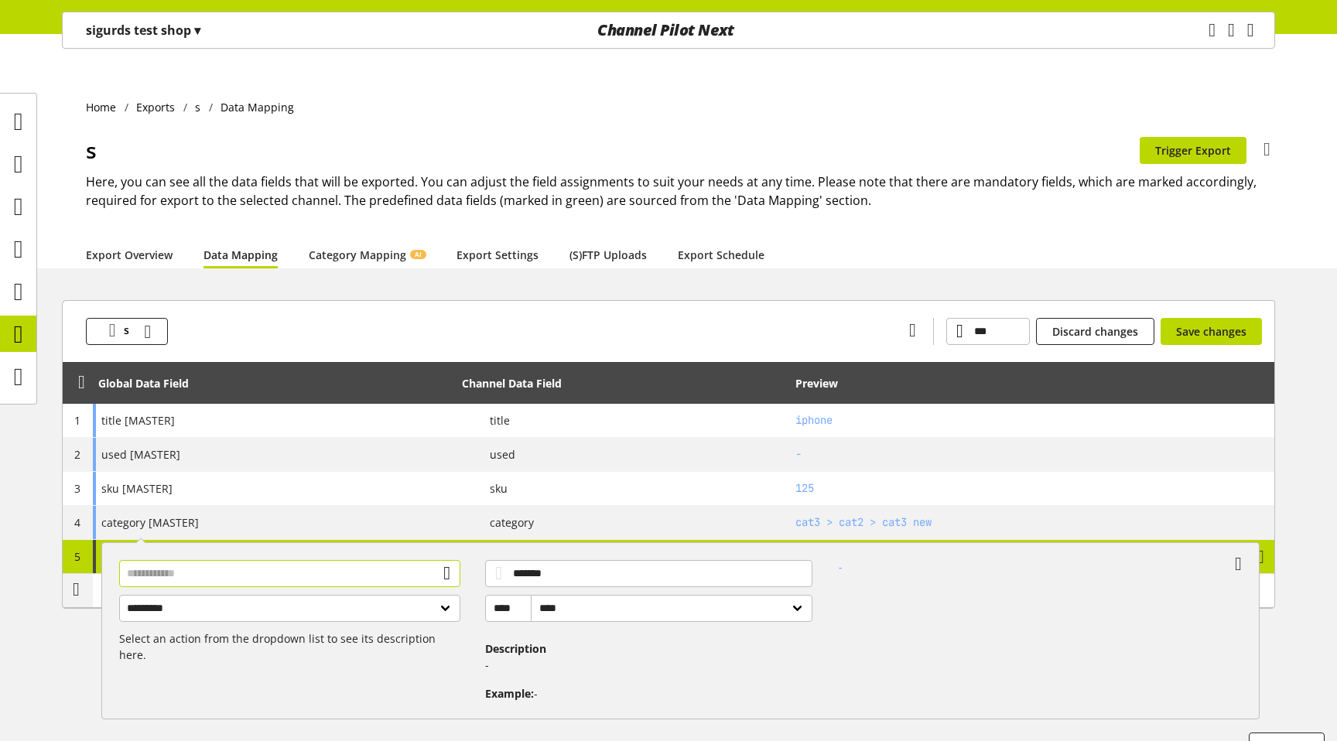
click at [238, 562] on input "text" at bounding box center [290, 573] width 342 height 27
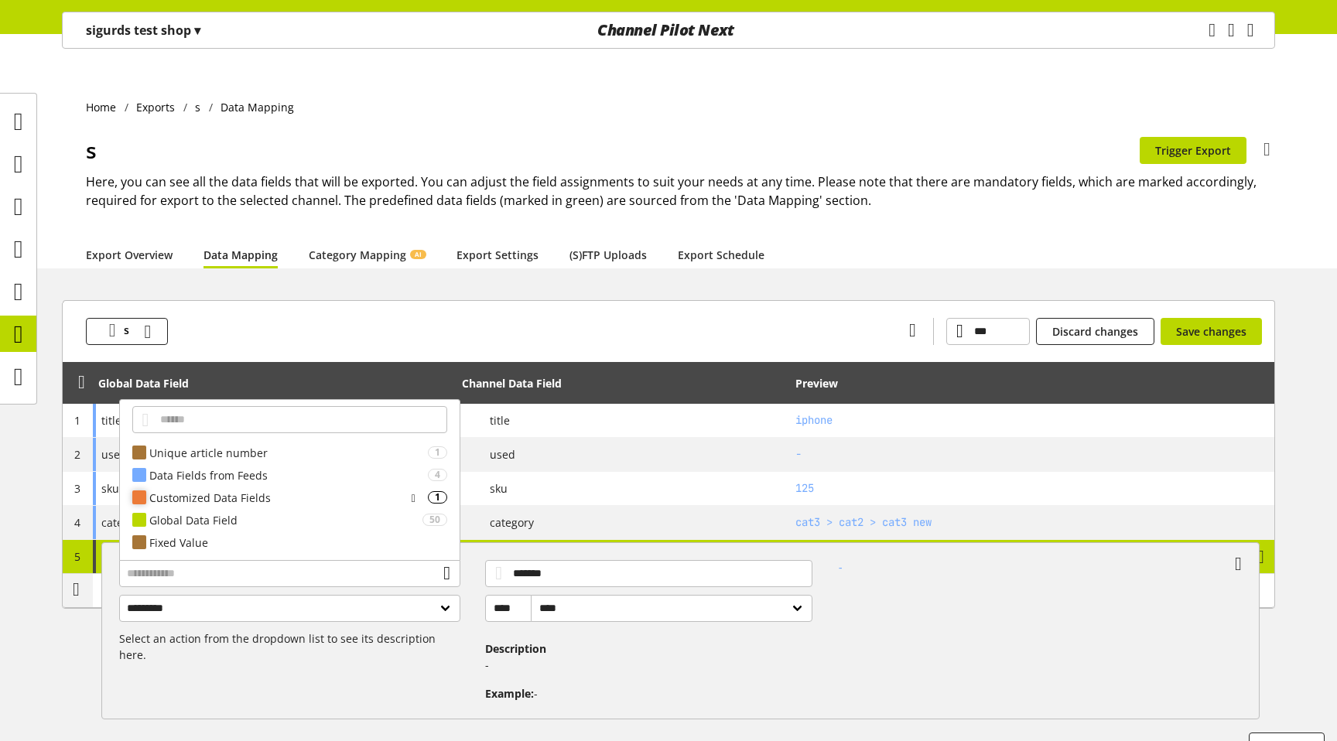
click at [225, 504] on div "Customized Data Fields" at bounding box center [277, 498] width 256 height 16
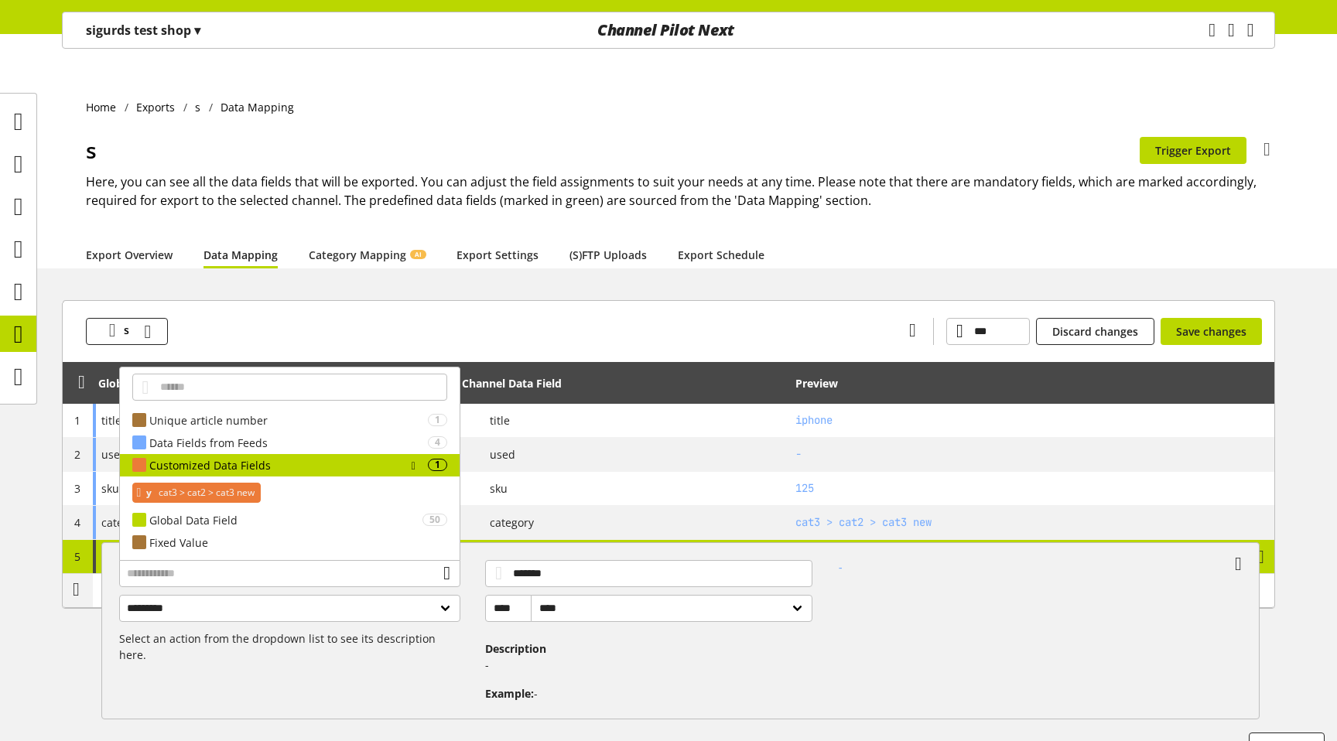
click at [220, 487] on span "cat3 > cat2 > cat3 new" at bounding box center [204, 492] width 99 height 19
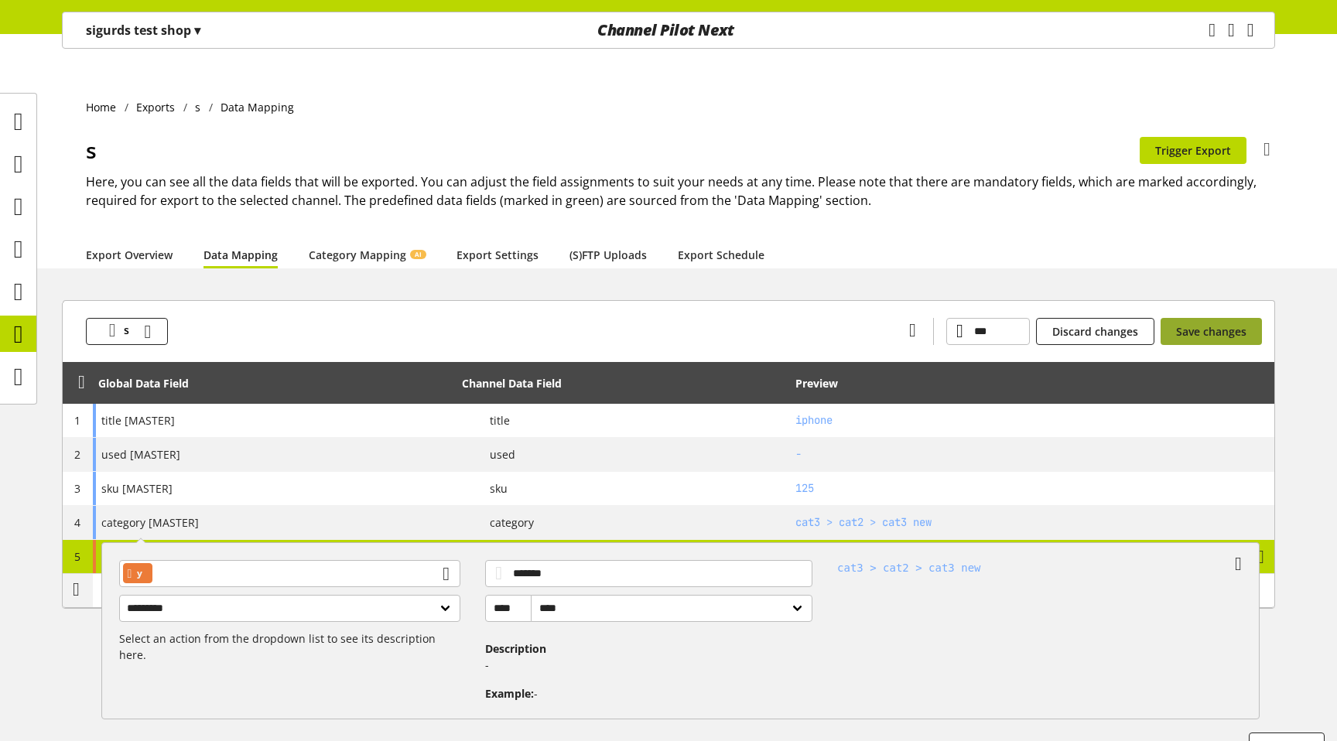
click at [1215, 323] on span "Save changes" at bounding box center [1211, 331] width 70 height 16
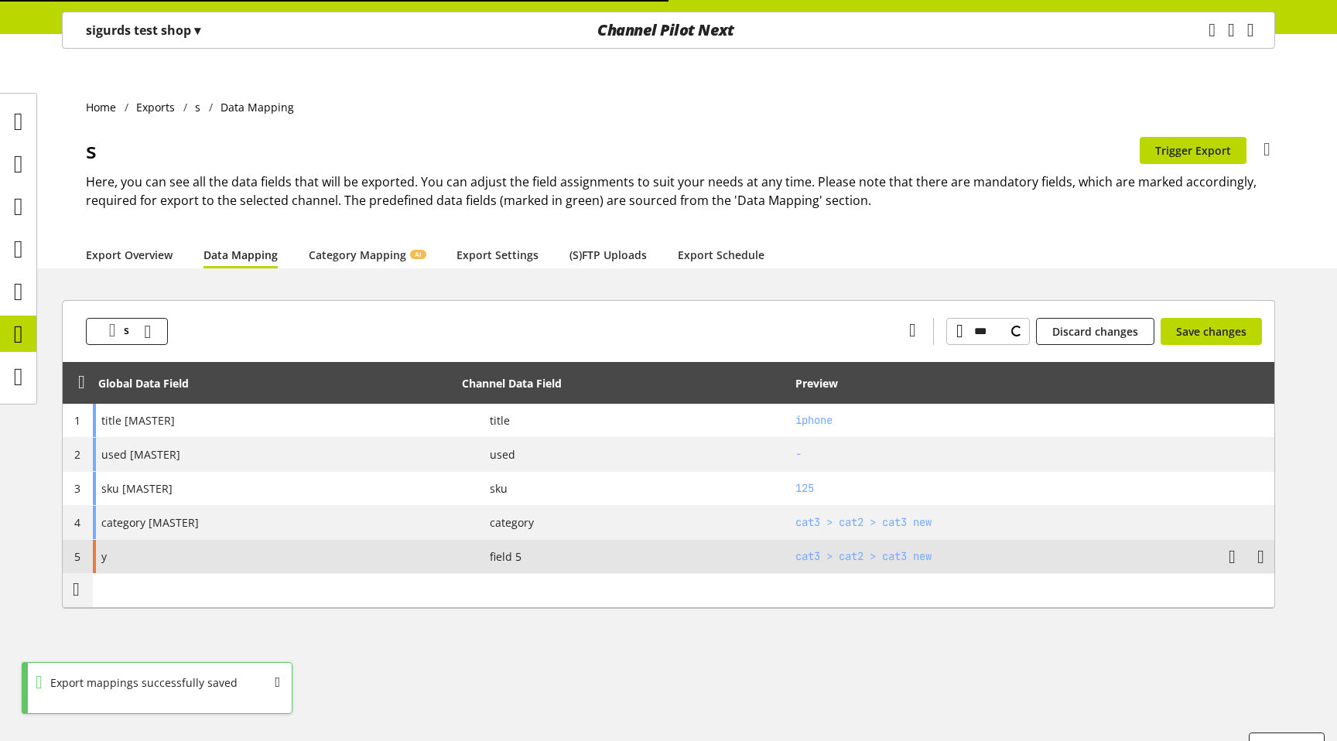
type input "***"
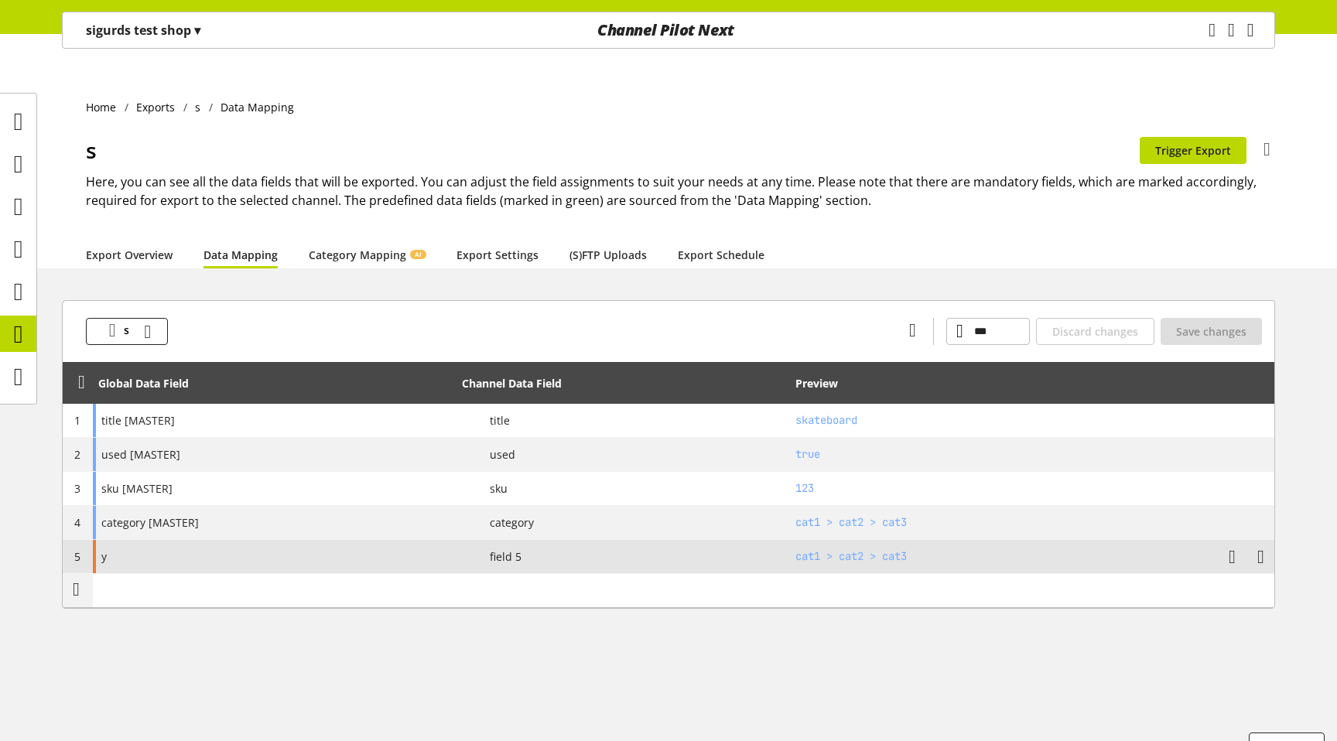
click at [43, 246] on div "Home Exports s Data Mapping s You don't have permission to edit the export Trig…" at bounding box center [668, 418] width 1337 height 707
click at [22, 282] on icon at bounding box center [18, 291] width 9 height 31
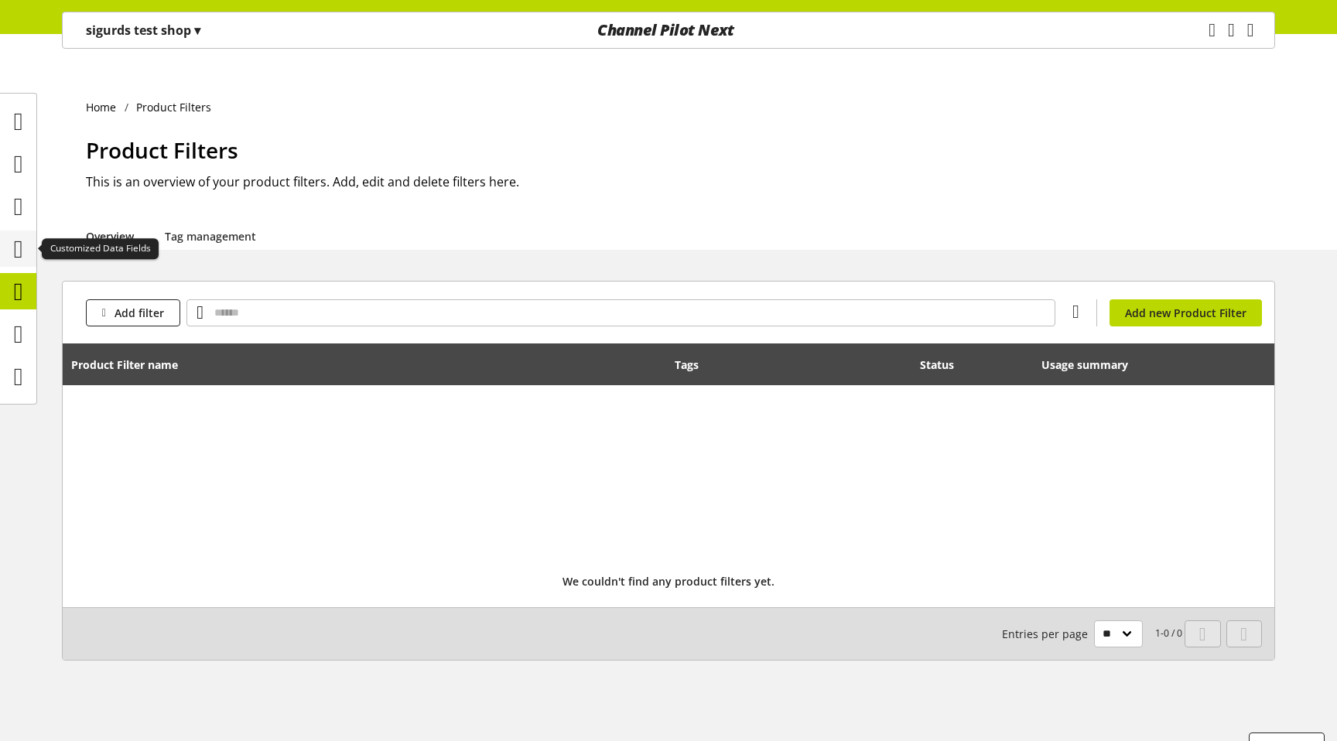
click at [20, 242] on icon at bounding box center [18, 249] width 9 height 31
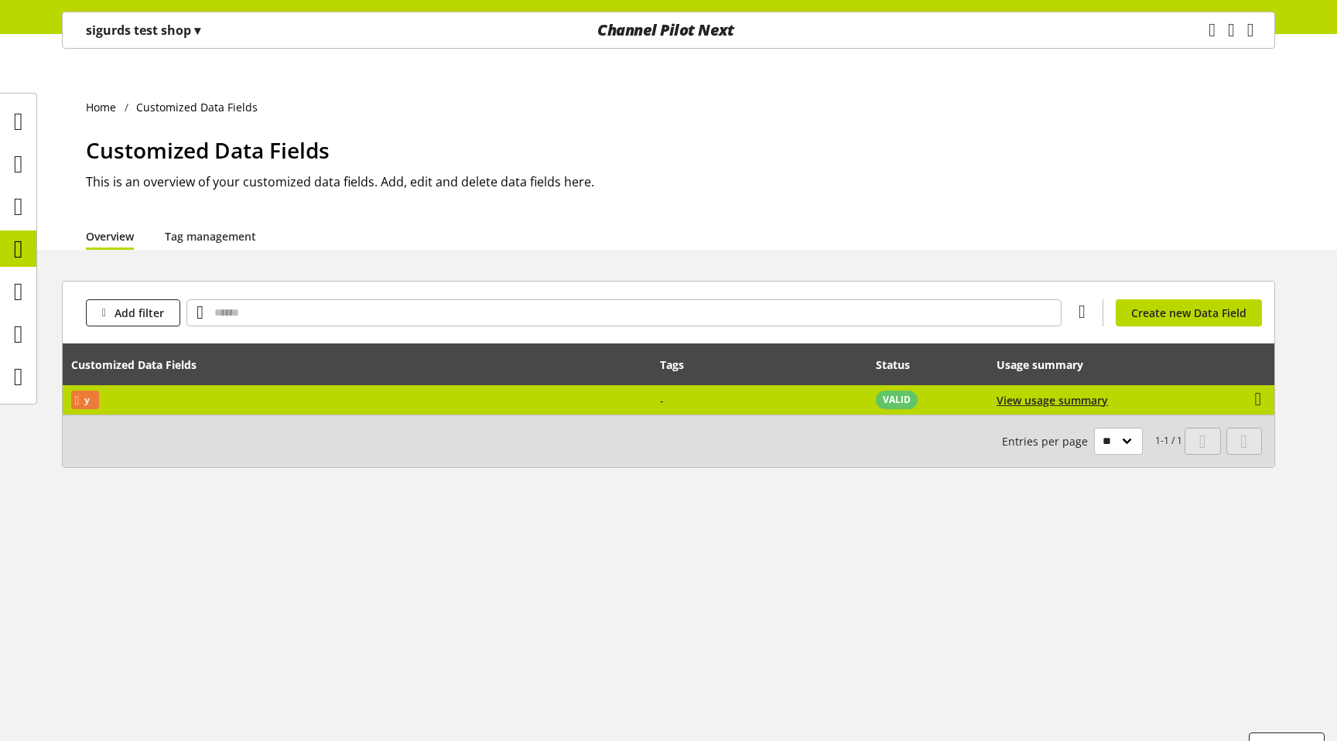
click at [734, 385] on td "-" at bounding box center [759, 399] width 215 height 29
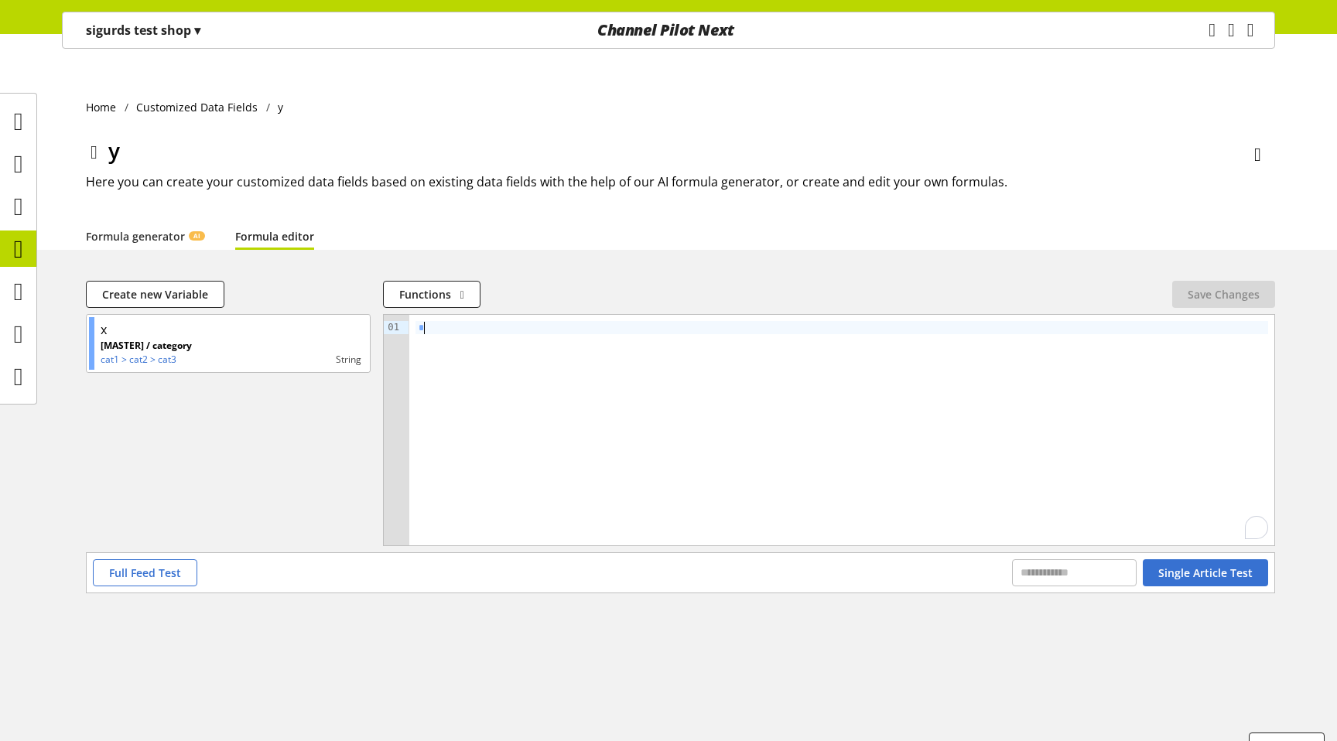
click at [462, 315] on div "*" at bounding box center [841, 430] width 865 height 231
click at [1212, 286] on span "Save Changes" at bounding box center [1223, 294] width 72 height 16
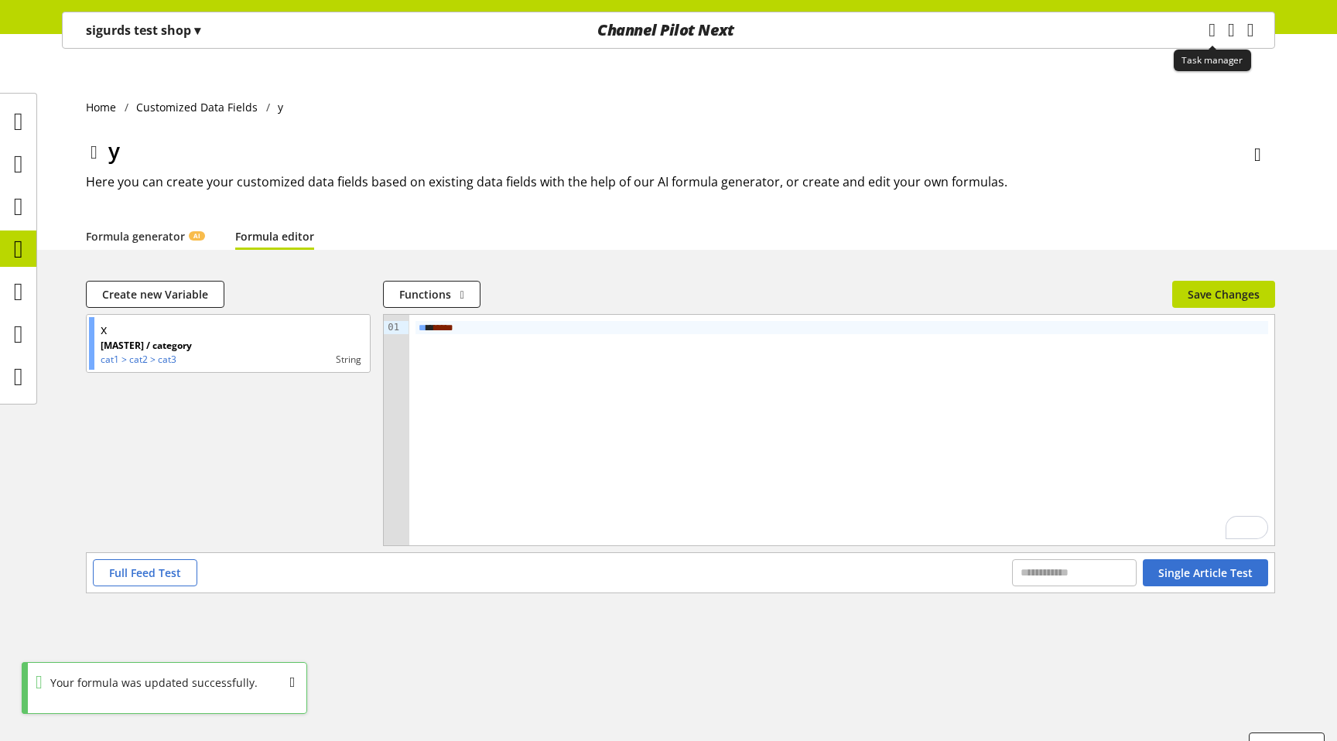
click at [1197, 28] on icon "main navigation" at bounding box center [1211, 30] width 29 height 17
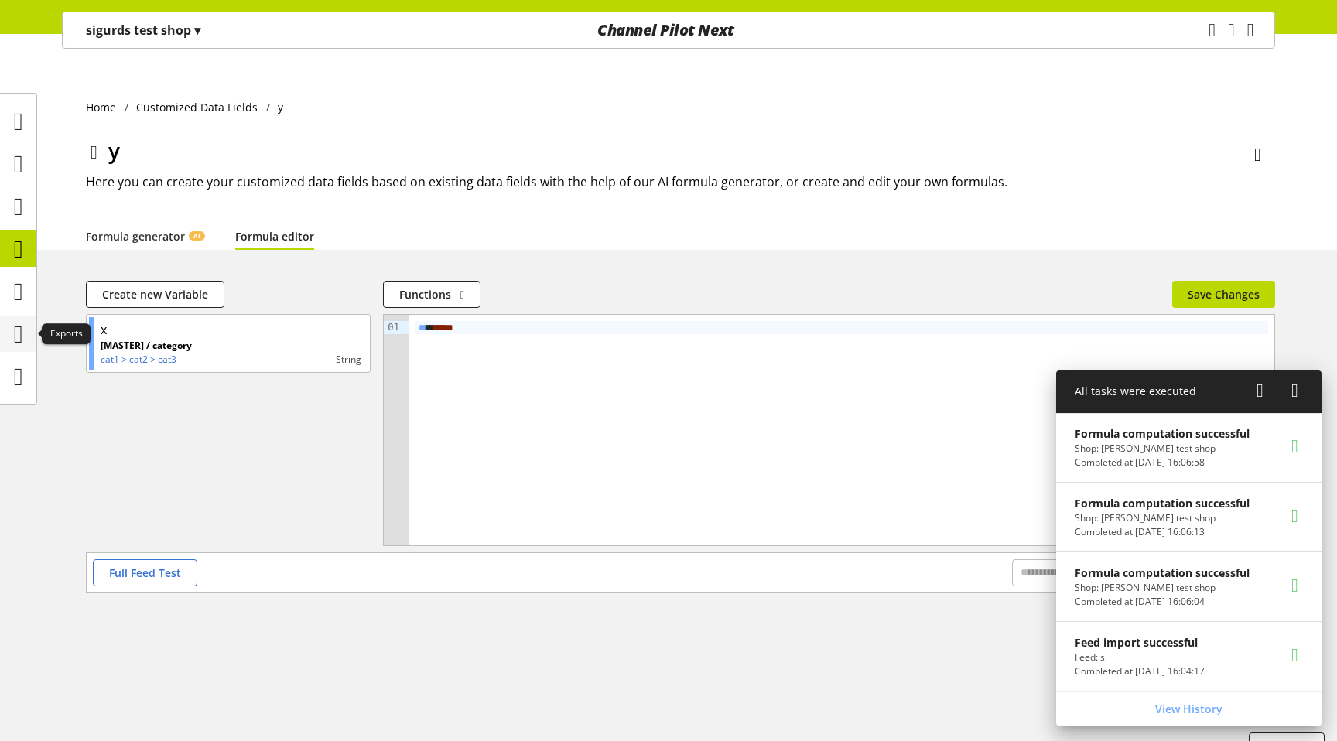
click at [23, 339] on icon at bounding box center [18, 334] width 9 height 31
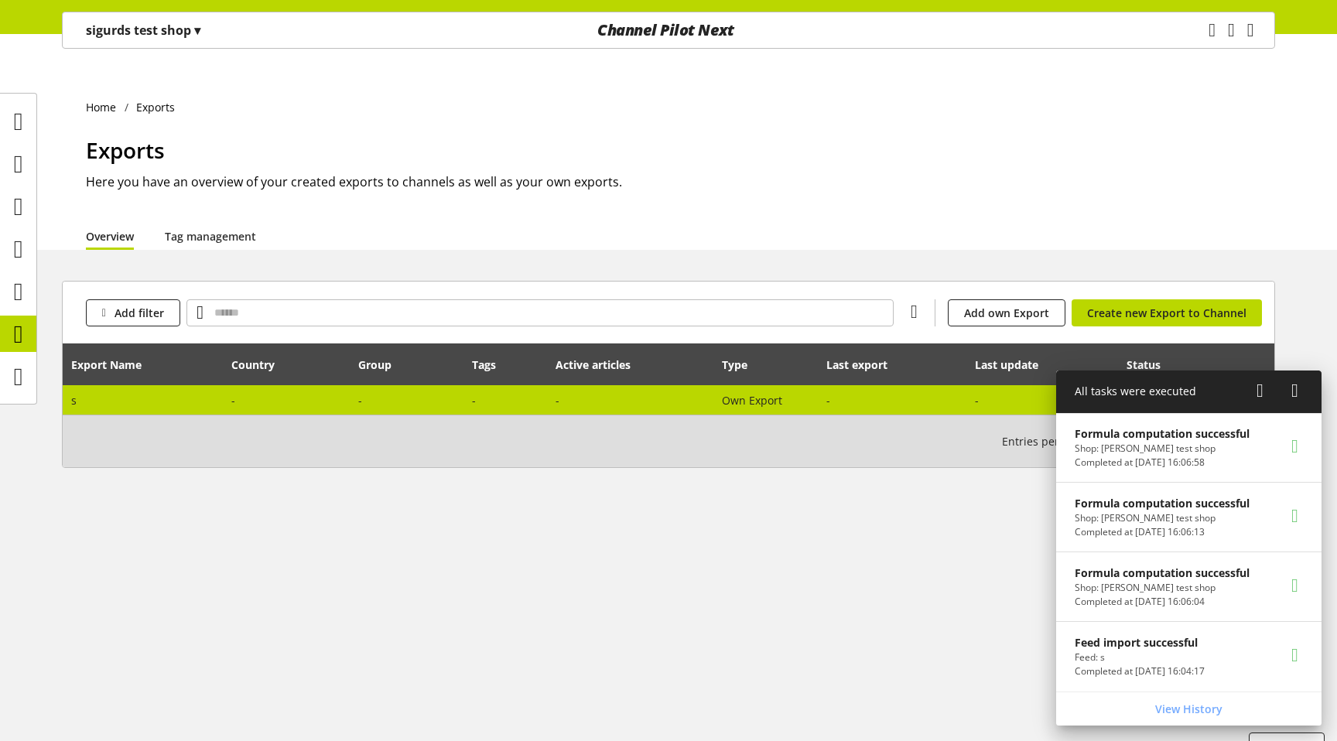
click at [628, 385] on td "-" at bounding box center [631, 399] width 166 height 29
select select "********"
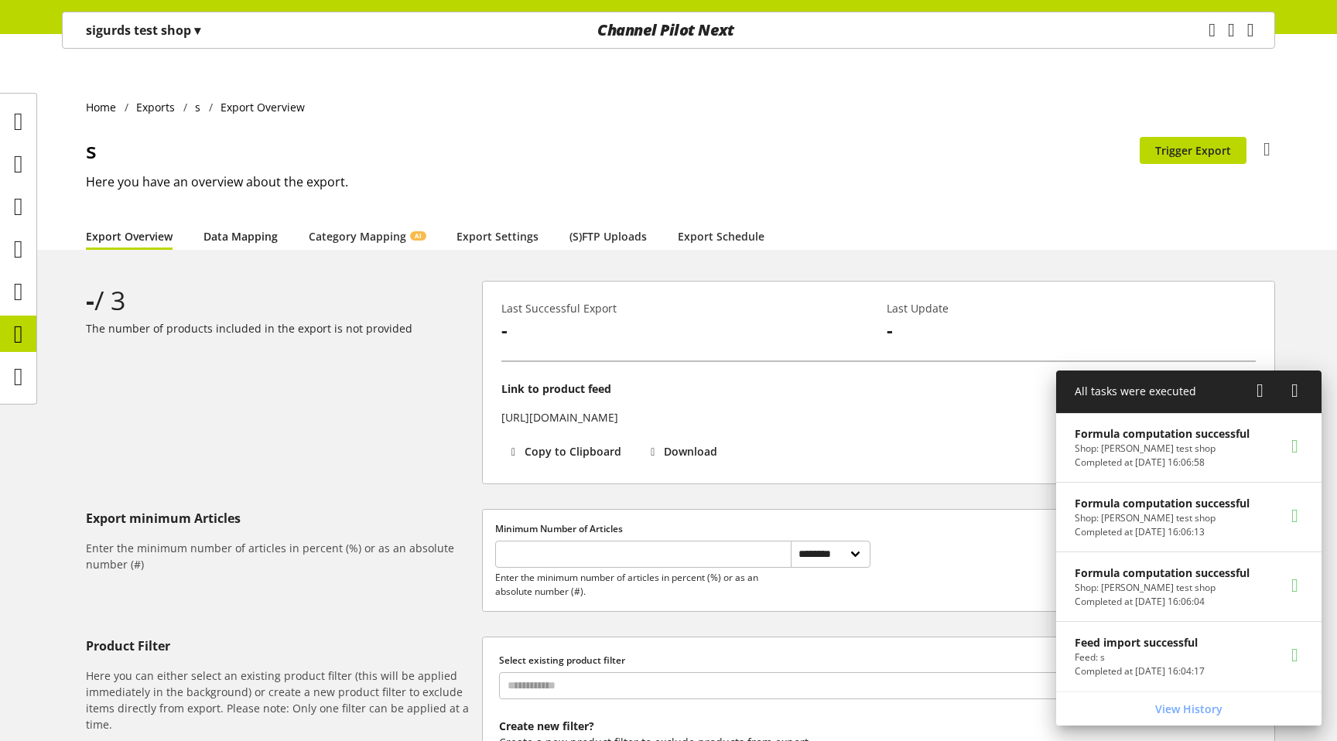
click at [227, 228] on link "Data Mapping" at bounding box center [240, 236] width 74 height 16
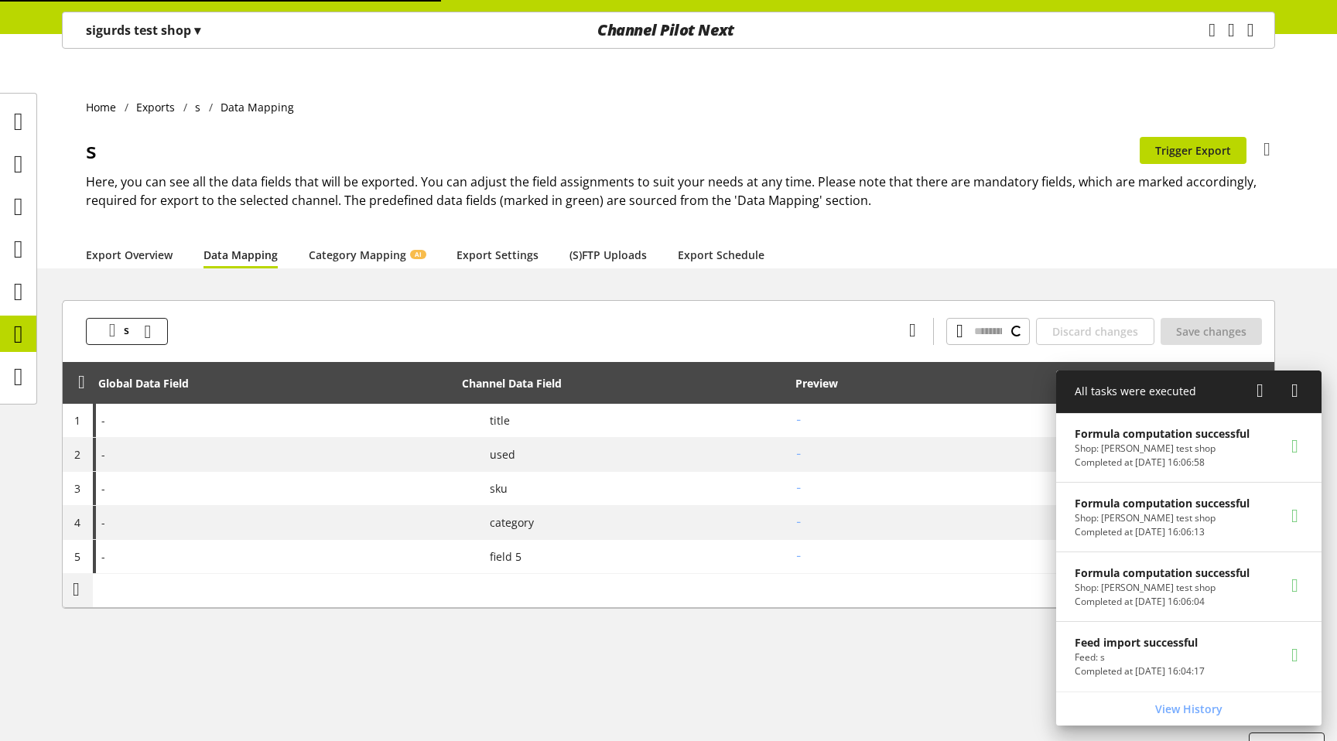
type input "***"
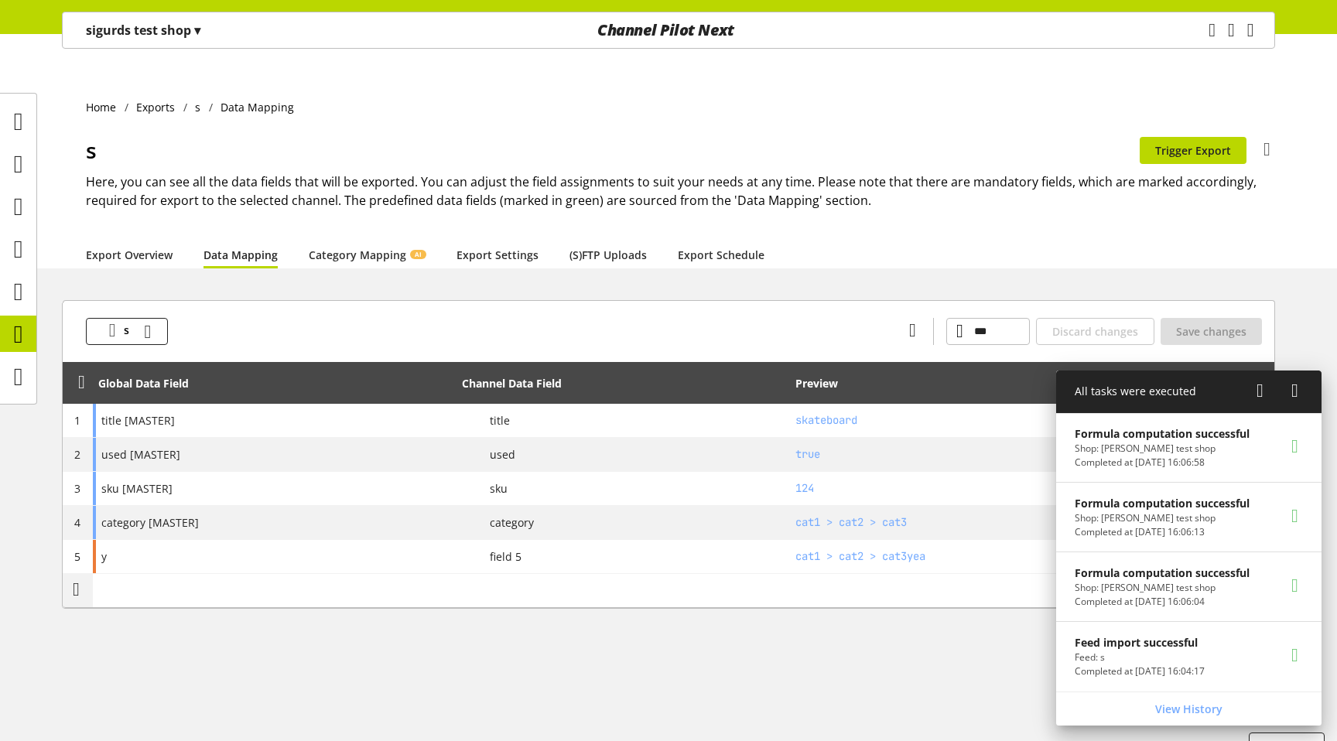
click at [1298, 386] on icon at bounding box center [1294, 391] width 7 height 28
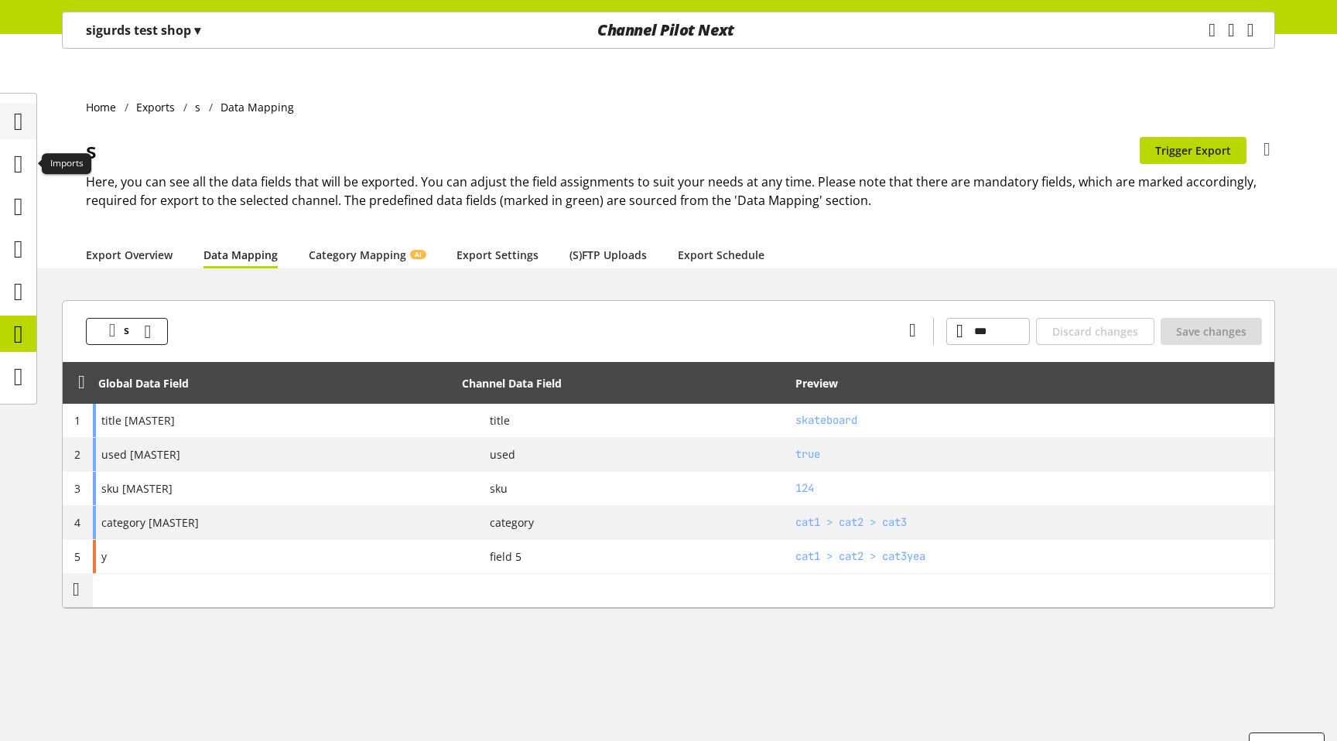
click at [21, 135] on icon at bounding box center [18, 121] width 9 height 31
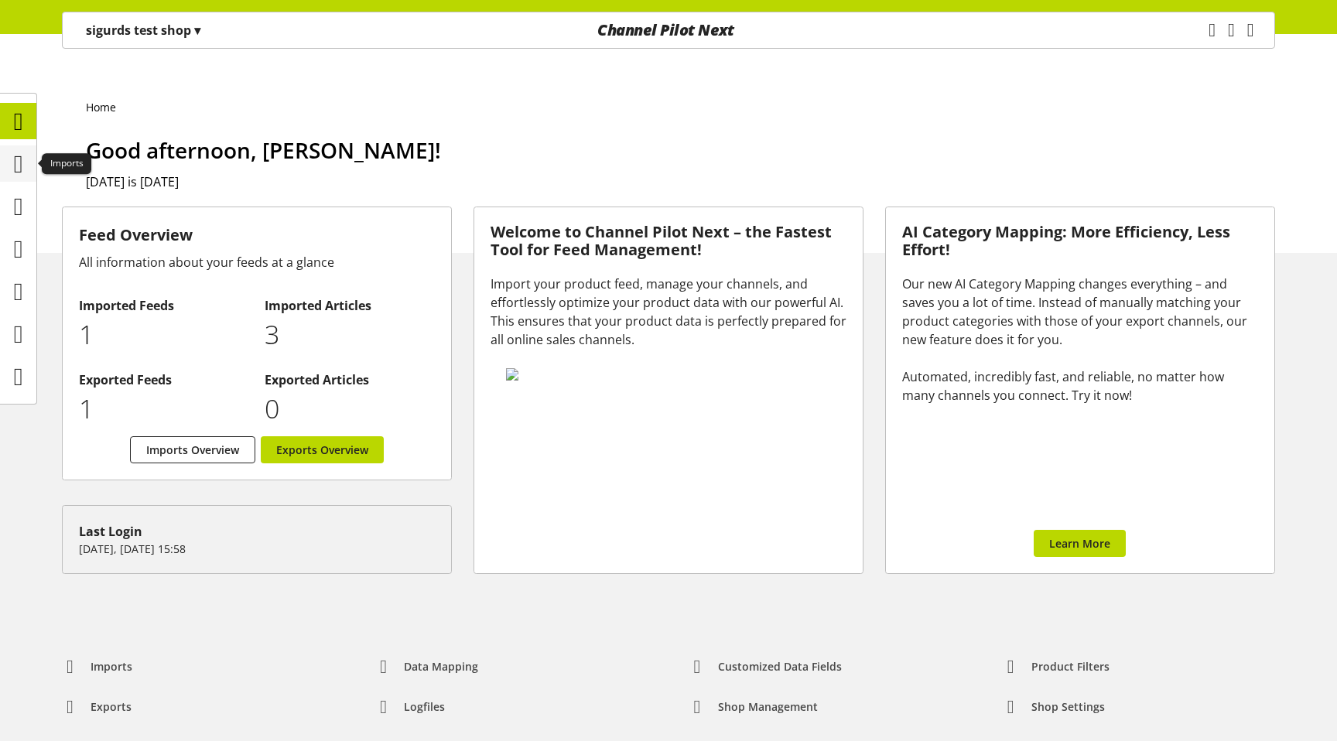
click at [22, 167] on icon at bounding box center [18, 164] width 9 height 31
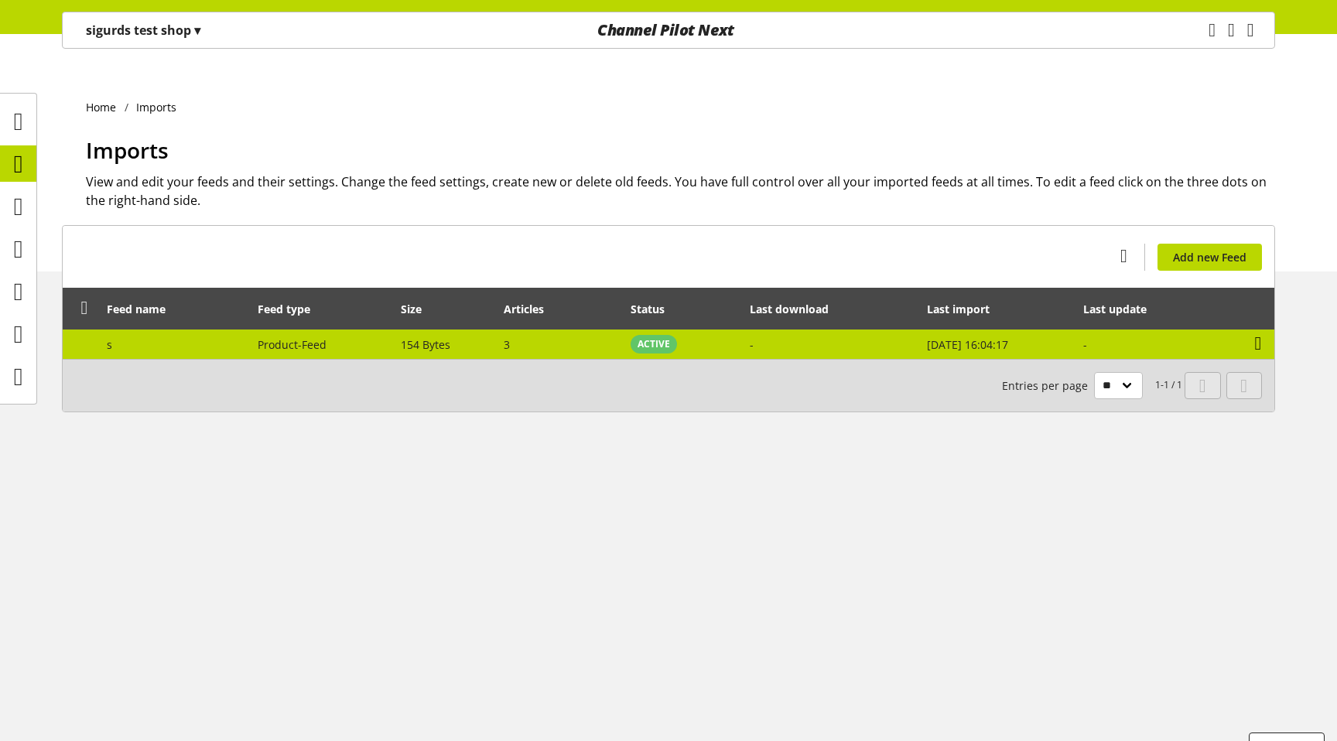
click at [1262, 330] on icon at bounding box center [1258, 344] width 7 height 28
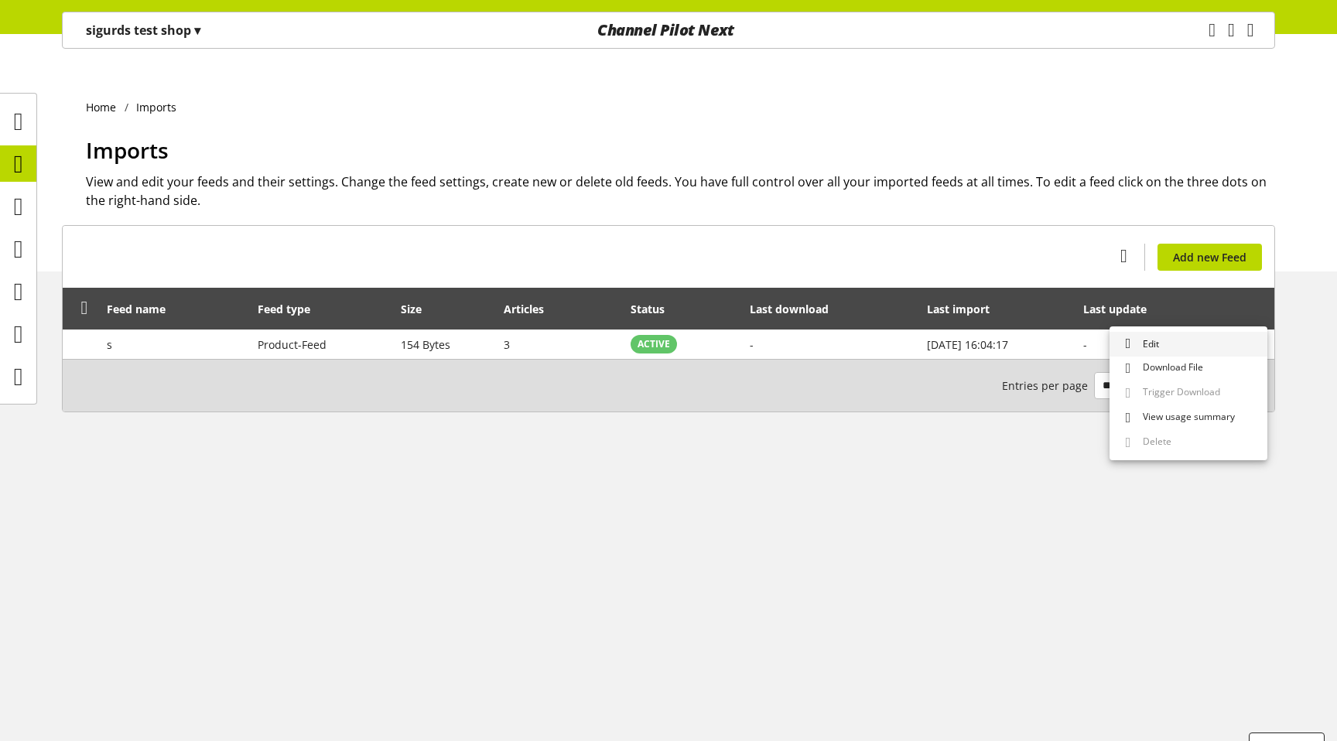
click at [1217, 340] on link "Edit" at bounding box center [1188, 344] width 158 height 25
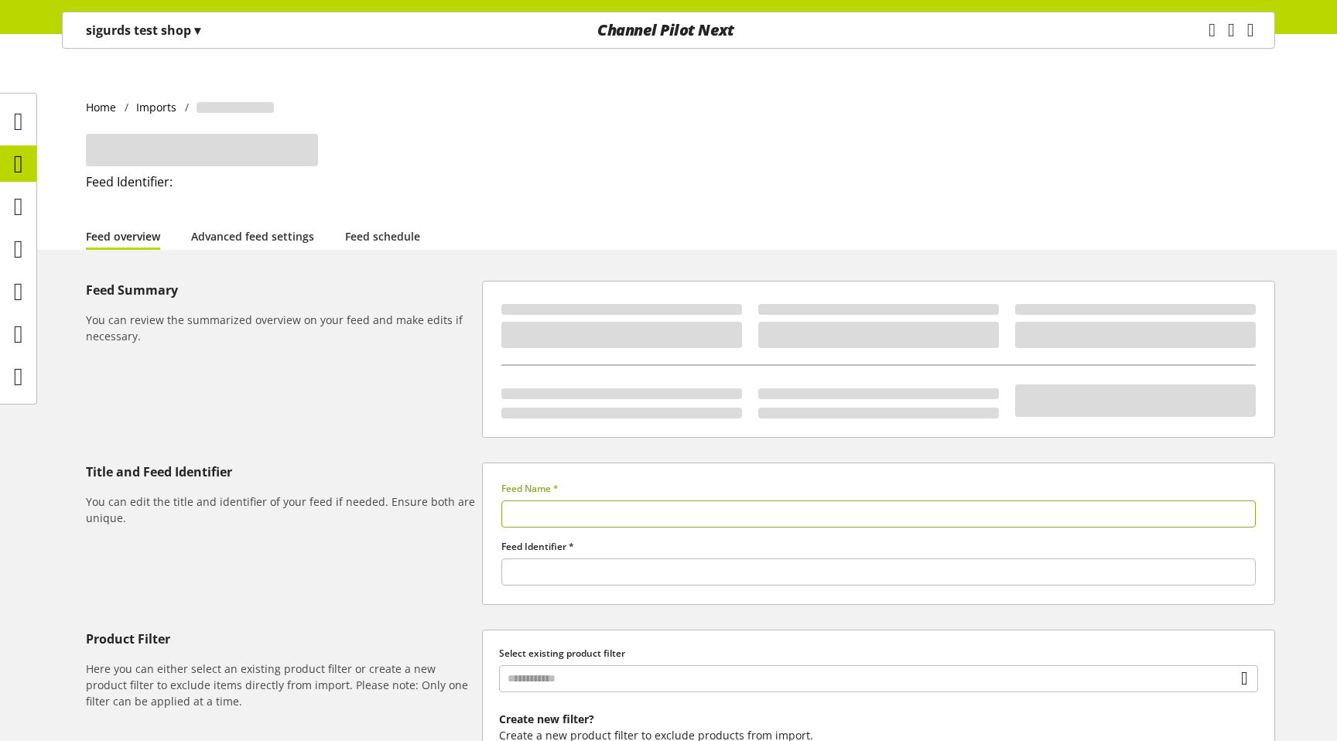
type input "*"
type input "******"
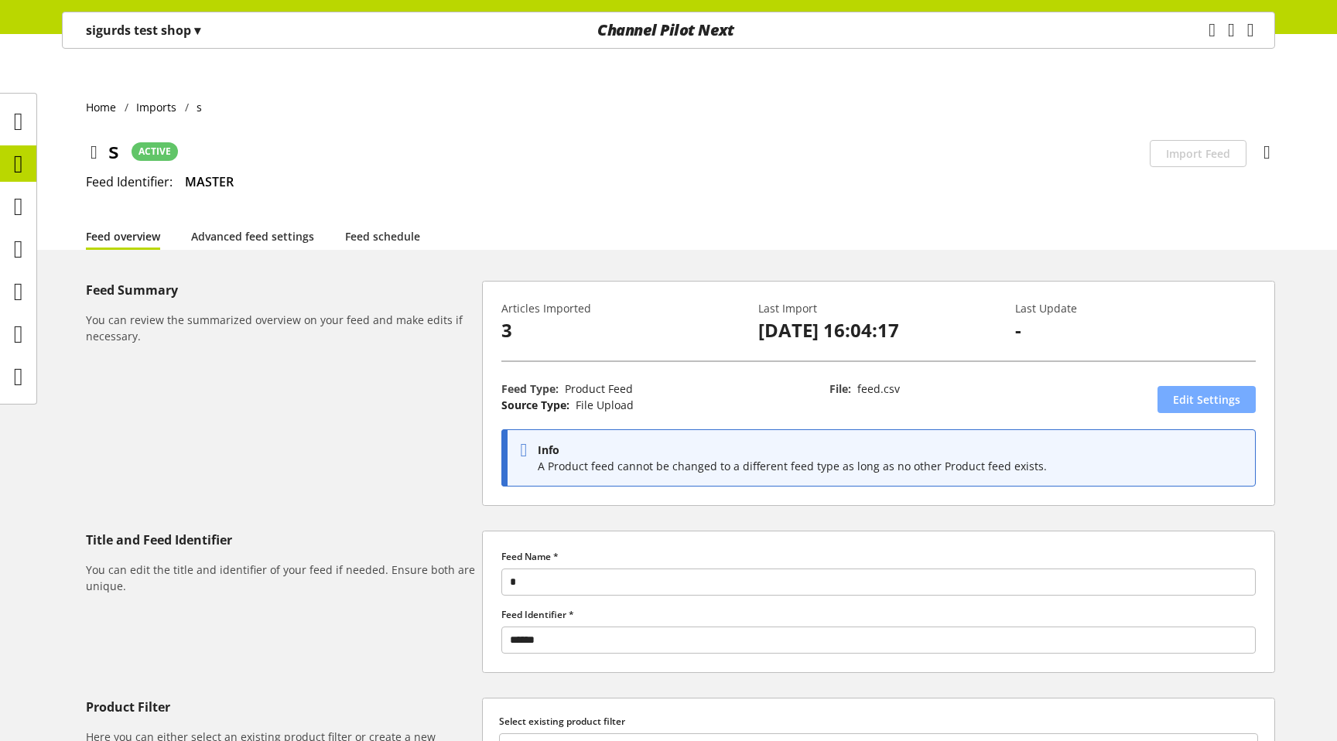
click at [1174, 386] on link "Edit Settings" at bounding box center [1206, 399] width 98 height 27
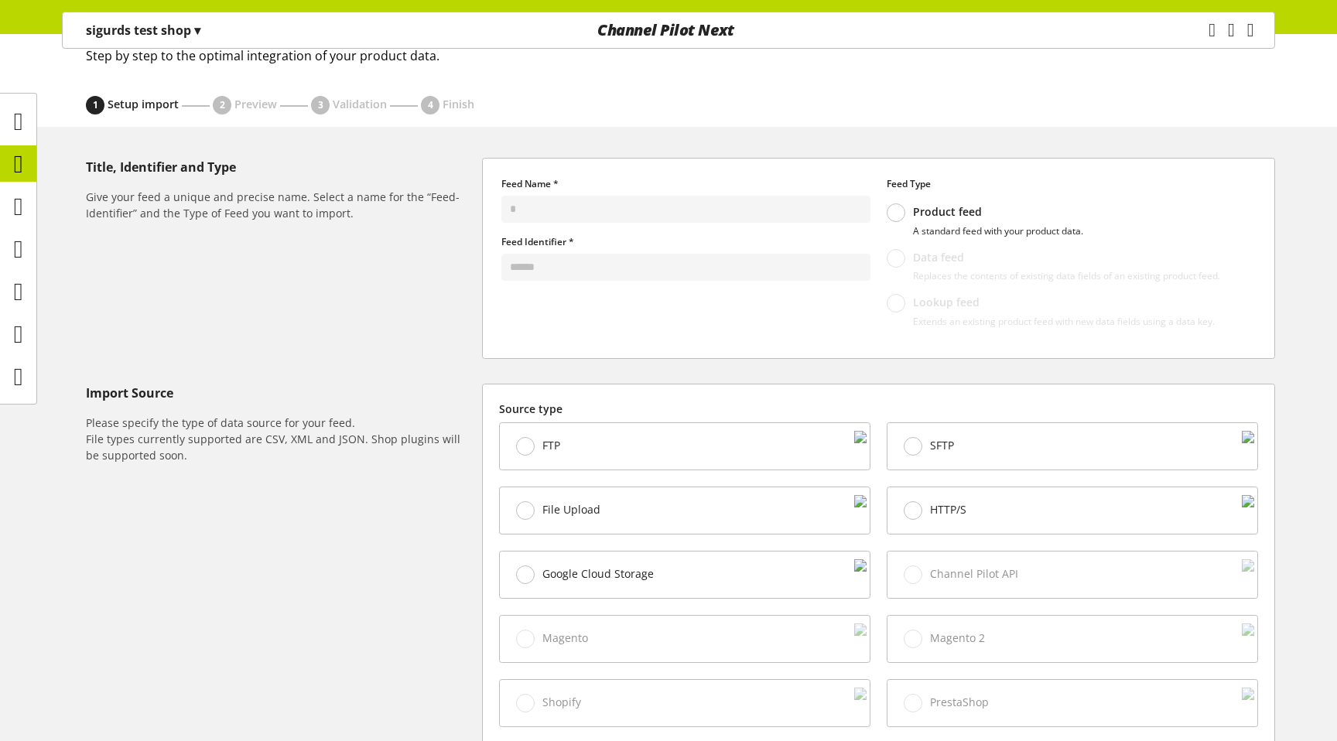
scroll to position [494, 0]
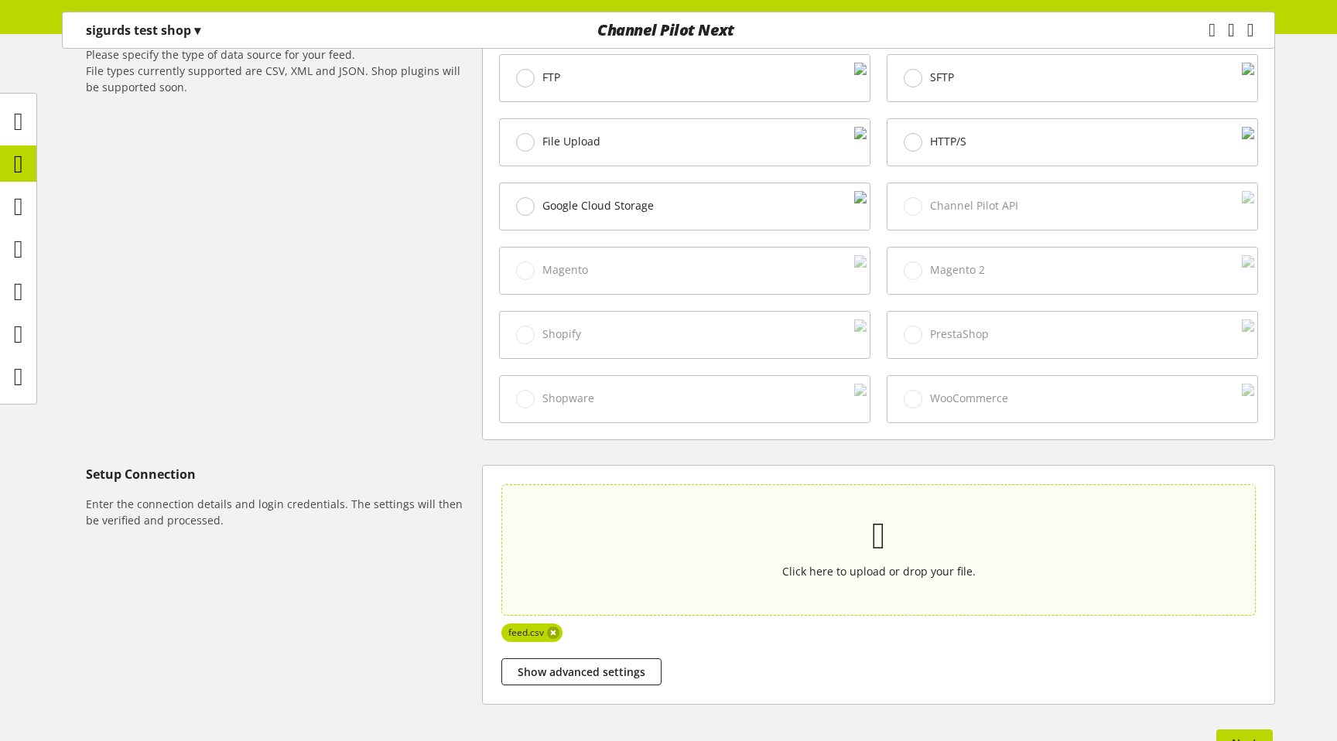
click at [665, 563] on p "Click here to upload or drop your file." at bounding box center [879, 571] width 682 height 16
click at [665, 541] on input "Click here to upload or drop your file." at bounding box center [878, 550] width 754 height 132
type input "**********"
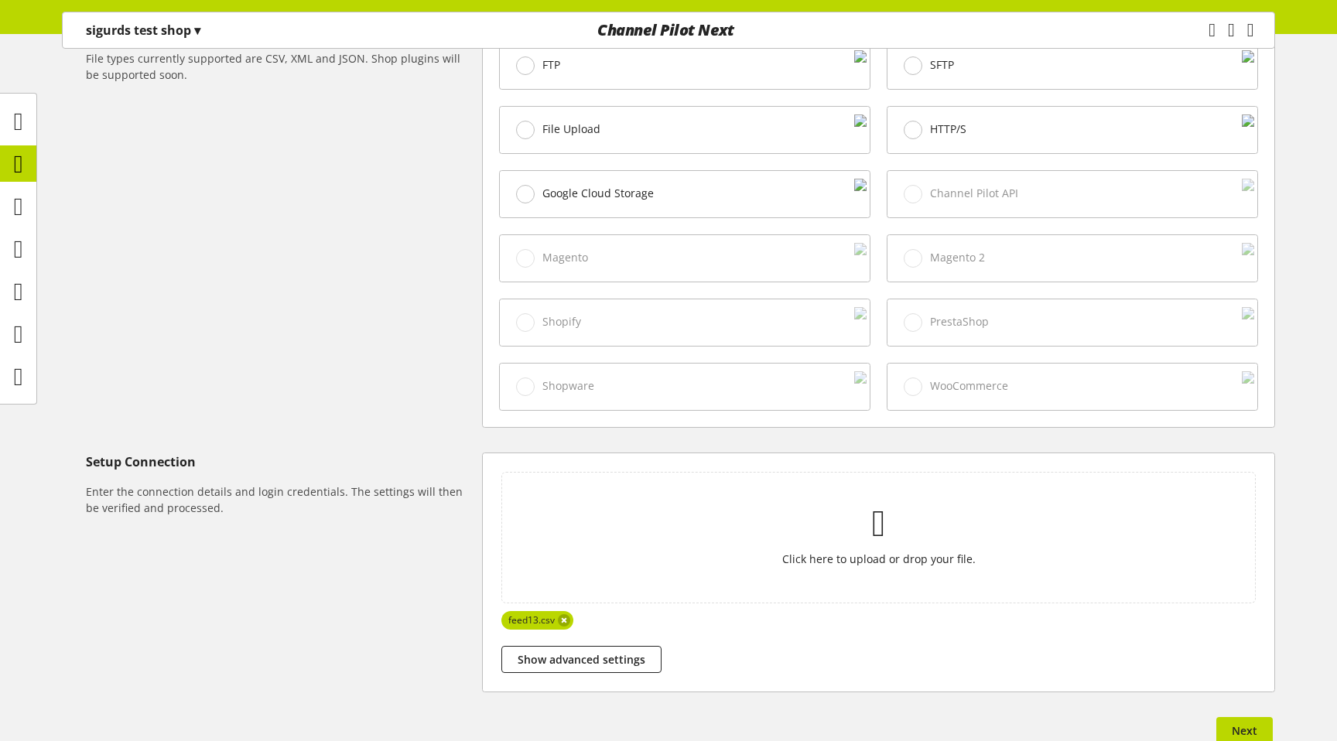
scroll to position [569, 0]
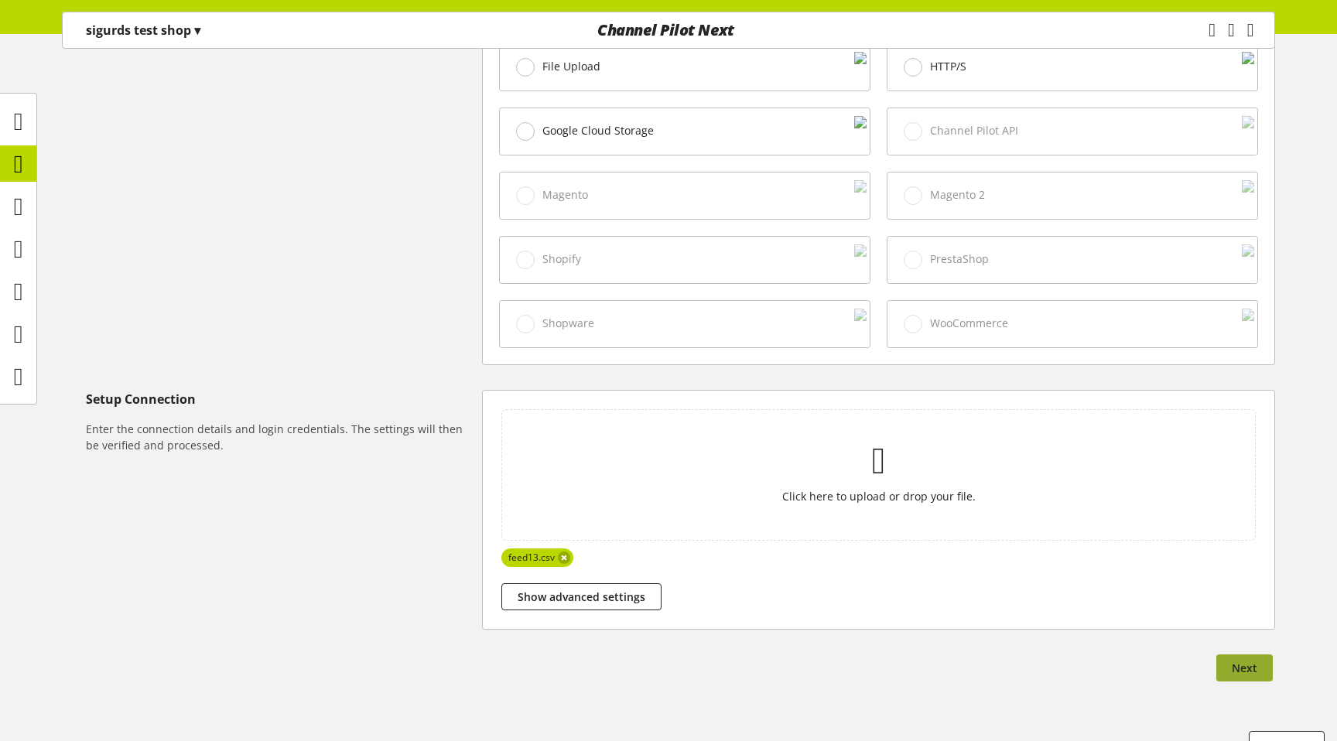
click at [1239, 660] on span "Next" at bounding box center [1245, 668] width 26 height 16
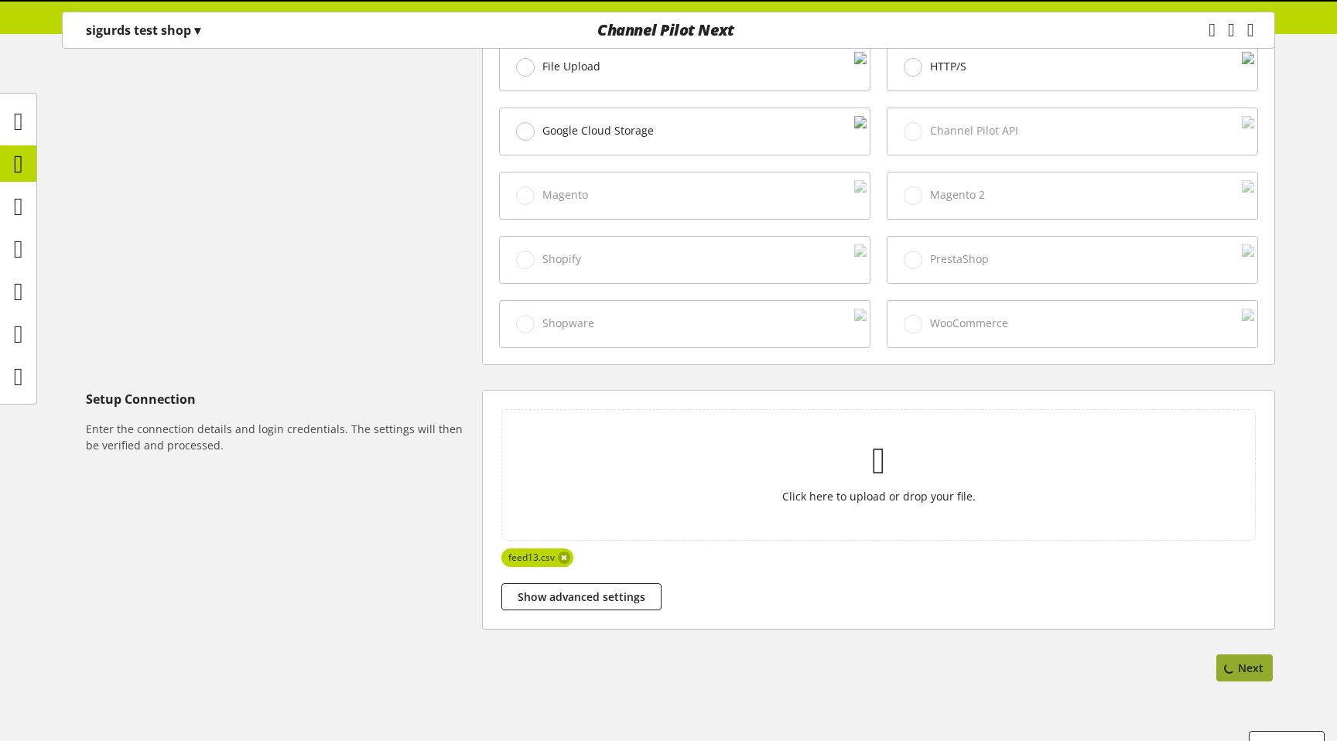
scroll to position [0, 0]
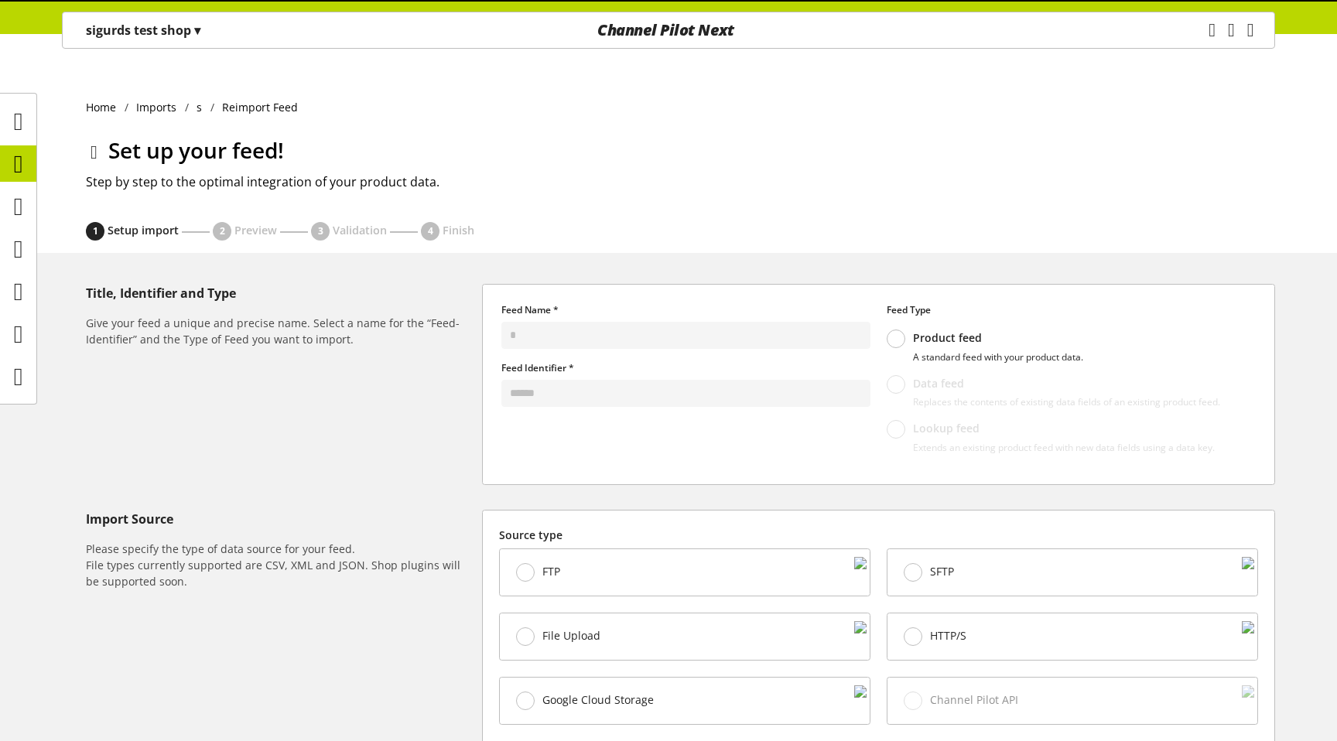
select select "*"
select select "*****"
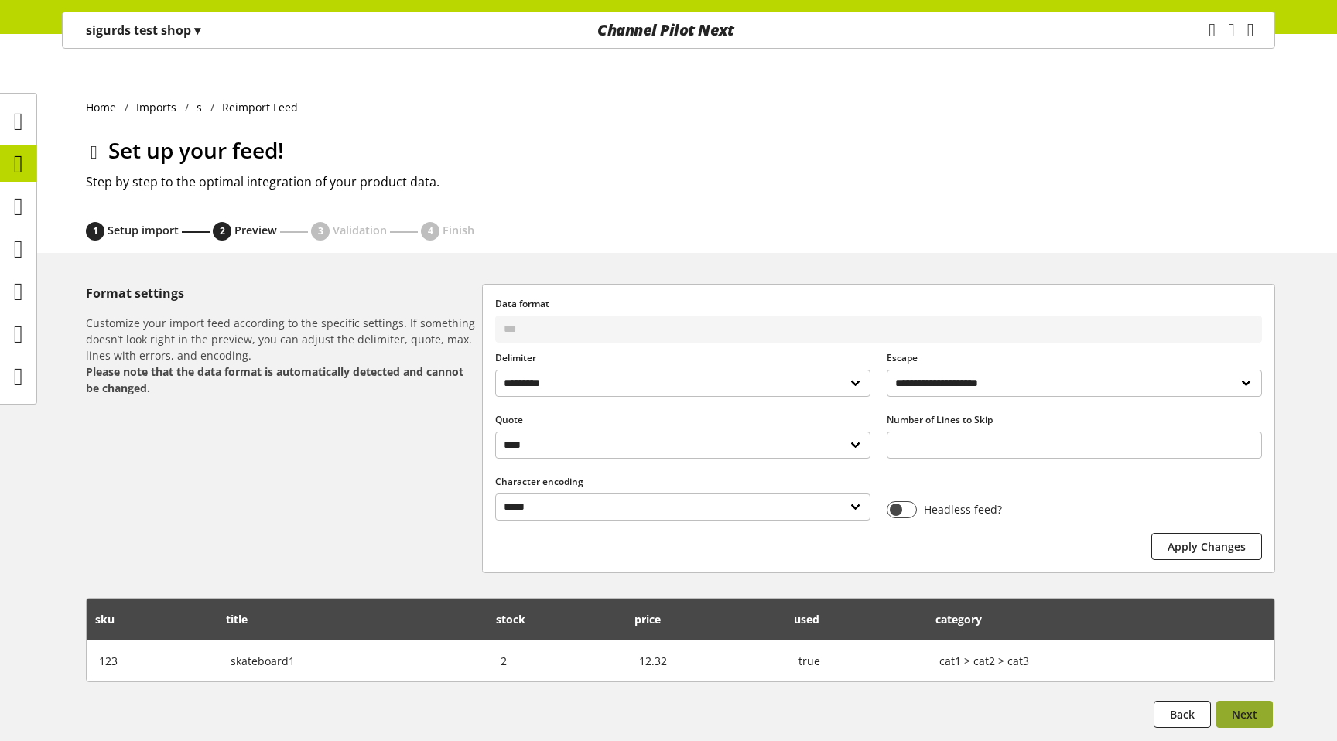
scroll to position [44, 0]
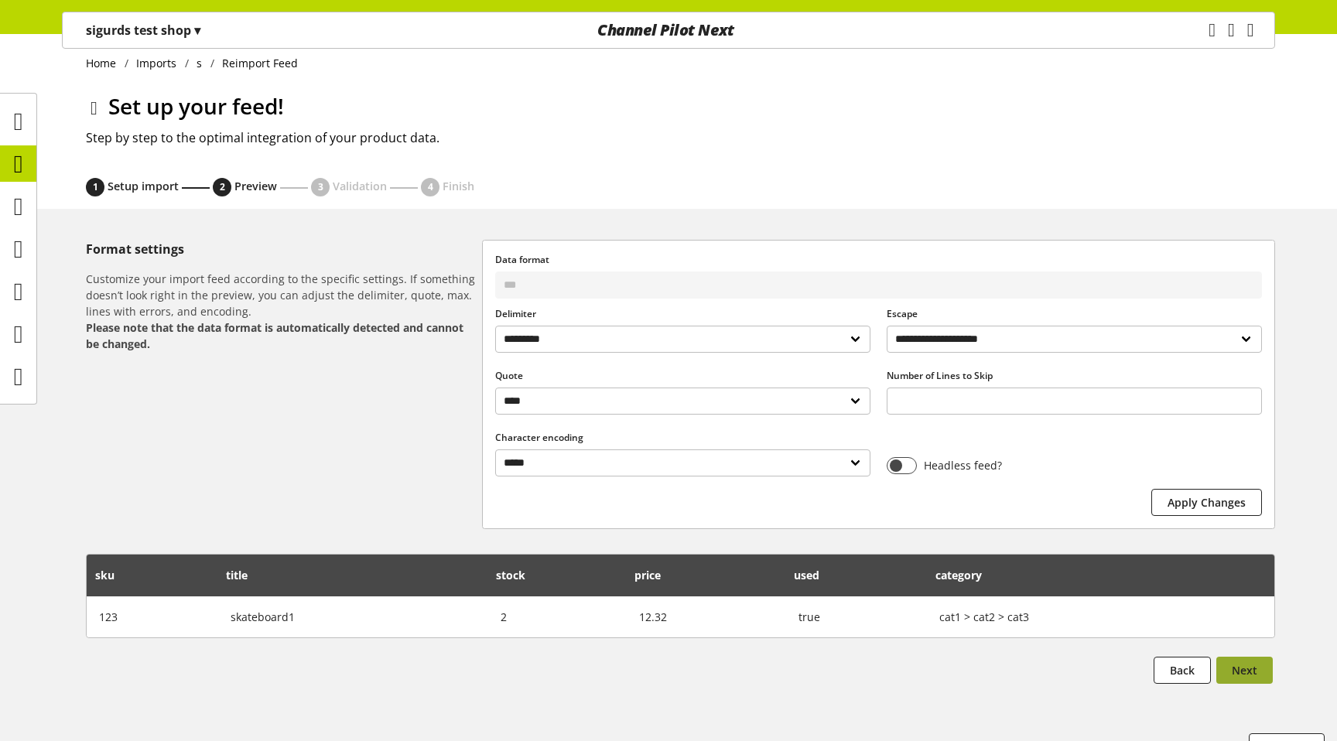
click at [1245, 662] on span "Next" at bounding box center [1245, 670] width 26 height 16
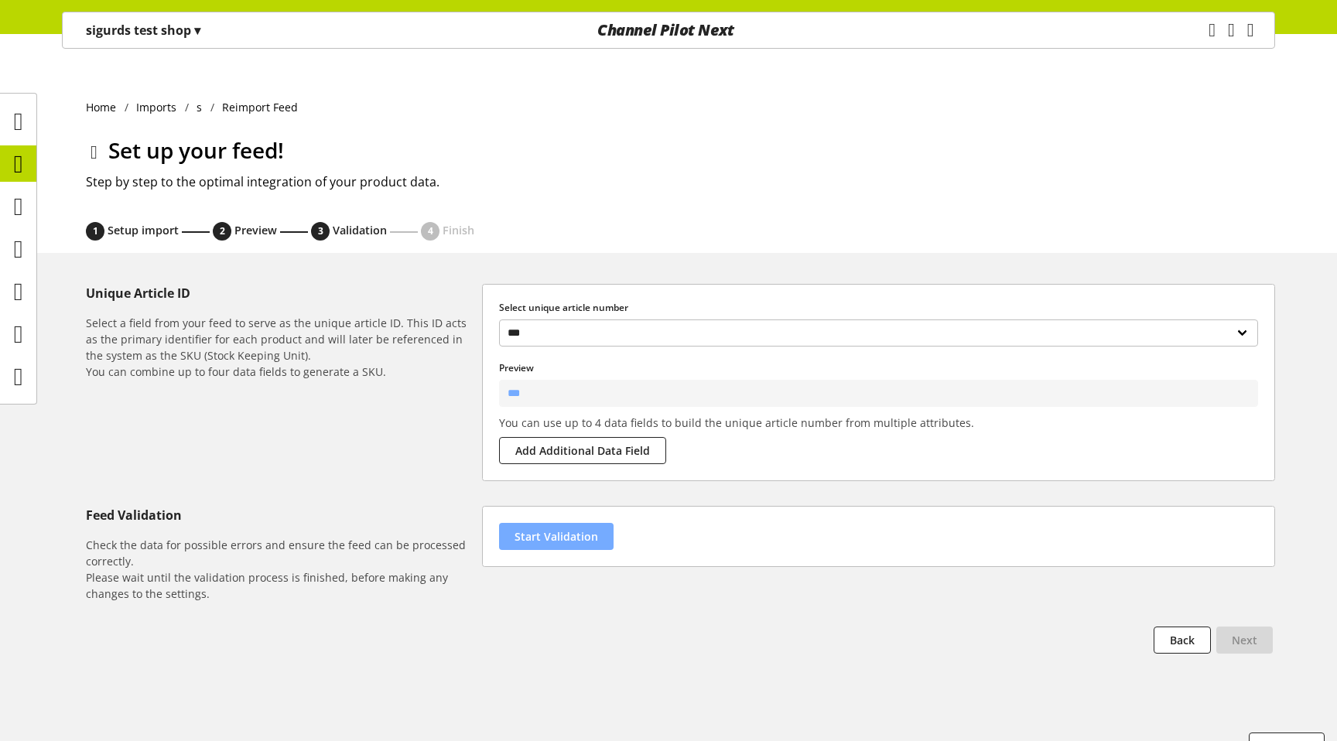
click at [603, 523] on button "Start Validation" at bounding box center [556, 536] width 114 height 27
select select "********"
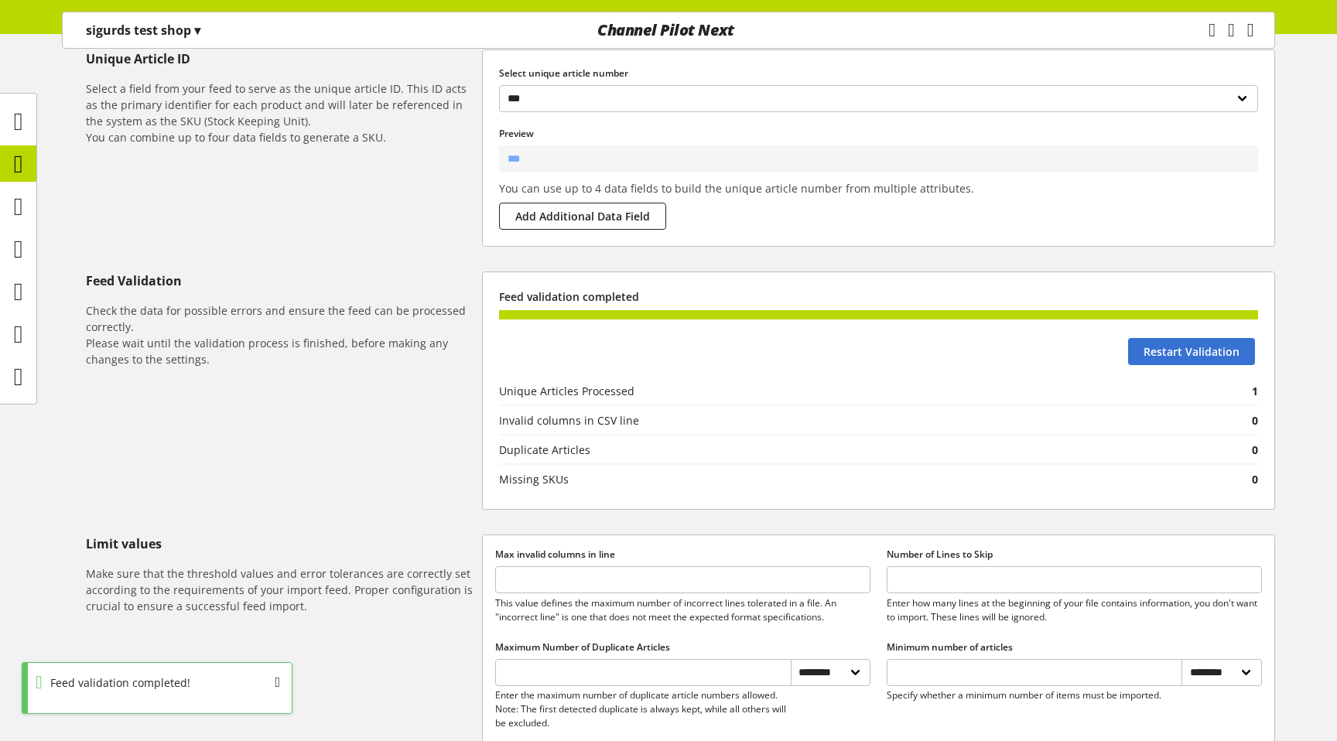
scroll to position [487, 0]
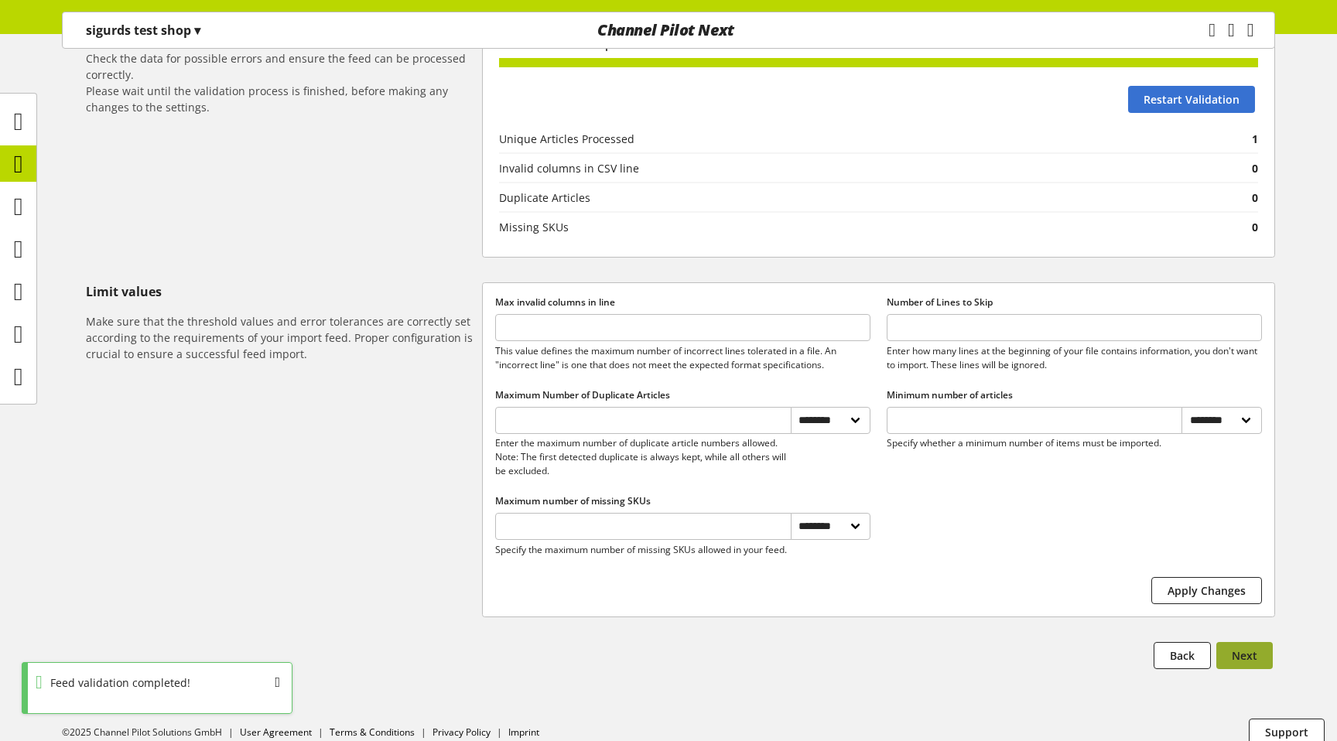
click at [1252, 647] on span "Next" at bounding box center [1245, 655] width 26 height 16
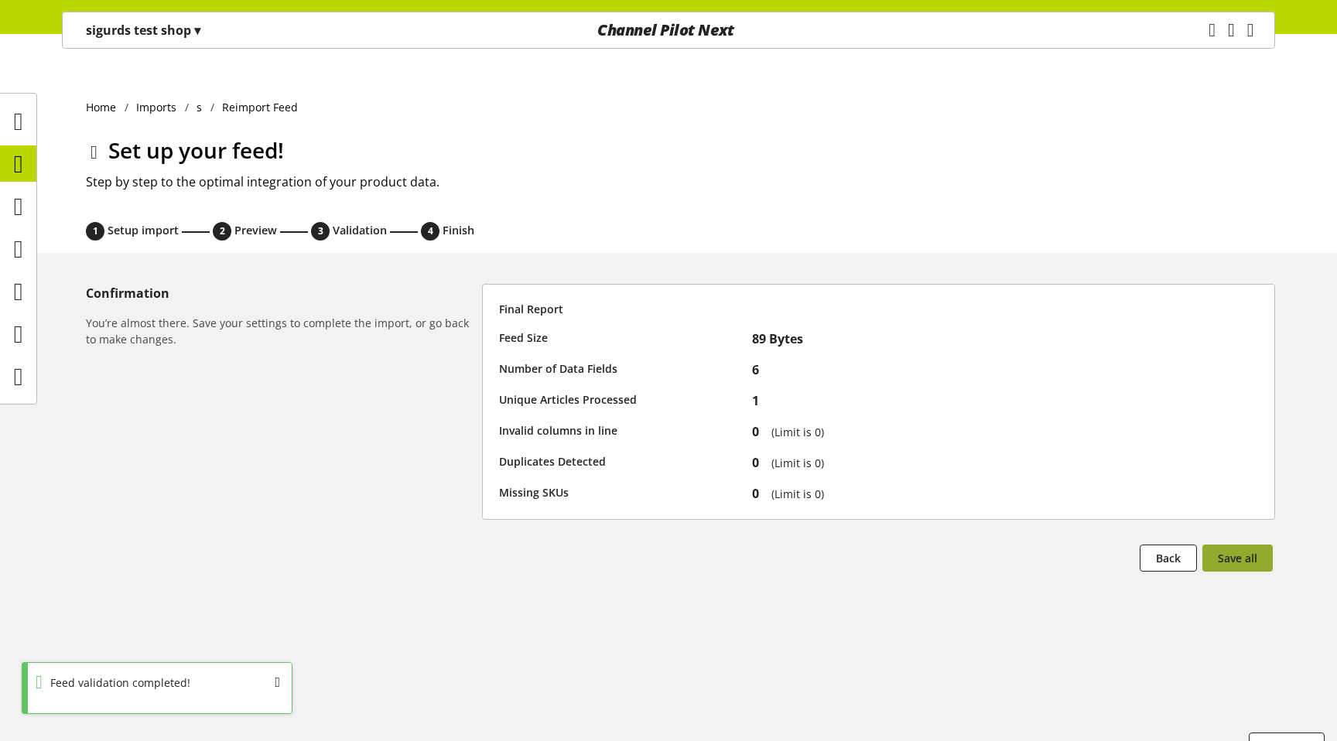
click at [1232, 550] on span "Save all" at bounding box center [1237, 558] width 39 height 16
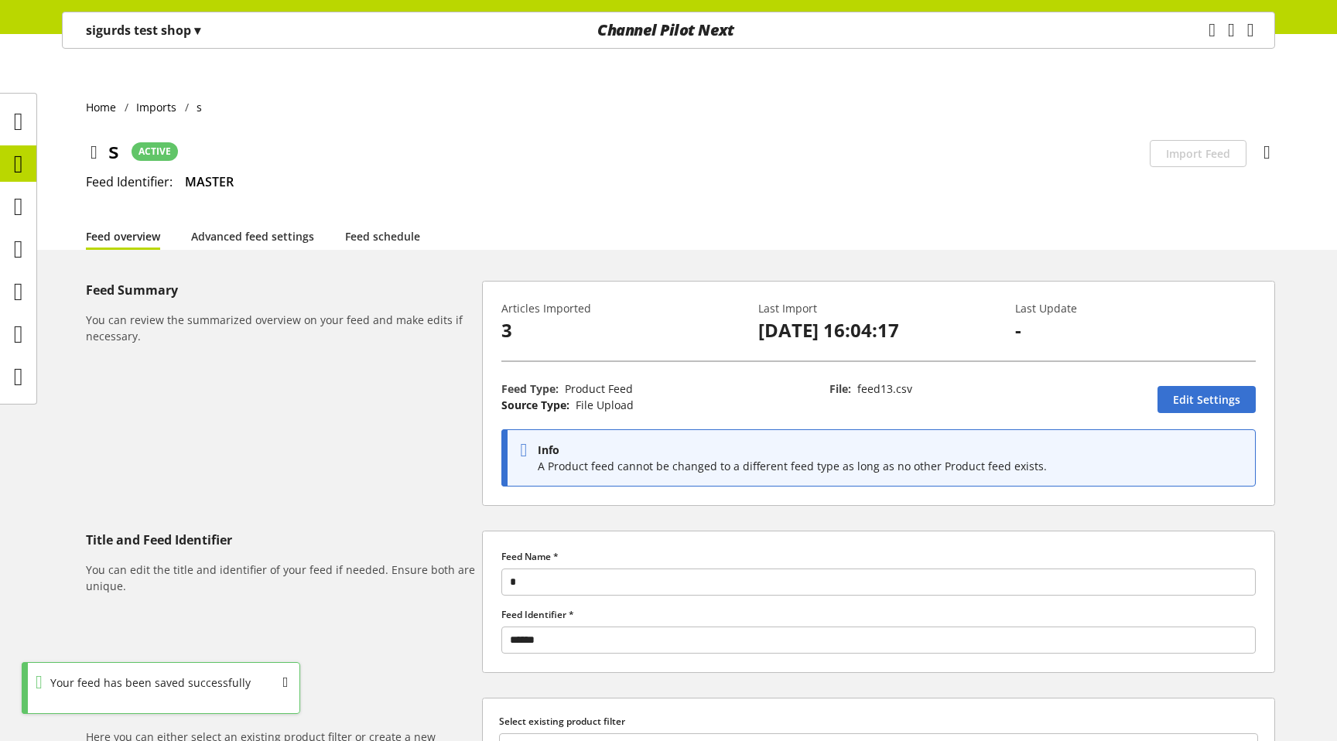
click at [1186, 48] on nav "sigurds test shop ▾ Acceptance-Test-Customer ▾ CUSID-2 All customers Acceptance…" at bounding box center [668, 30] width 1213 height 37
click at [1208, 38] on icon "main navigation" at bounding box center [1211, 30] width 7 height 28
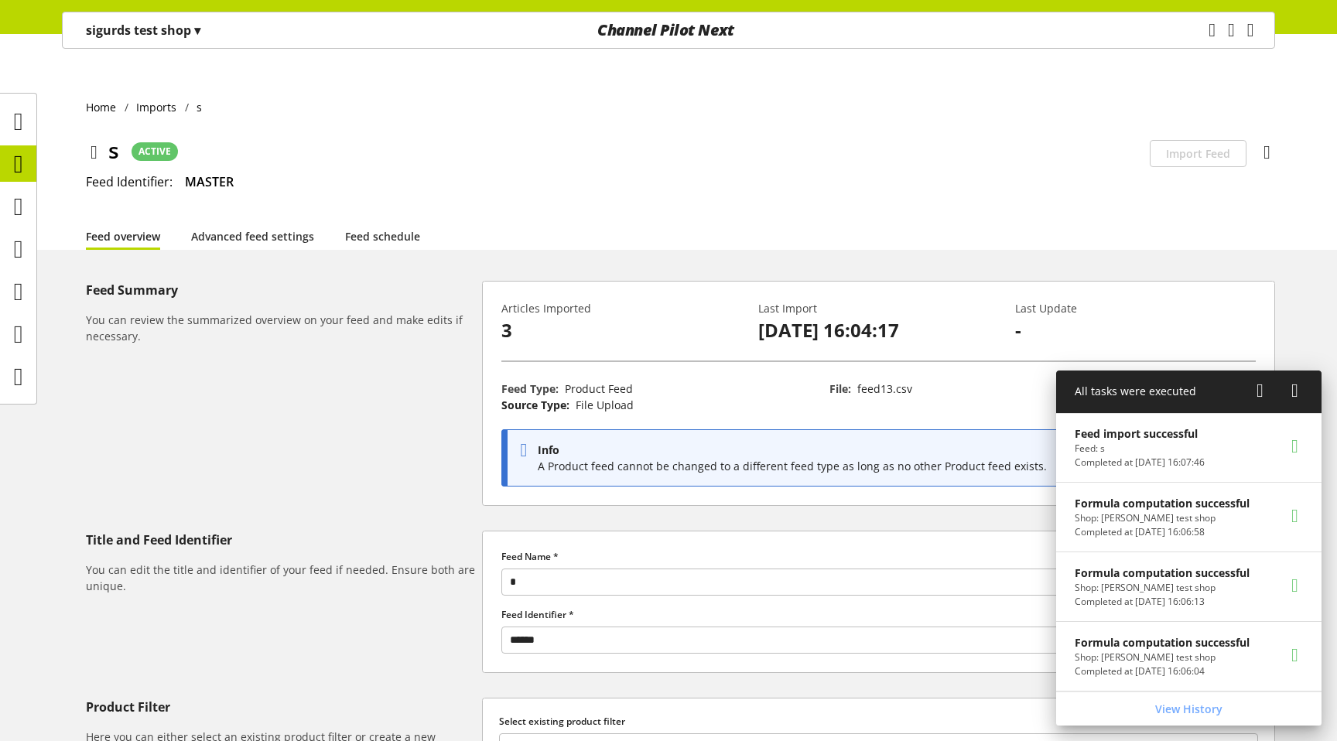
click at [1296, 391] on icon at bounding box center [1294, 391] width 7 height 28
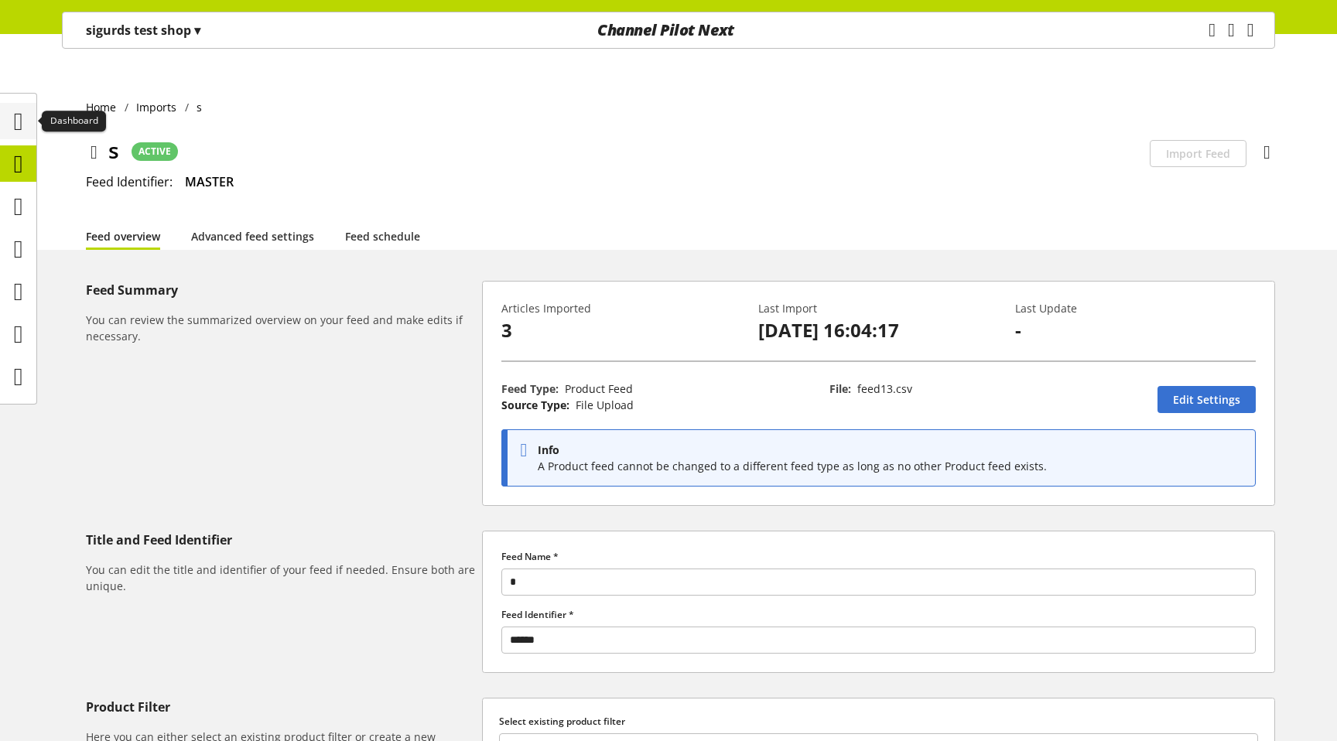
click at [14, 109] on icon at bounding box center [18, 121] width 9 height 31
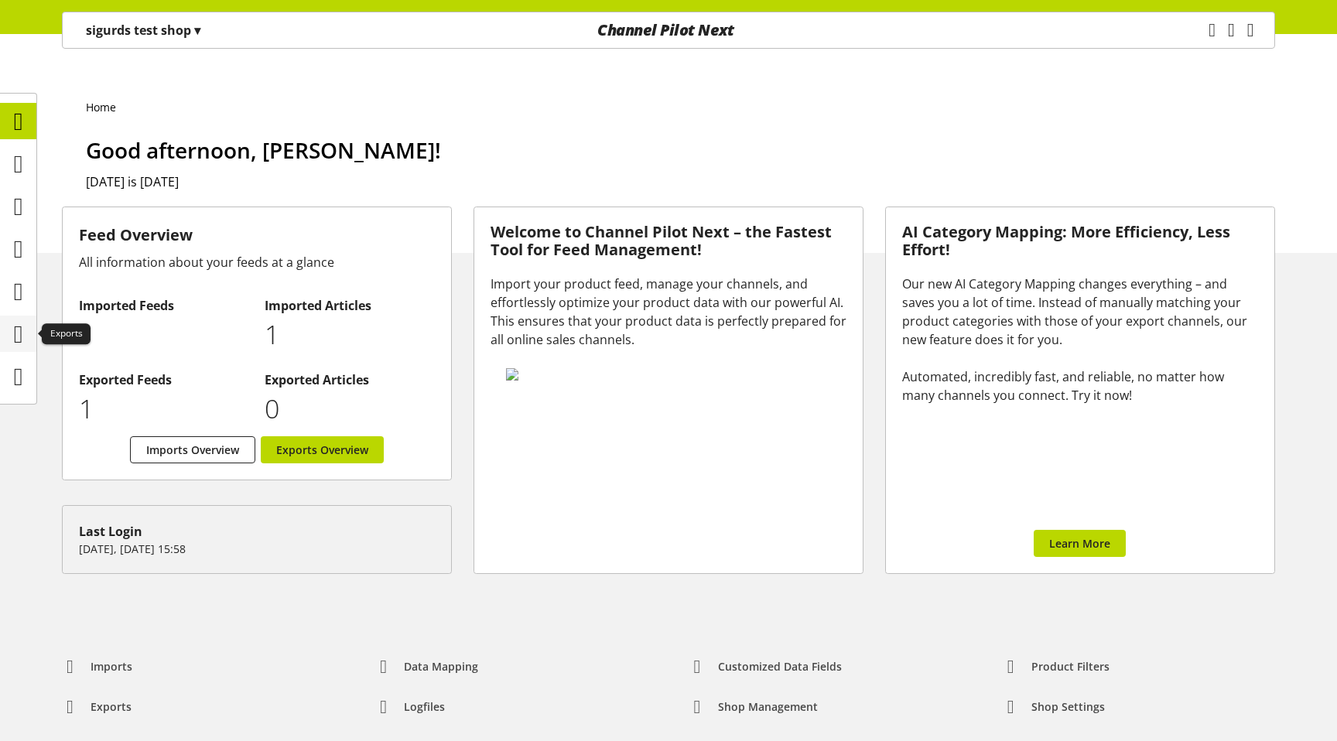
click at [14, 328] on icon at bounding box center [18, 334] width 9 height 31
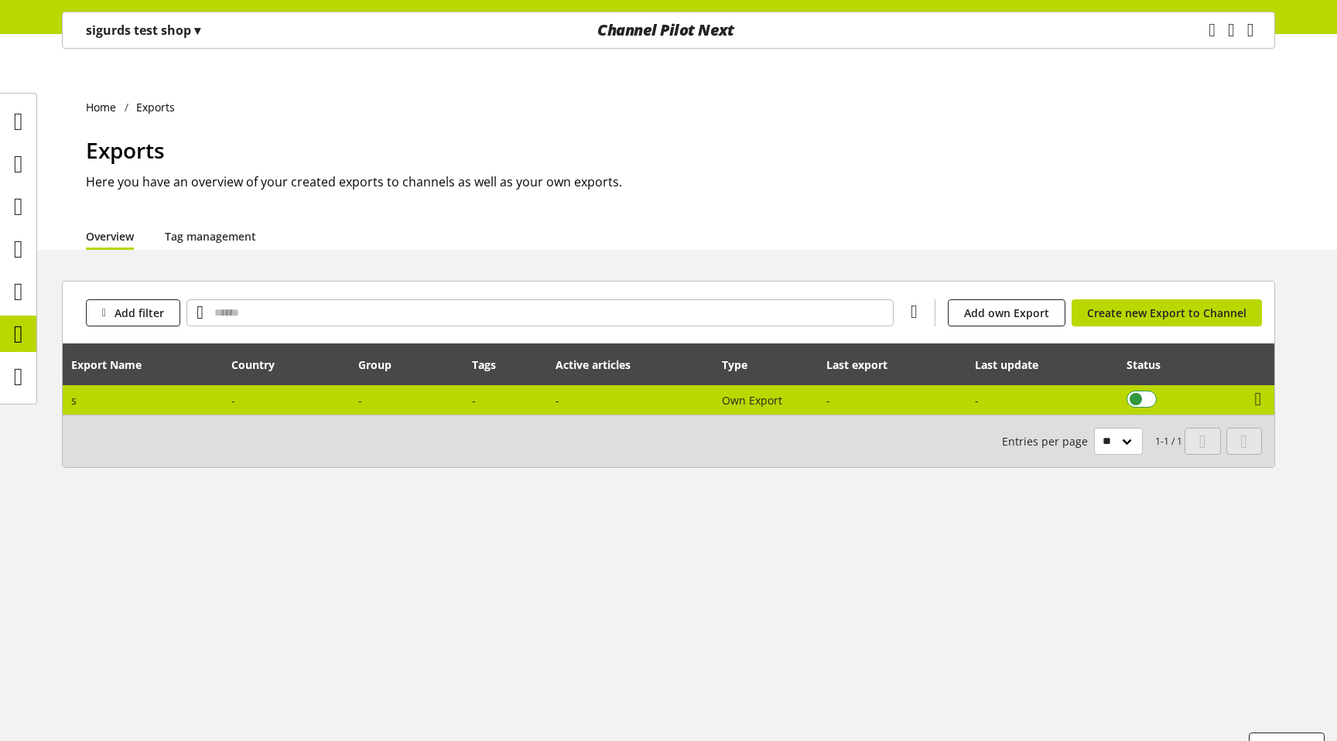
click at [1150, 391] on span at bounding box center [1141, 399] width 30 height 17
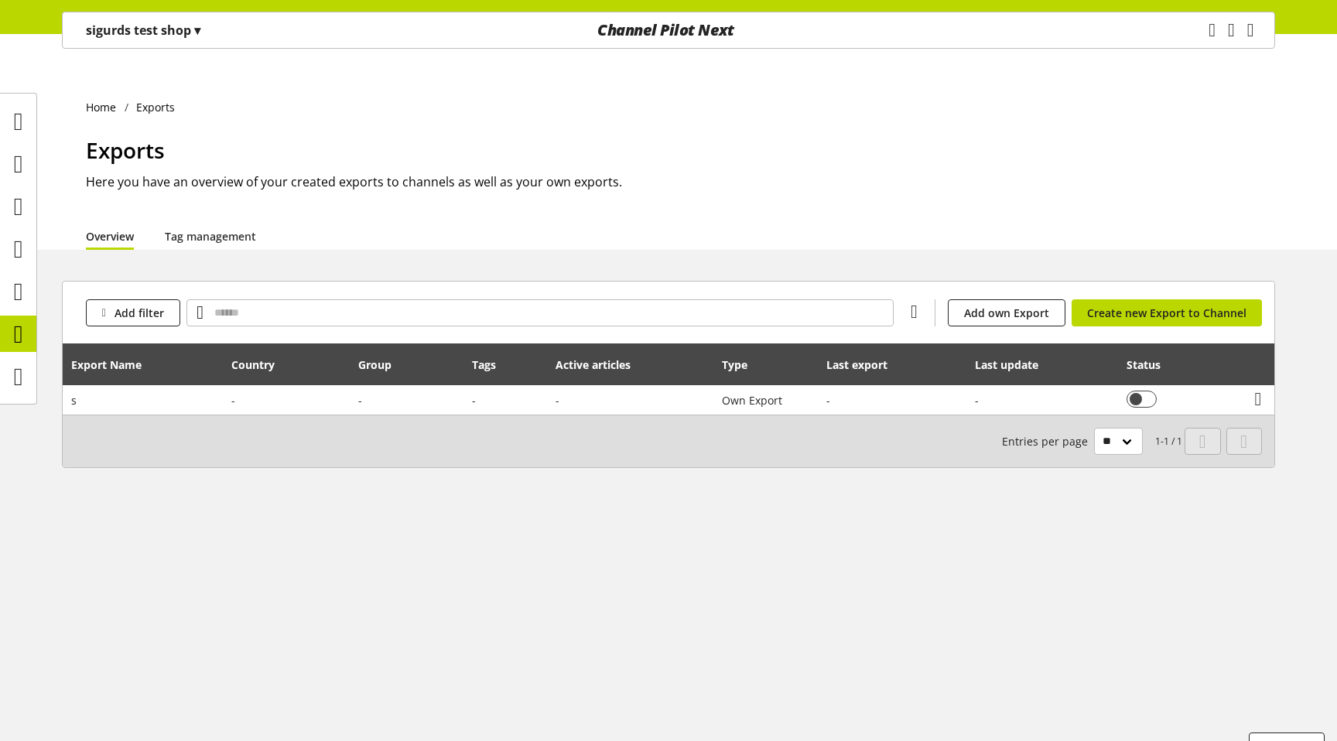
click at [1201, 34] on div "Task manager Help center [PERSON_NAME] [PERSON_NAME][EMAIL_ADDRESS][PERSON_NAME…" at bounding box center [1237, 30] width 73 height 36
click at [1204, 33] on icon "main navigation" at bounding box center [1212, 30] width 16 height 29
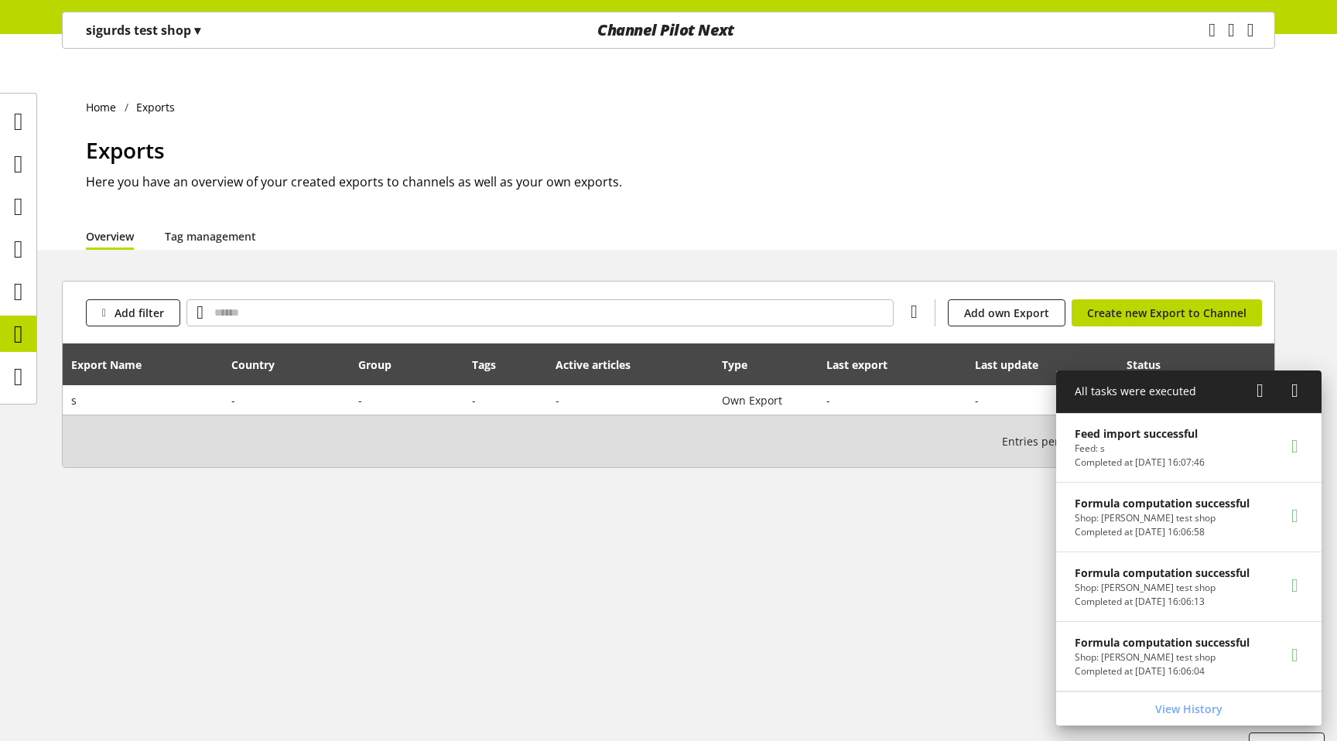
click at [1298, 388] on icon at bounding box center [1294, 391] width 7 height 28
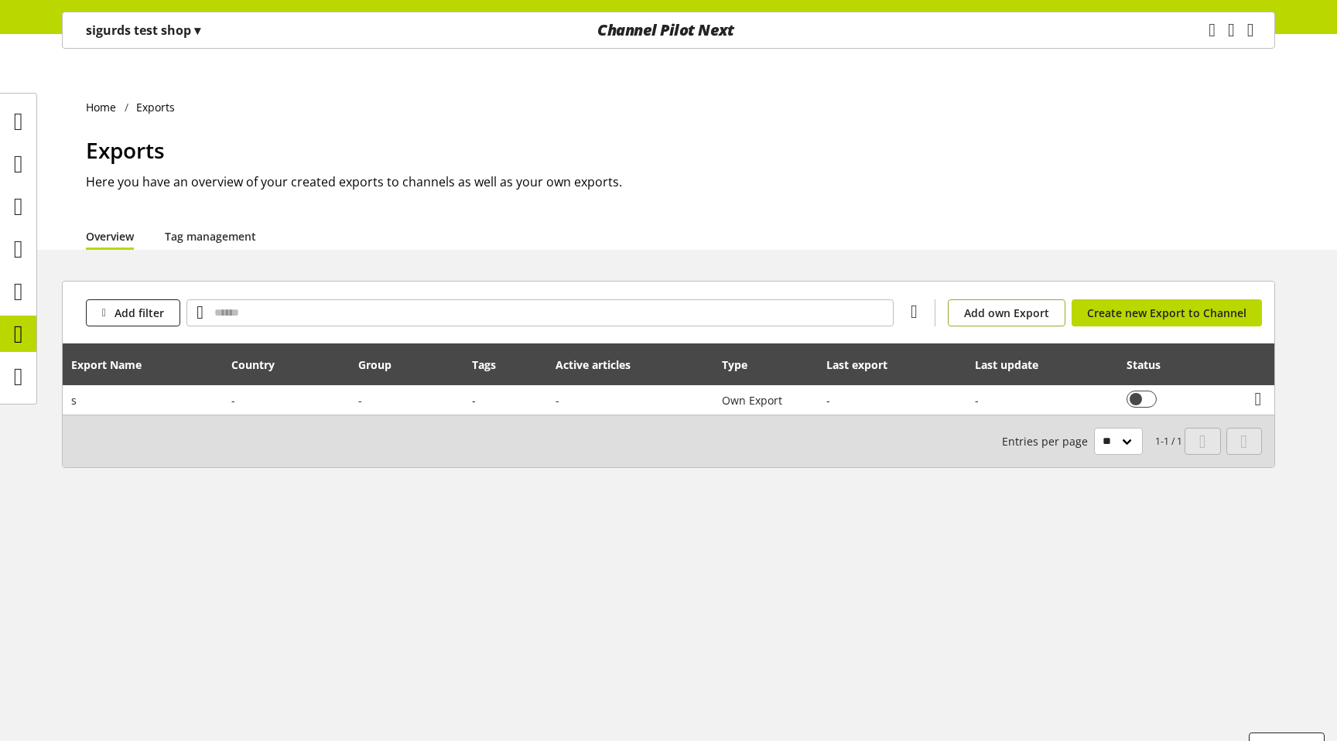
click at [1030, 305] on span "Add own Export" at bounding box center [1006, 313] width 85 height 16
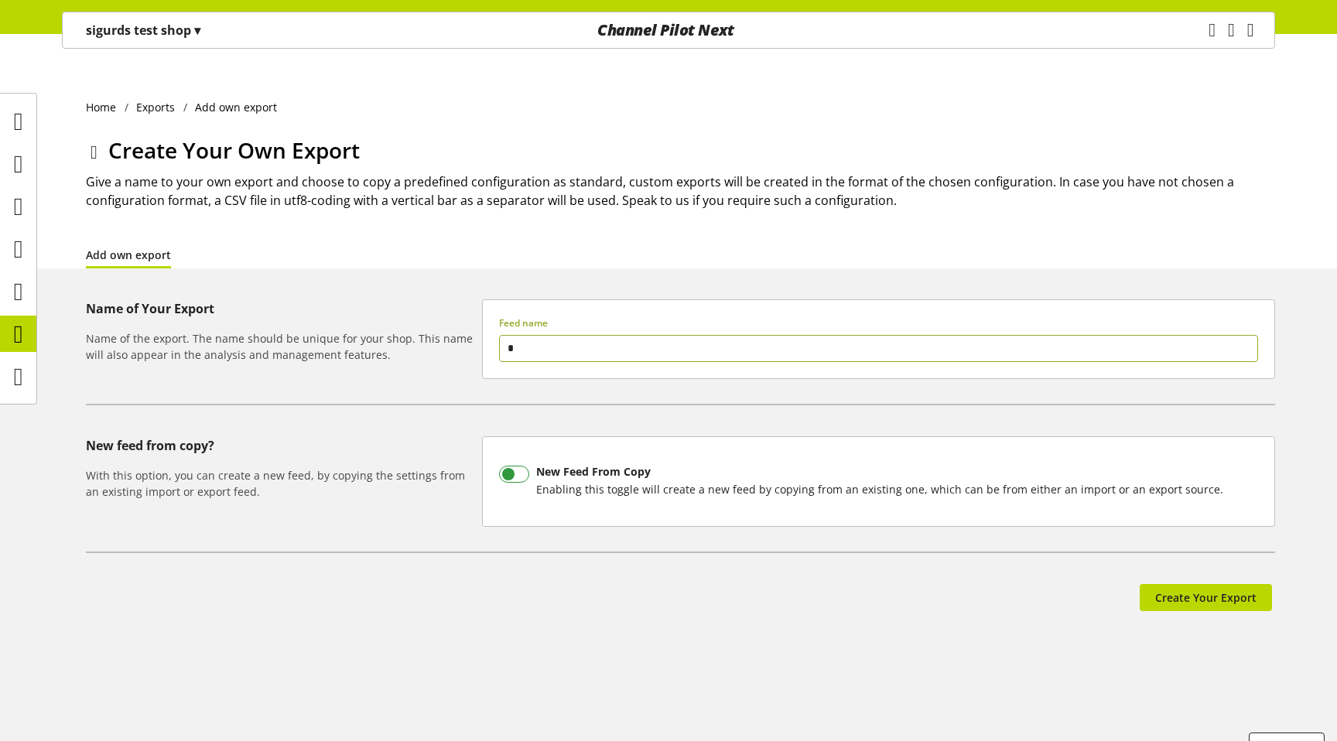
click at [582, 466] on span "New Feed From Copy Enabling this toggle will create a new feed by copying from …" at bounding box center [876, 482] width 695 height 32
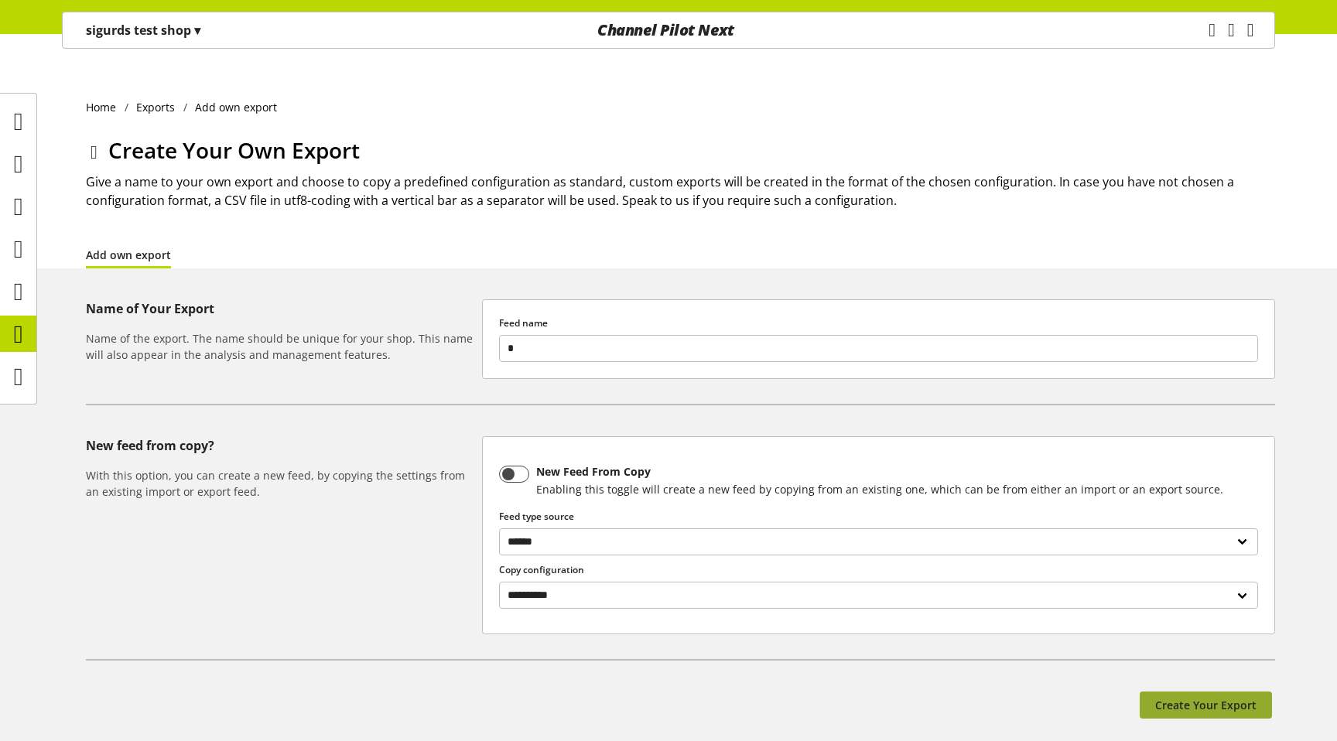
click at [1177, 697] on span "Create Your Export" at bounding box center [1205, 705] width 101 height 16
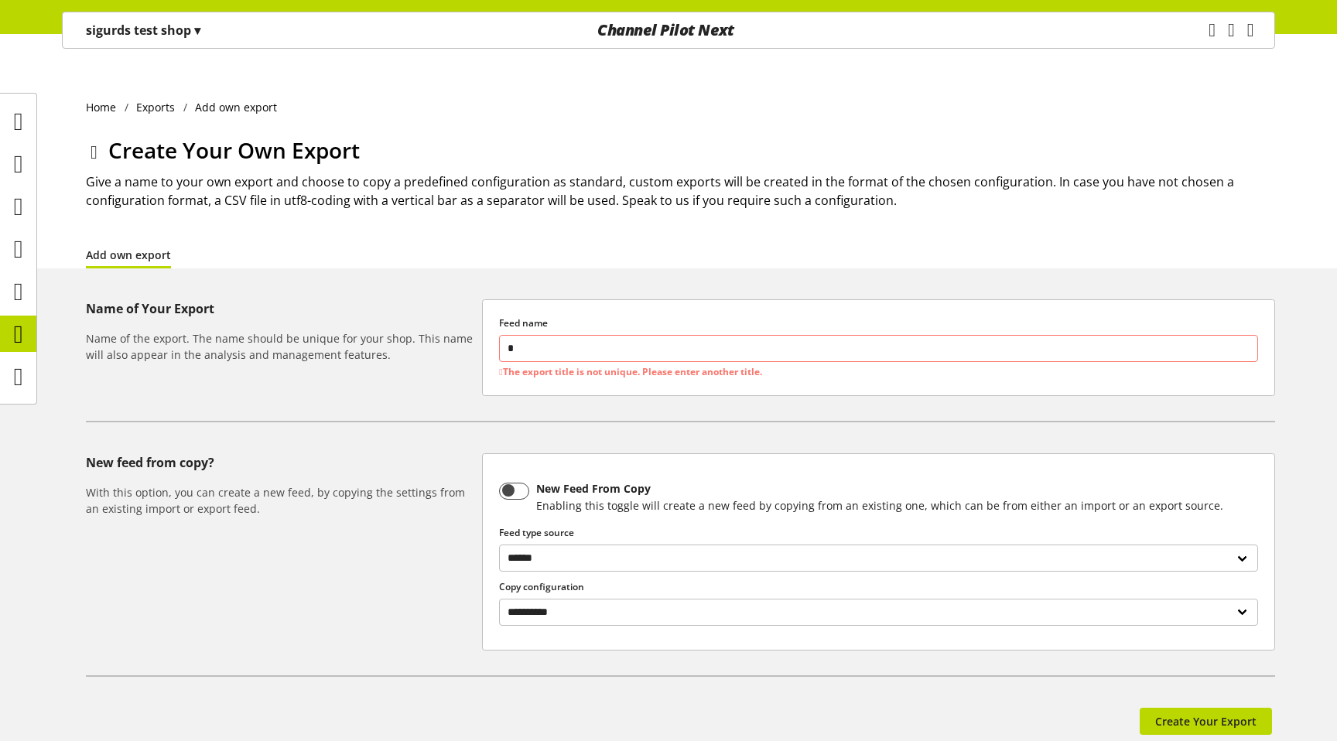
click at [520, 335] on input "*" at bounding box center [878, 348] width 759 height 27
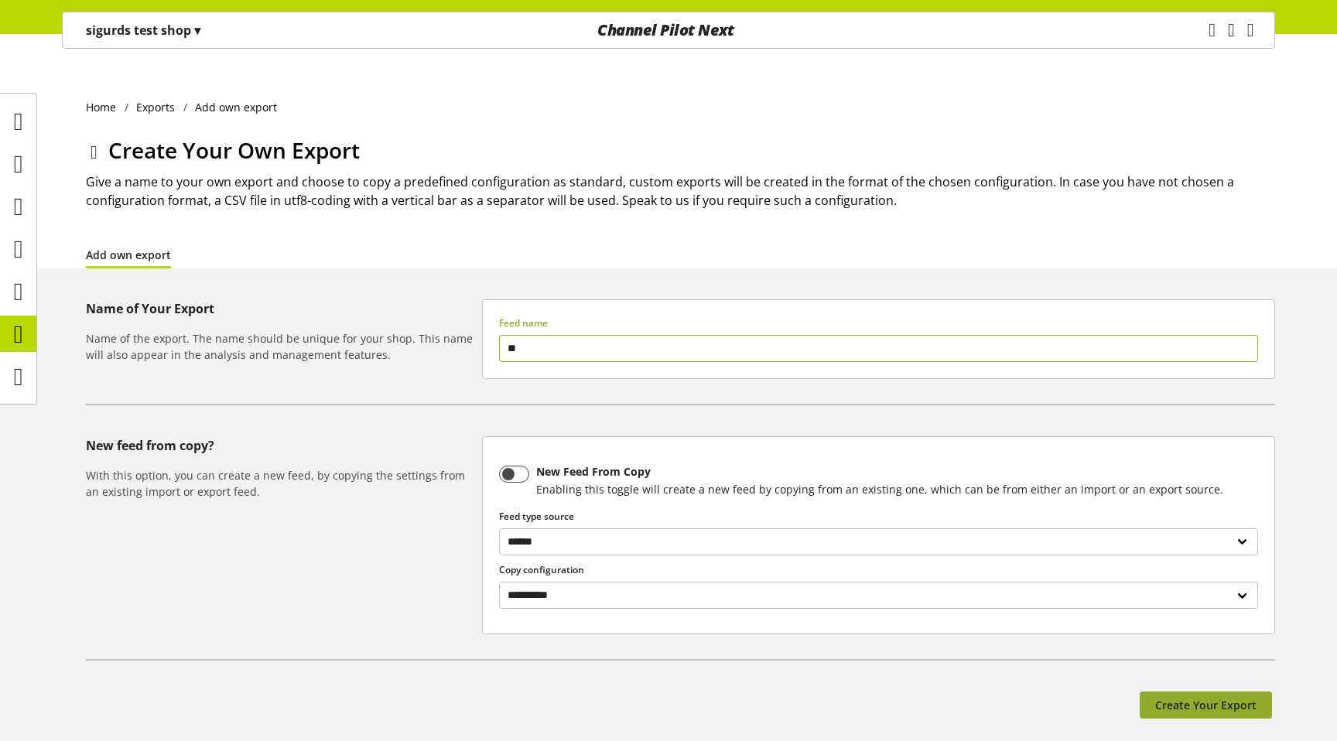
type input "**"
click at [1235, 697] on span "Create Your Export" at bounding box center [1205, 705] width 101 height 16
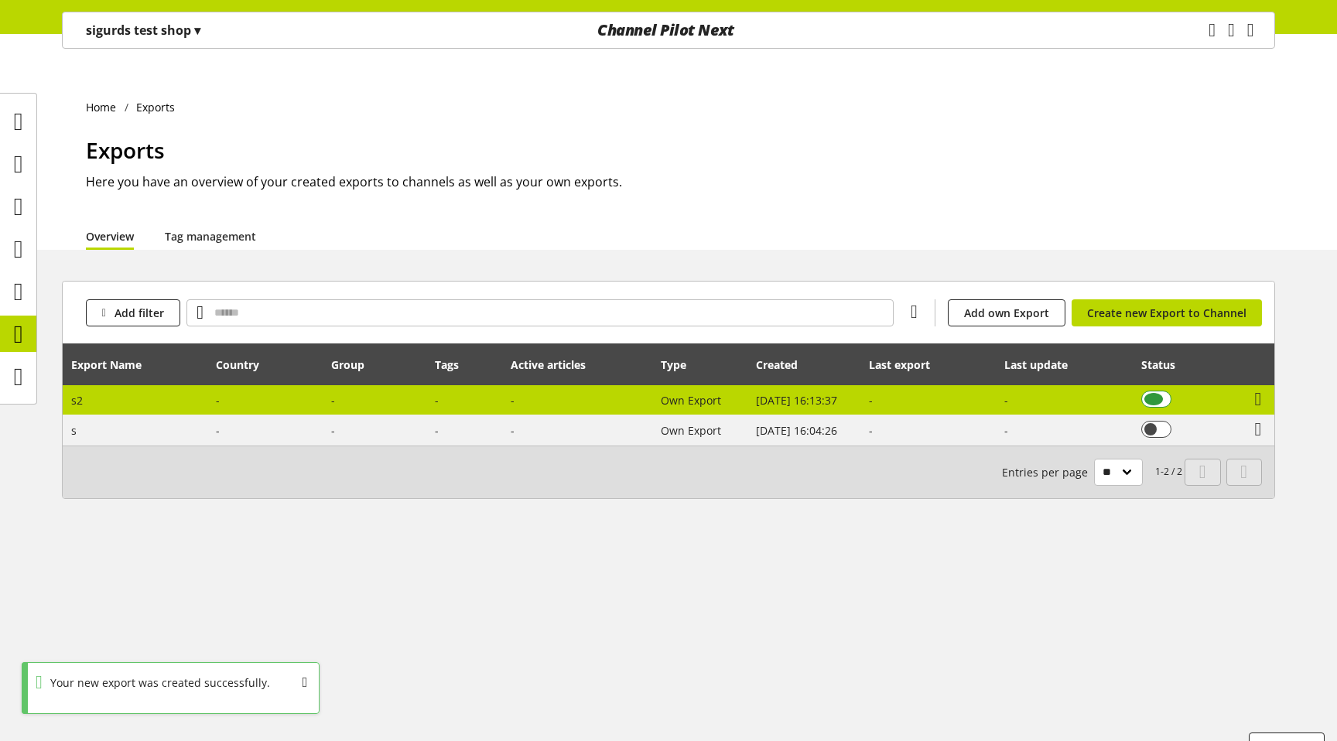
click at [1159, 391] on span at bounding box center [1156, 399] width 30 height 17
